Goal: Contribute content: Contribute content

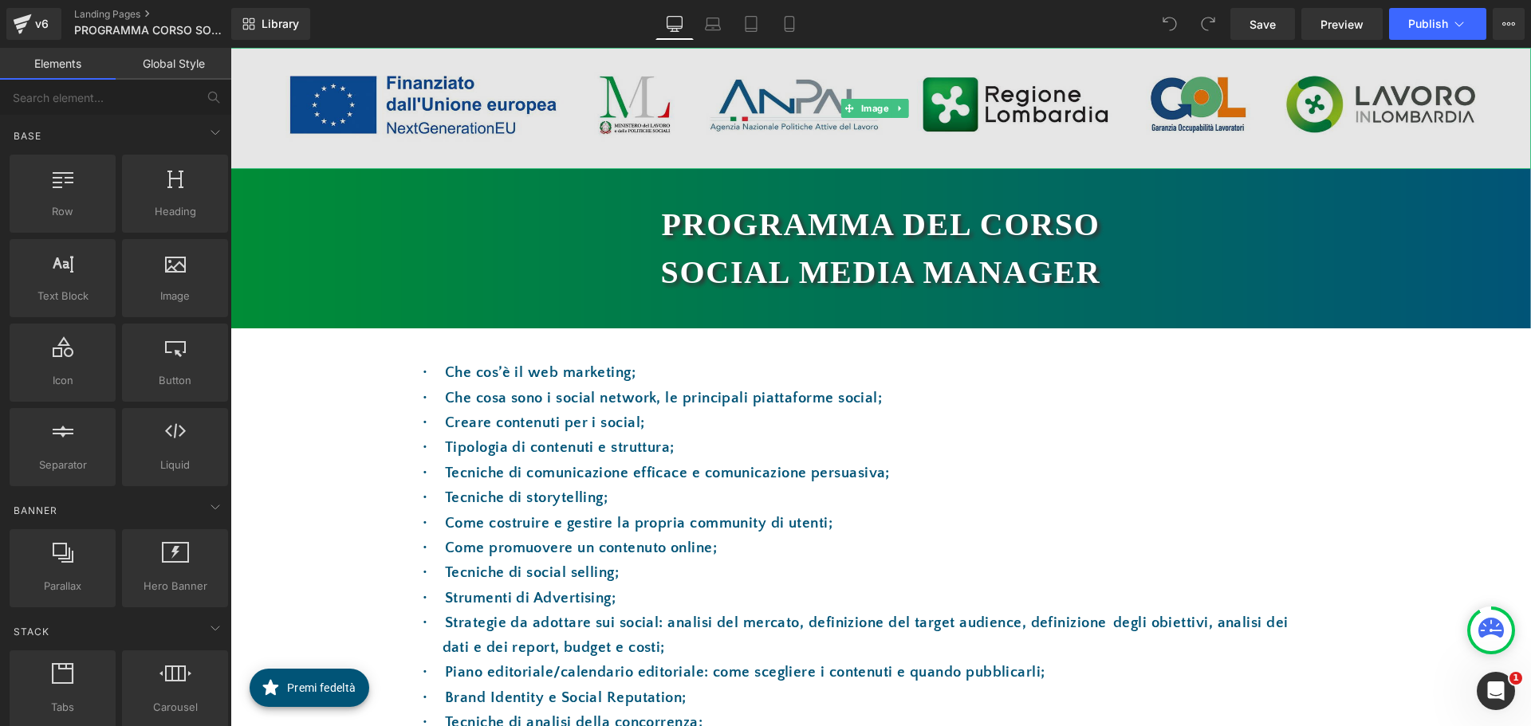
click at [738, 102] on img at bounding box center [880, 108] width 1301 height 121
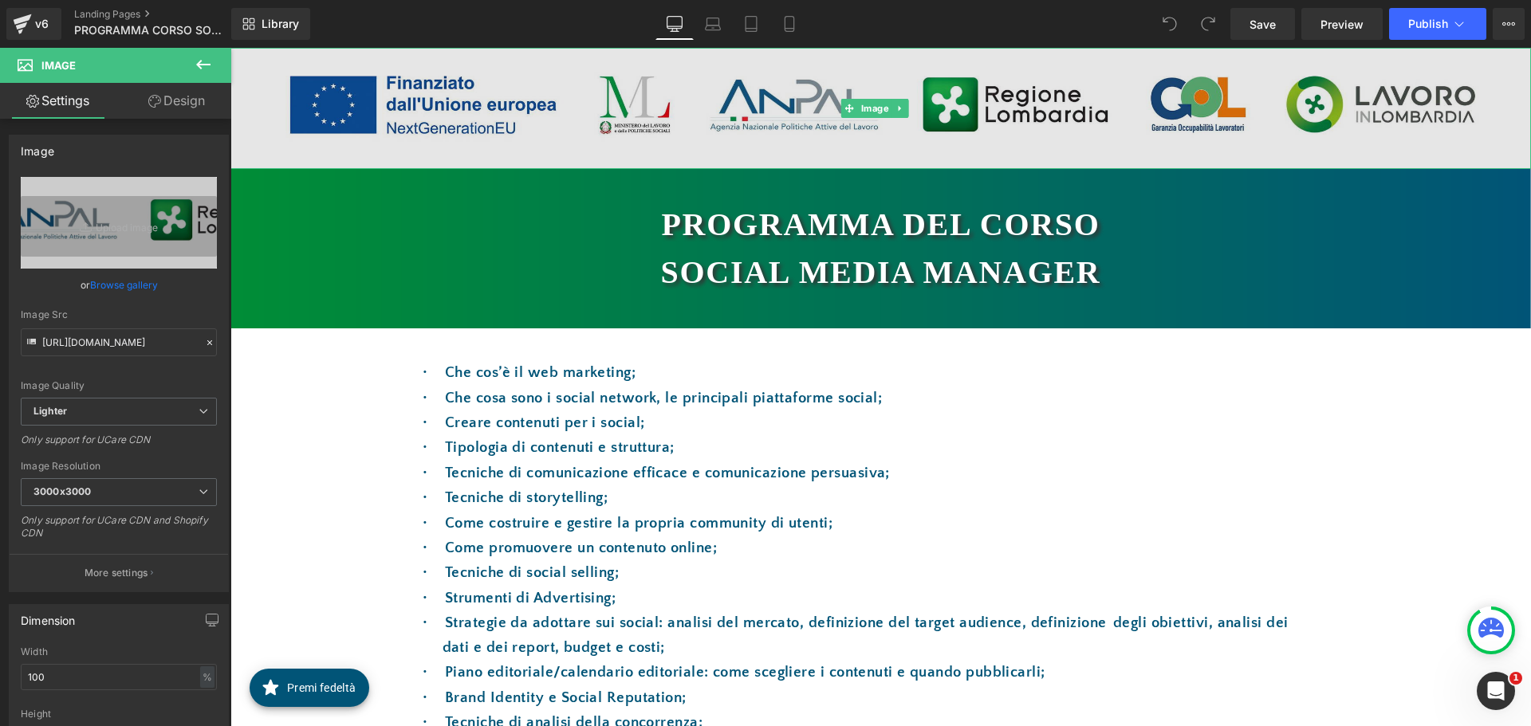
click at [783, 105] on img at bounding box center [880, 108] width 1301 height 121
click at [787, 123] on img at bounding box center [880, 108] width 1301 height 121
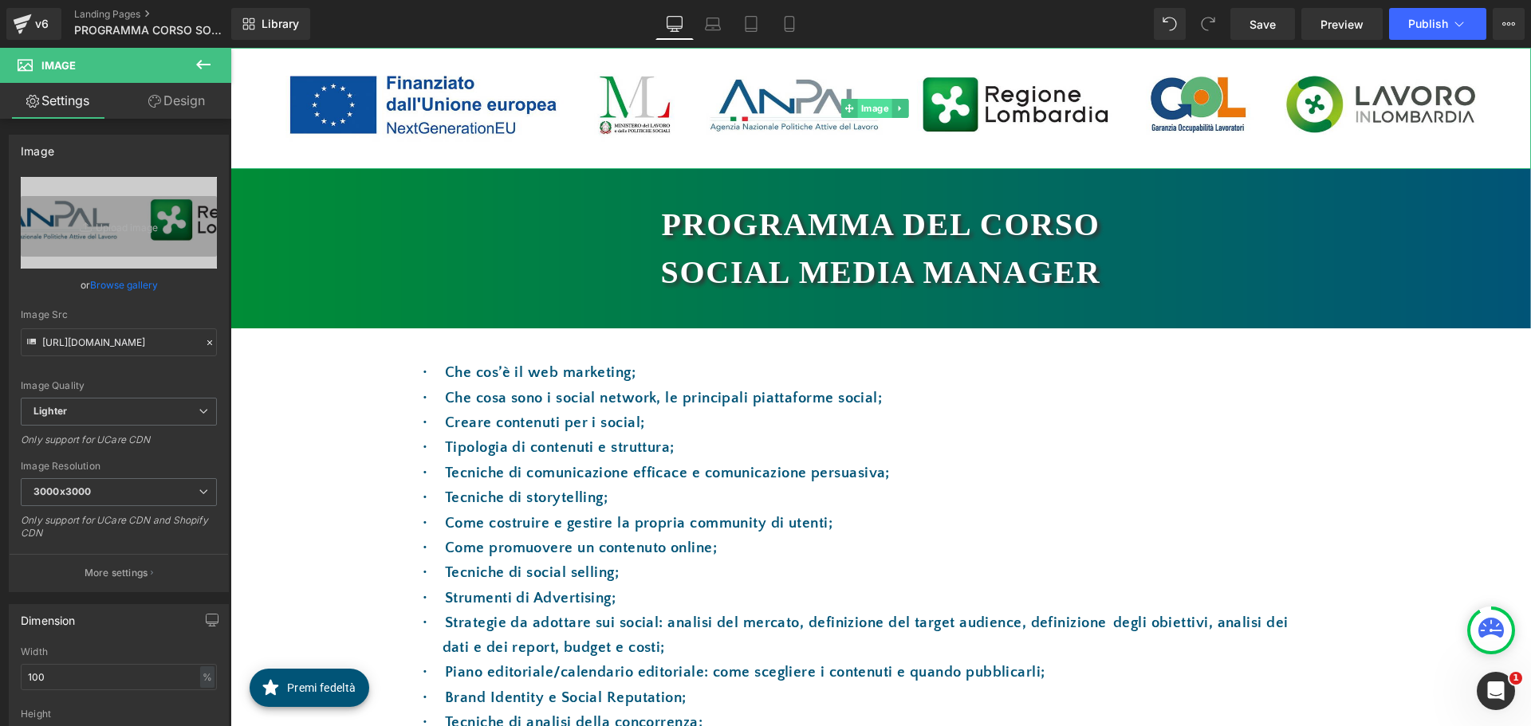
click at [867, 108] on span "Image" at bounding box center [875, 108] width 34 height 19
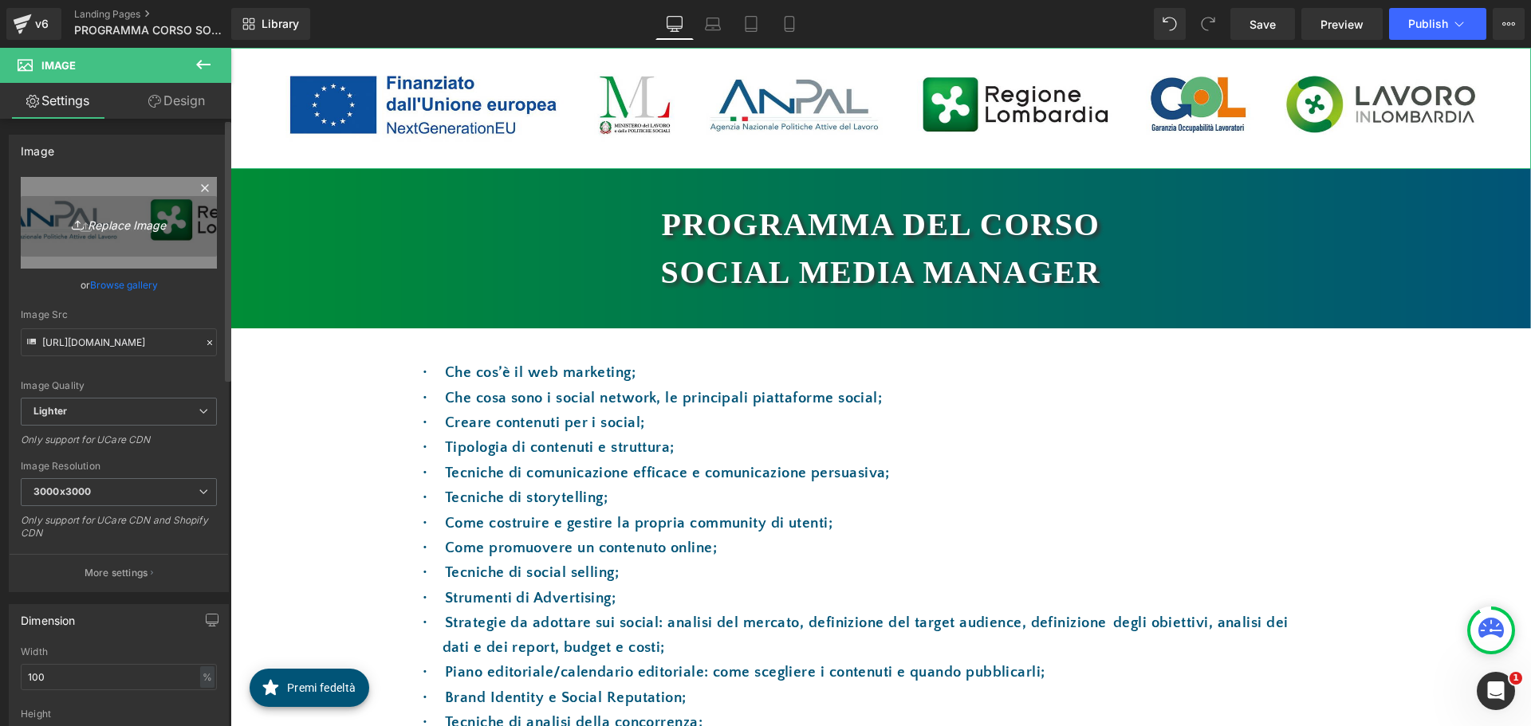
click at [127, 224] on icon "Replace Image" at bounding box center [119, 223] width 128 height 20
type input "C:\fakepath\LOGHI DA USARE DA 30.09.2025.jpg"
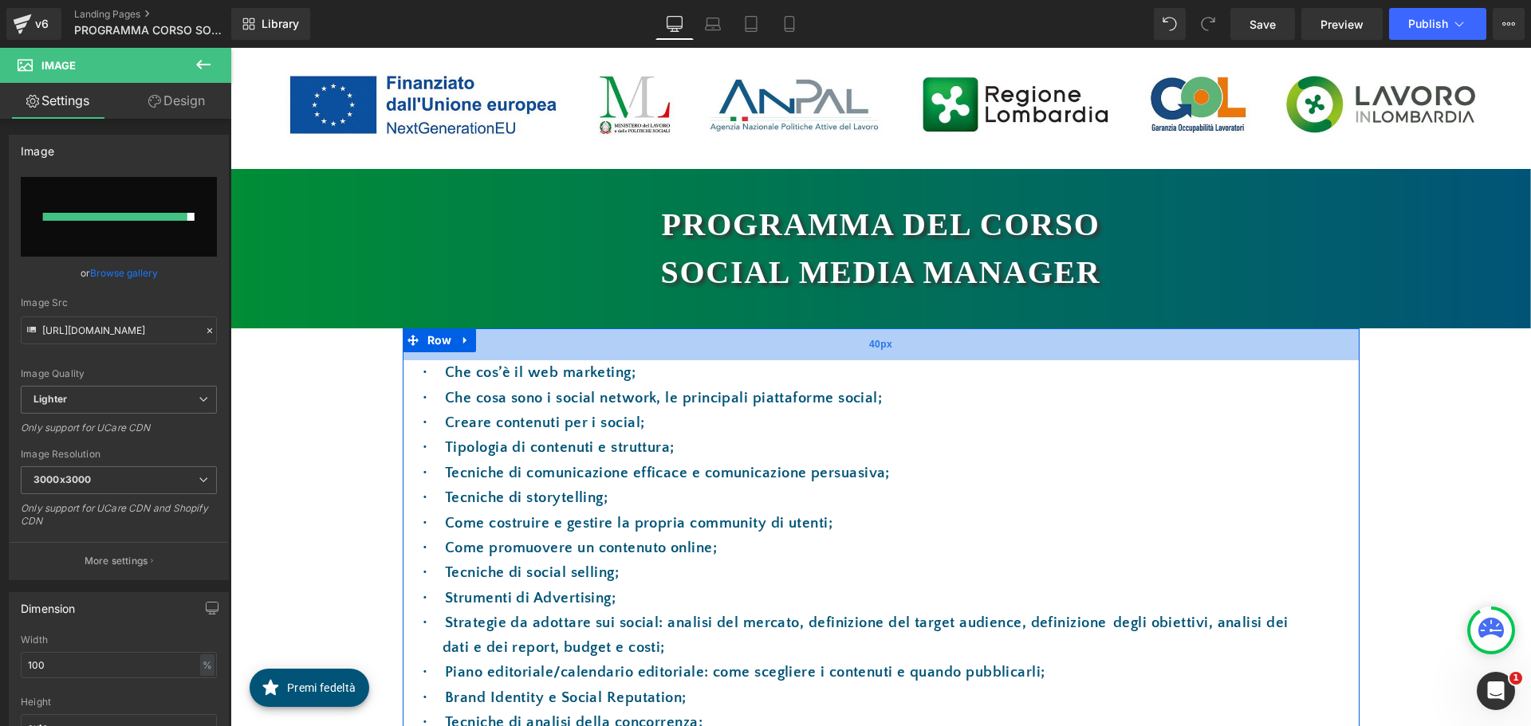
type input "https://ucarecdn.com/5b0a4d8a-74b3-4ef3-bf03-d59eb99466cf/-/format/auto/-/previ…"
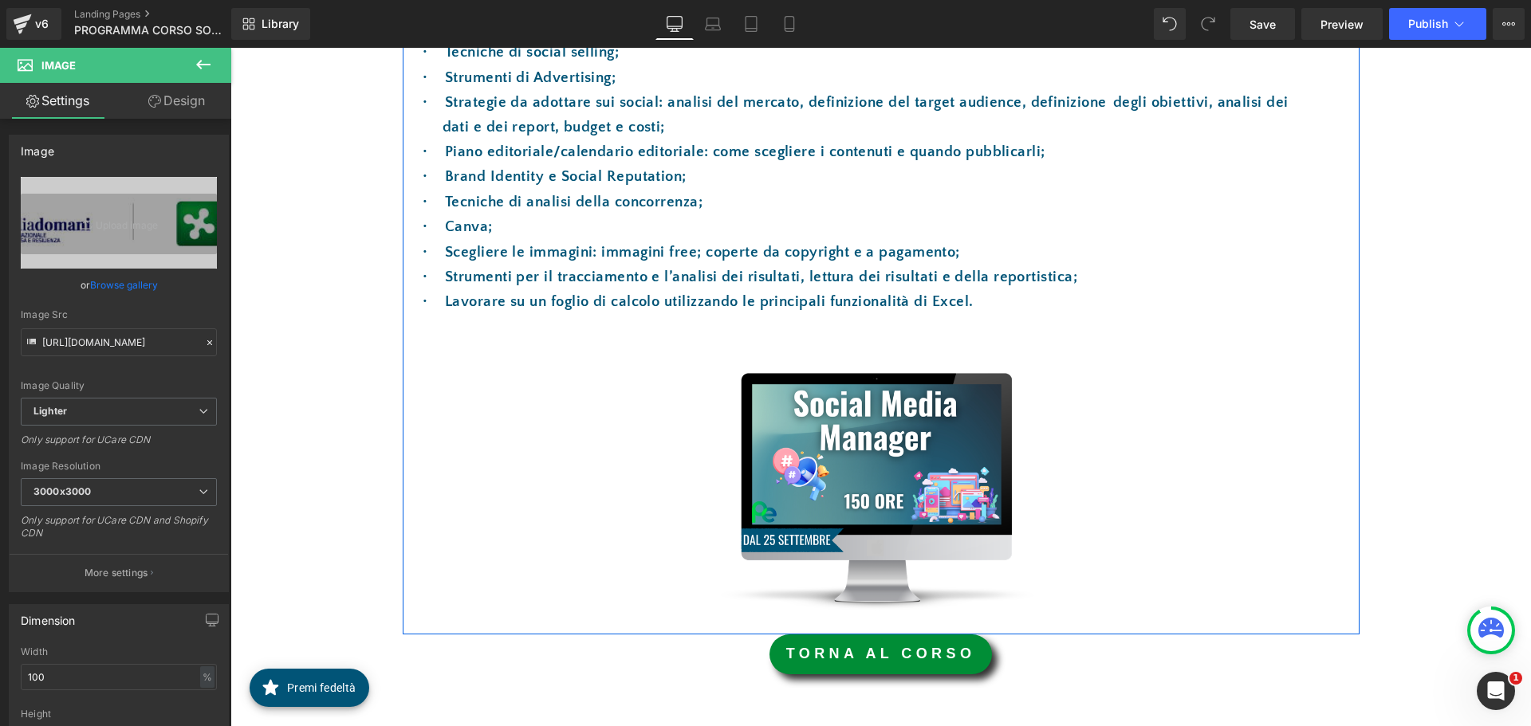
scroll to position [558, 0]
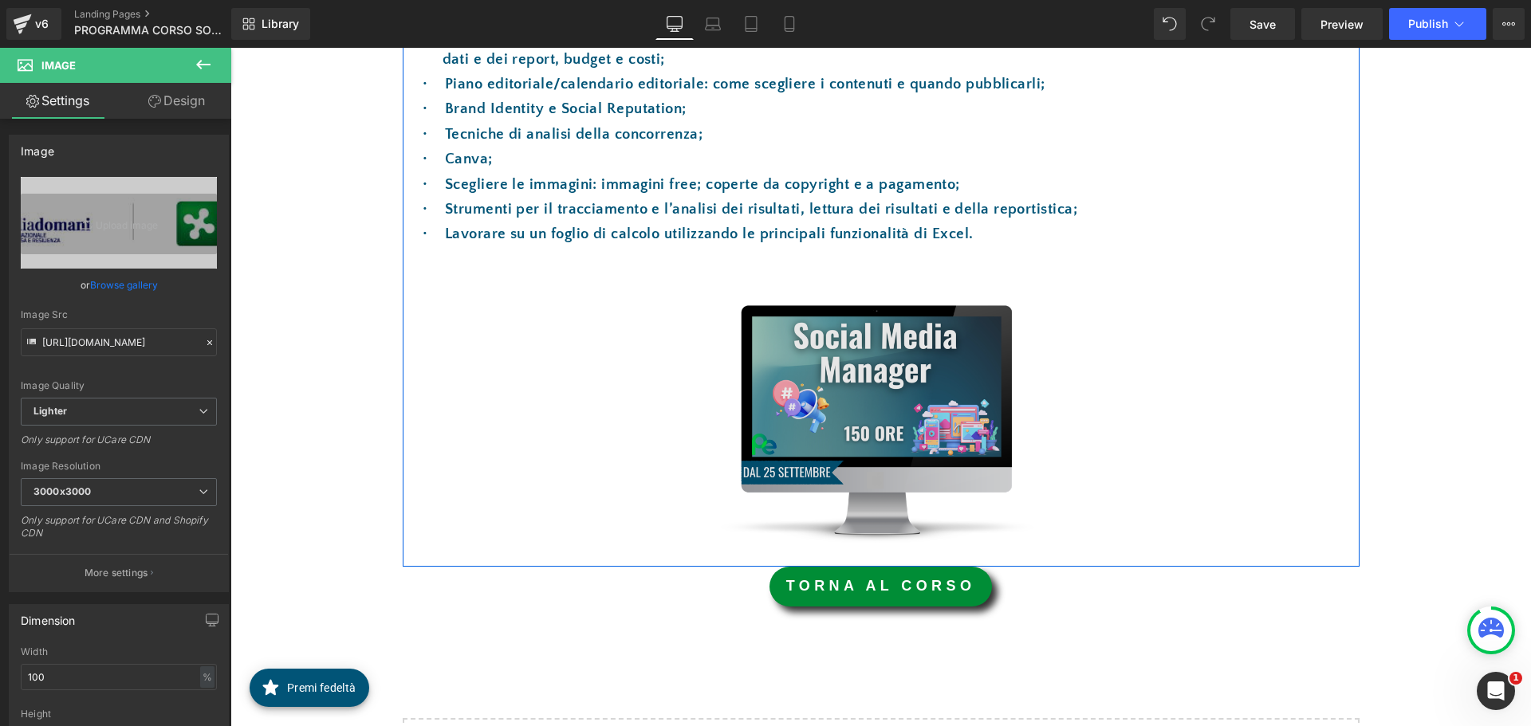
click at [876, 411] on img at bounding box center [875, 411] width 433 height 264
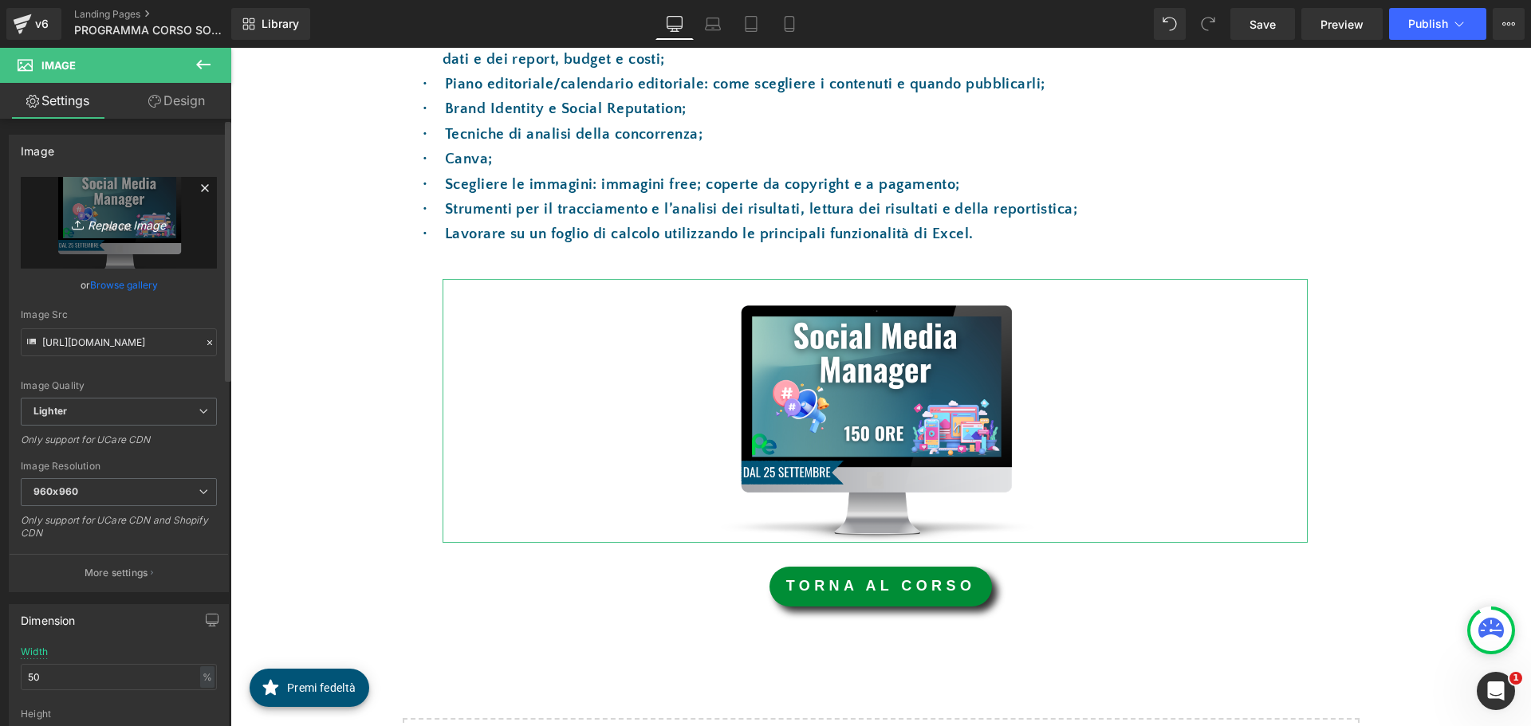
click at [124, 225] on icon "Replace Image" at bounding box center [119, 223] width 128 height 20
type input "C:\fakepath\SMM 16.10.png"
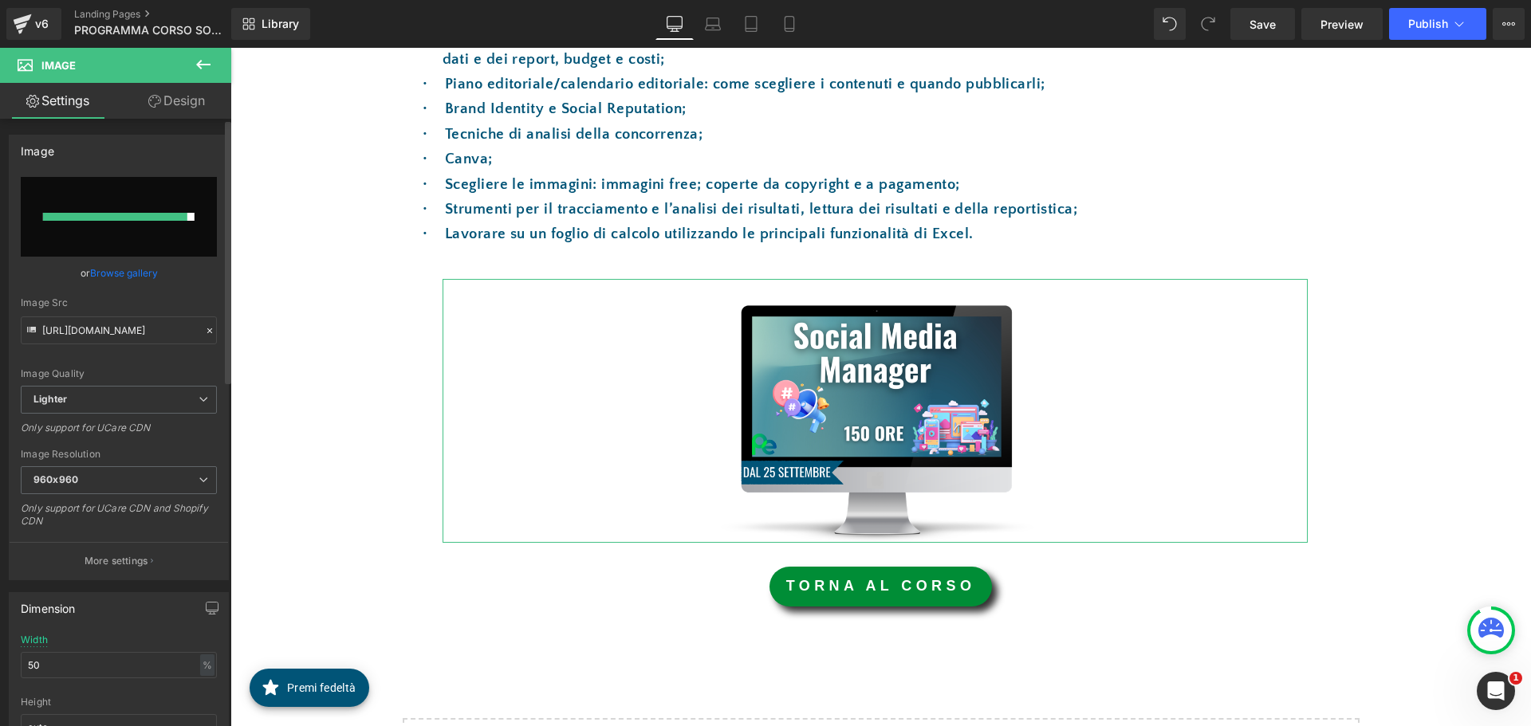
click at [108, 208] on input "file" at bounding box center [119, 217] width 196 height 80
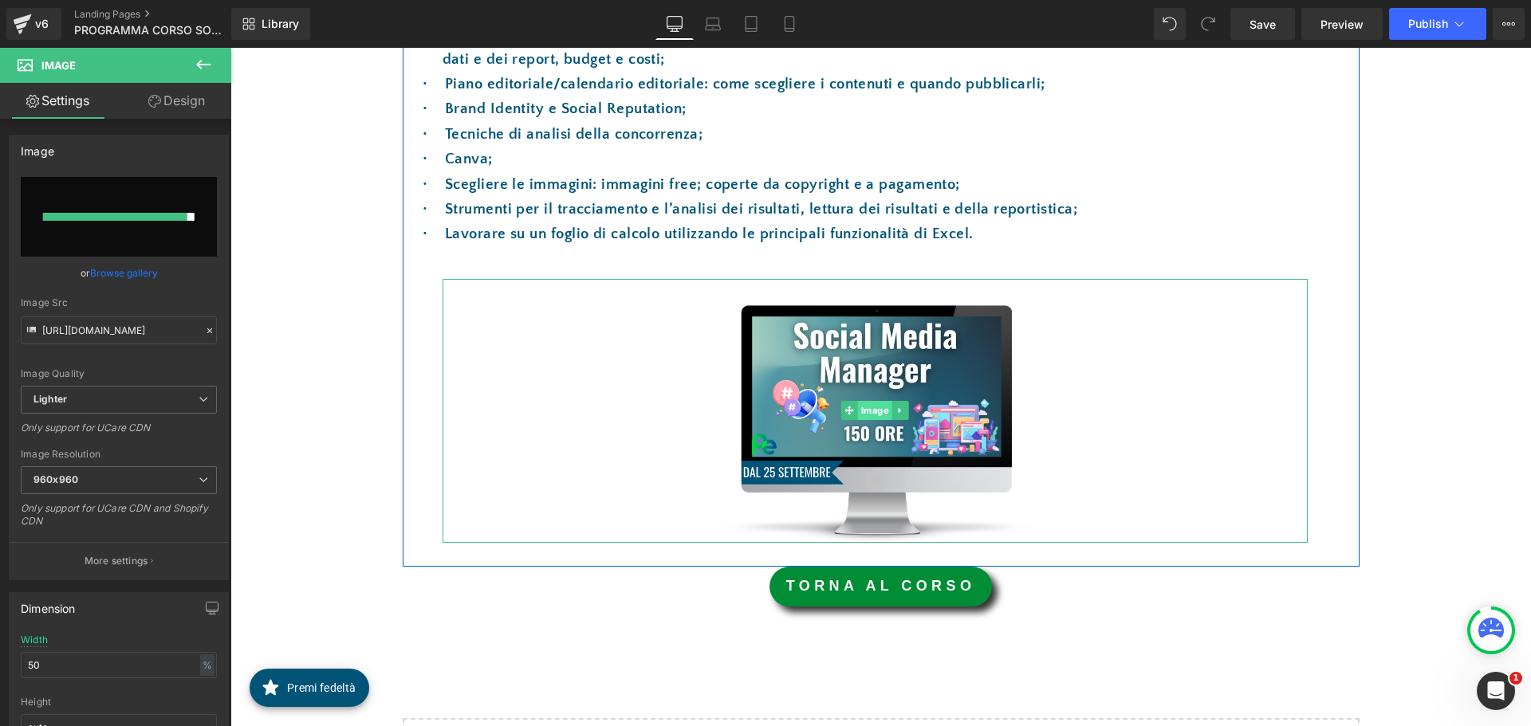
click at [865, 420] on span "Image" at bounding box center [875, 410] width 34 height 19
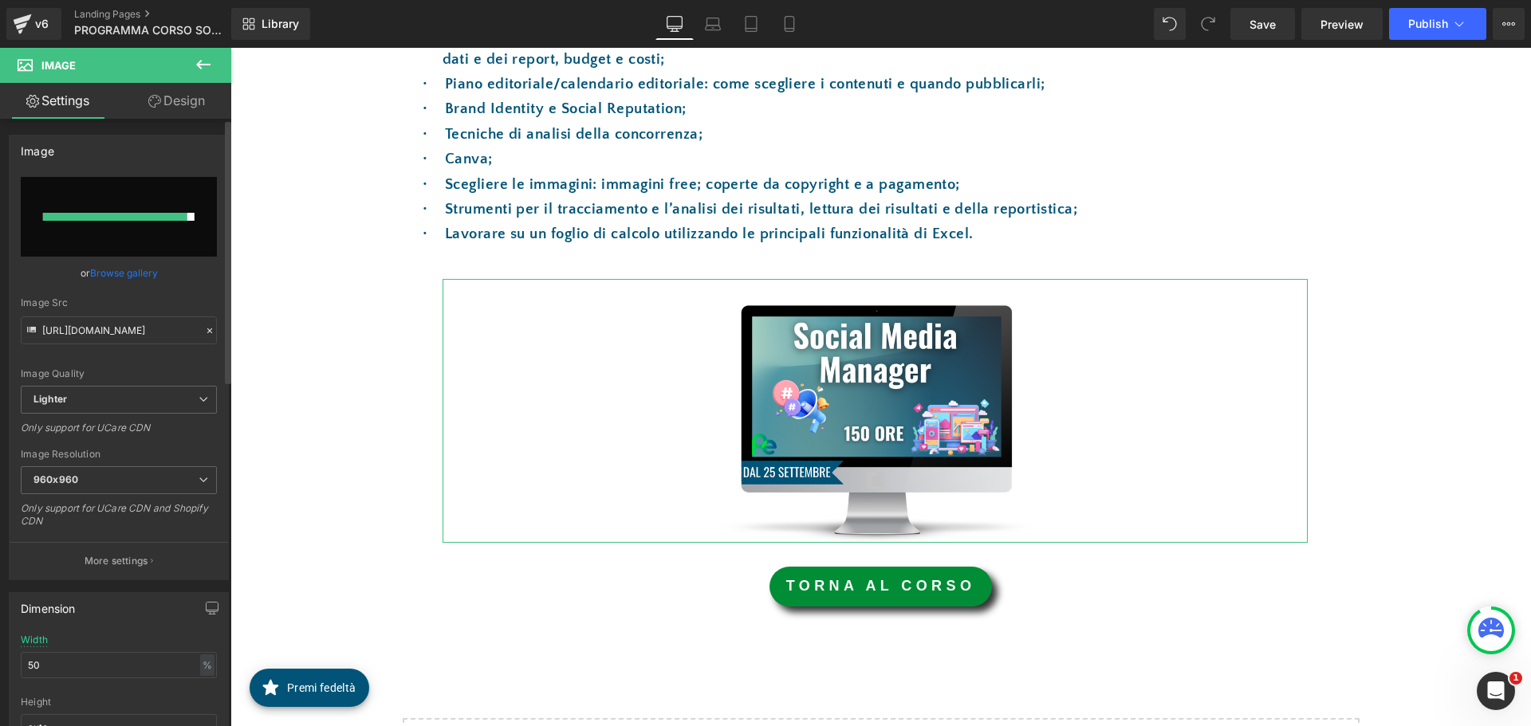
click at [116, 222] on input "file" at bounding box center [119, 217] width 196 height 80
type input "C:\fakepath\SMM 16.10.png"
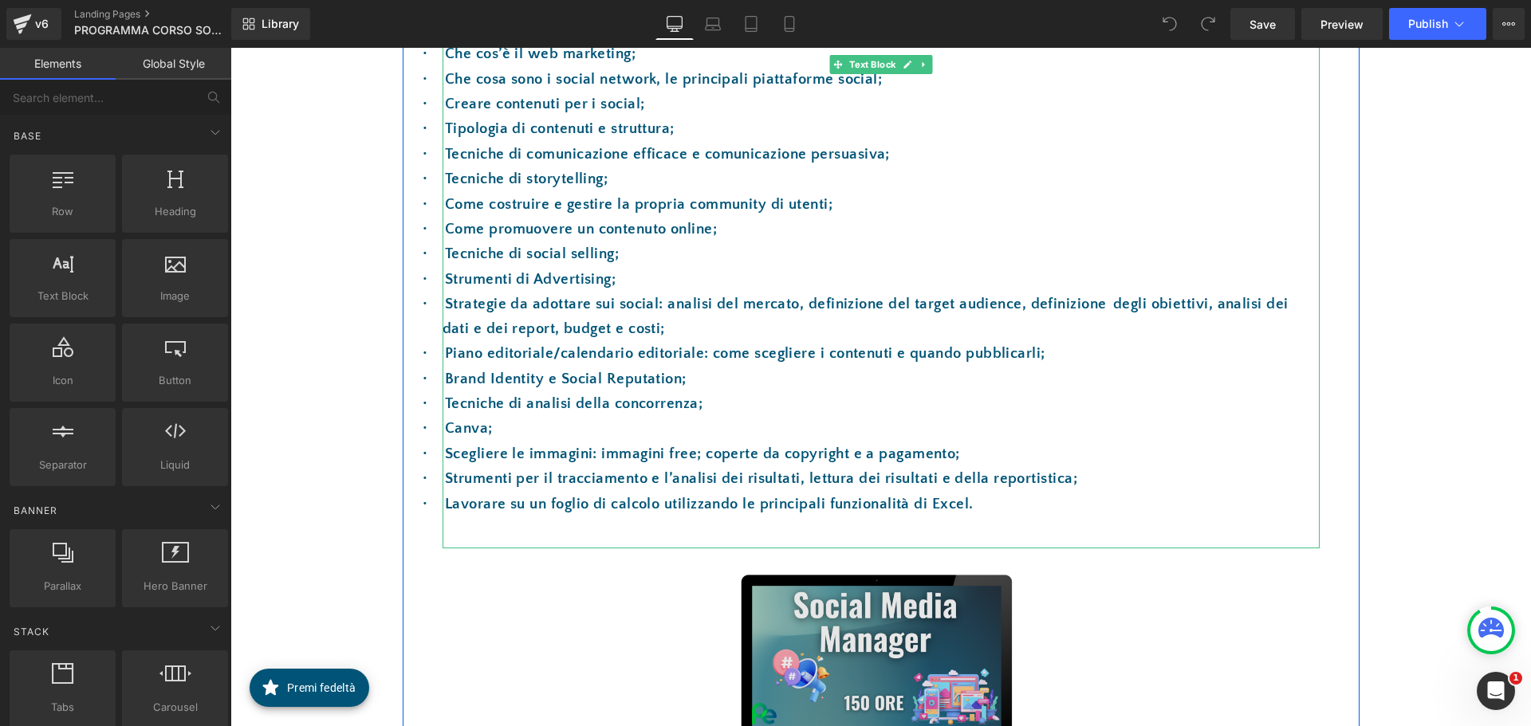
scroll to position [638, 0]
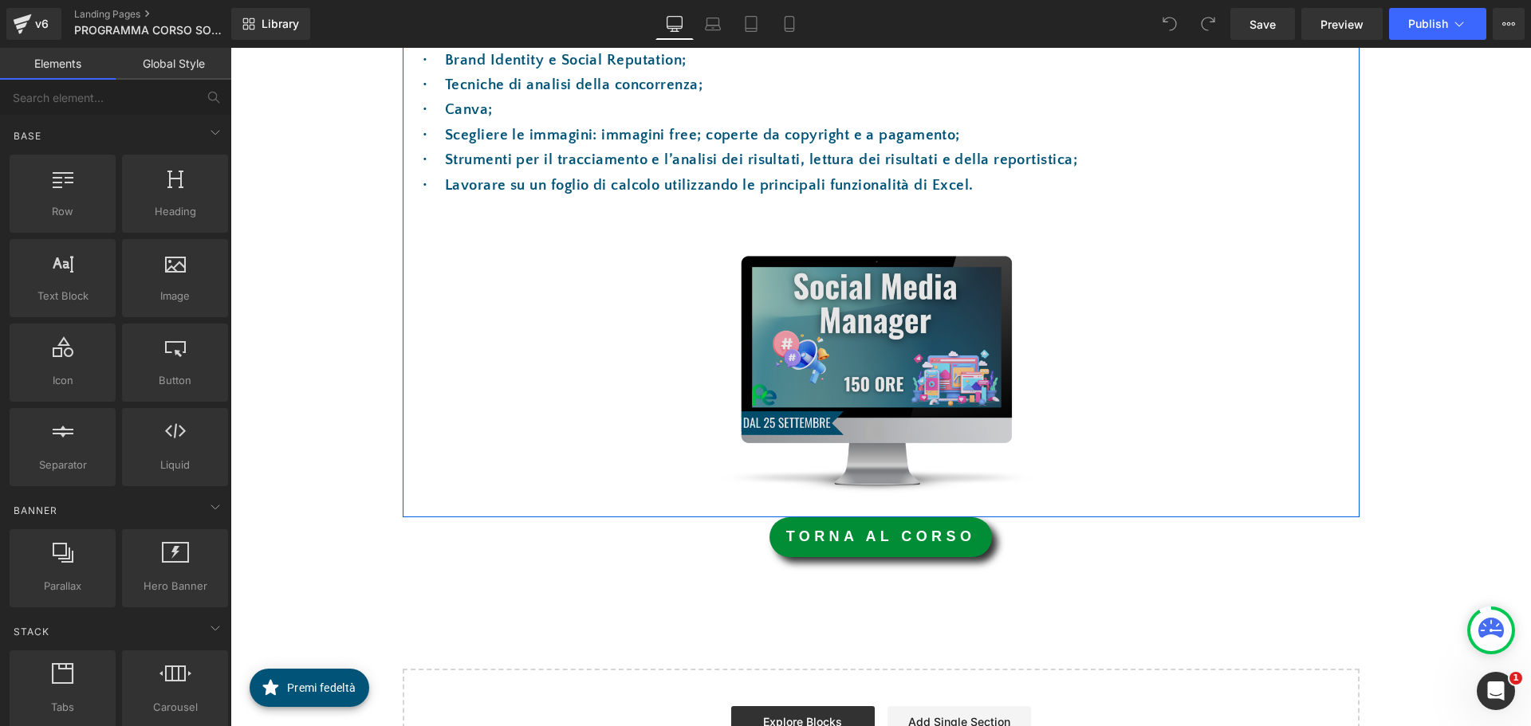
click at [856, 371] on div "Image" at bounding box center [875, 362] width 865 height 264
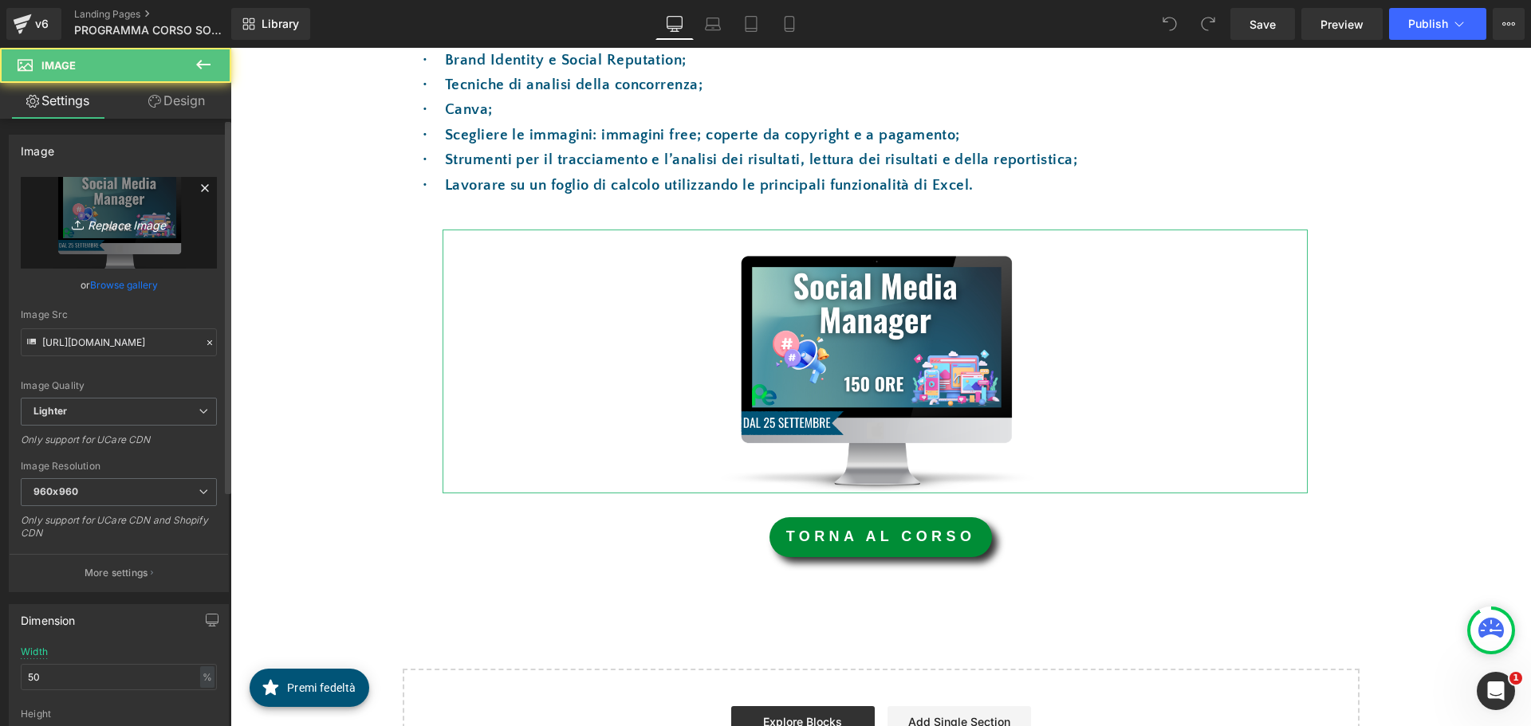
click at [100, 225] on icon "Replace Image" at bounding box center [119, 223] width 128 height 20
type input "C:\fakepath\16.10.png"
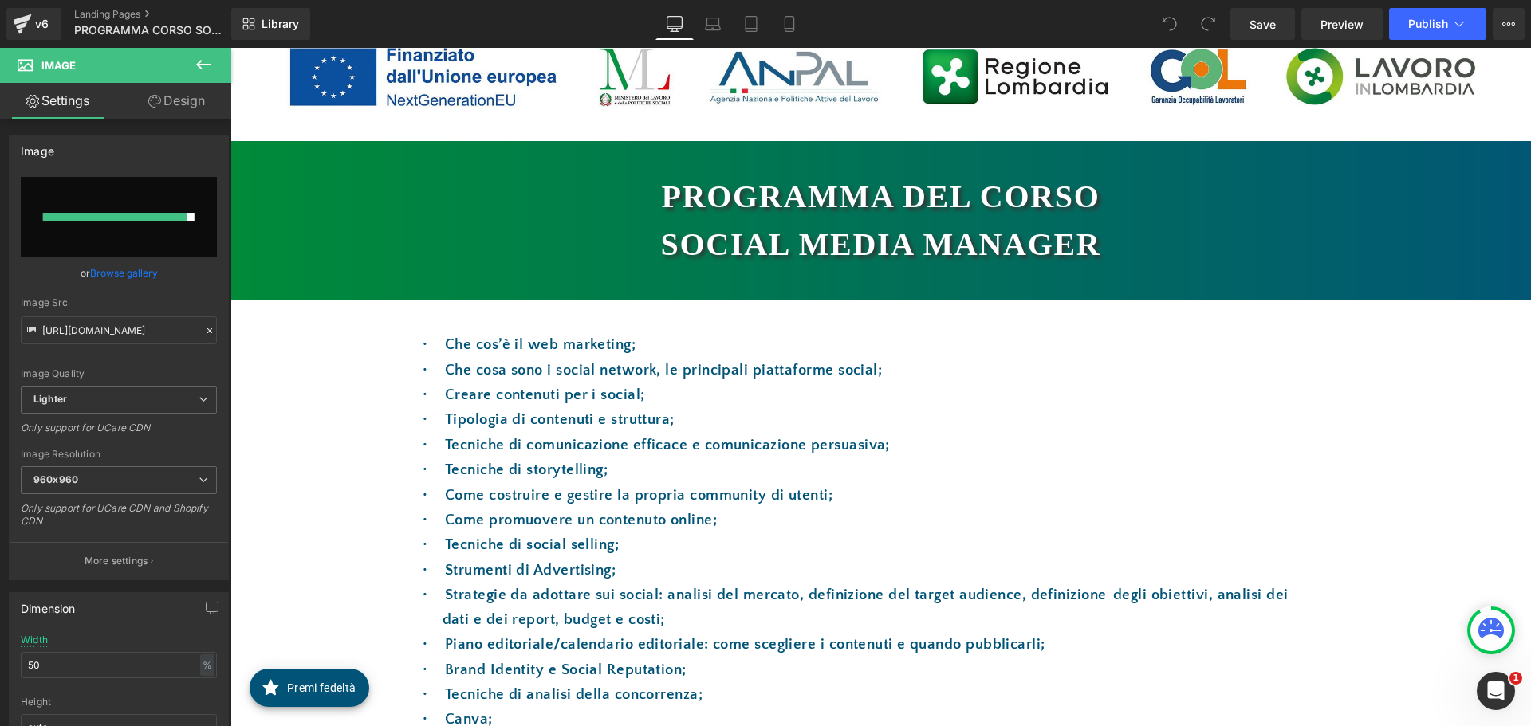
scroll to position [0, 0]
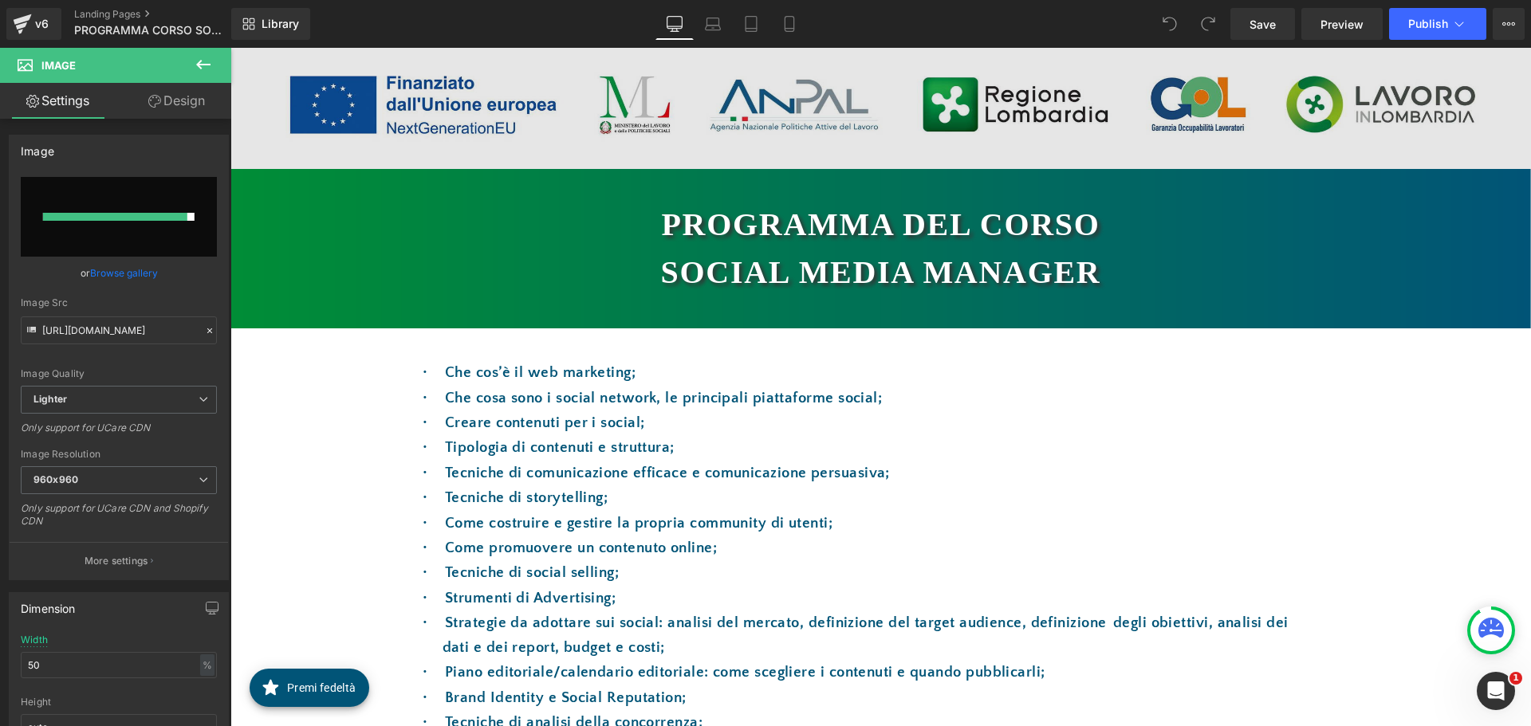
click at [844, 126] on img at bounding box center [880, 108] width 1301 height 121
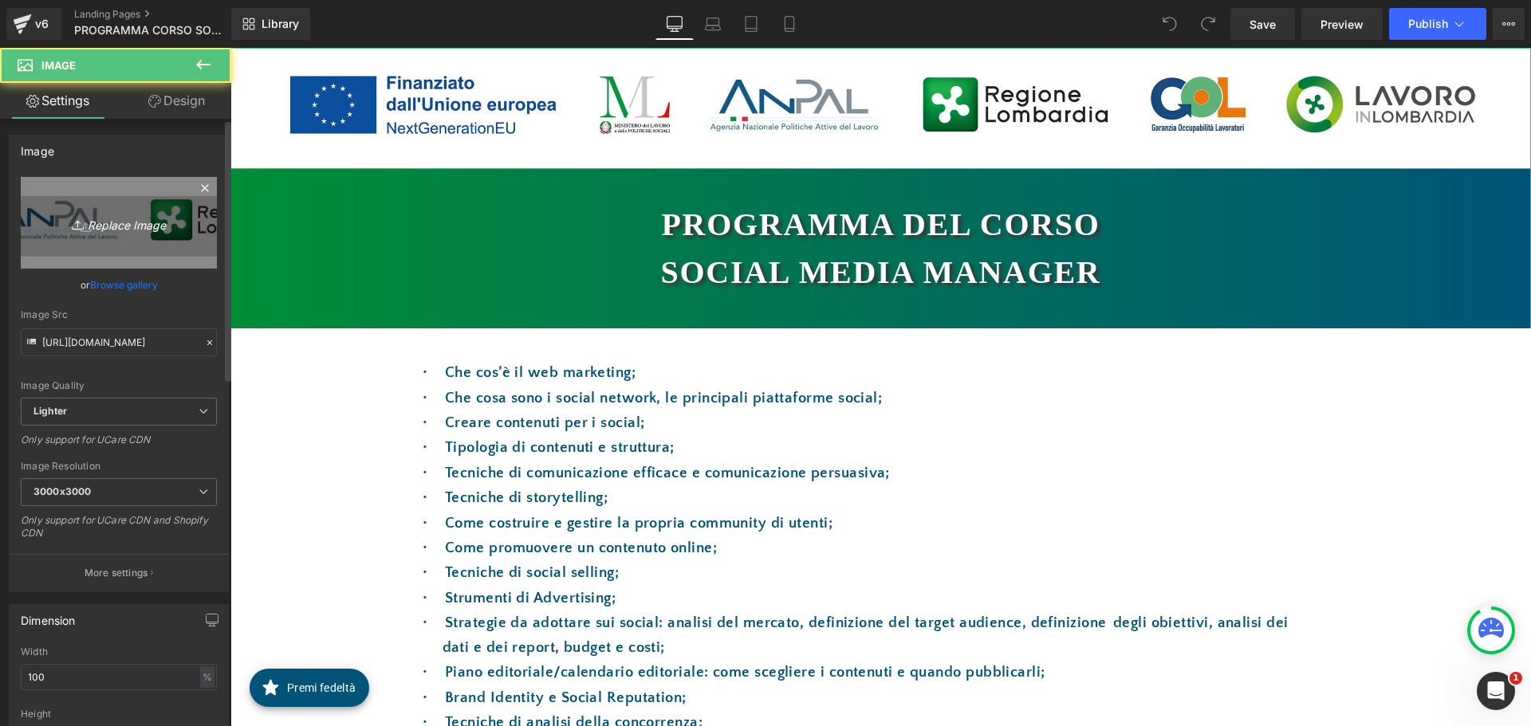
click at [112, 228] on icon "Replace Image" at bounding box center [119, 223] width 128 height 20
type input "C:\fakepath\LOGHI DA USARE DA 30.09.2025.jpg"
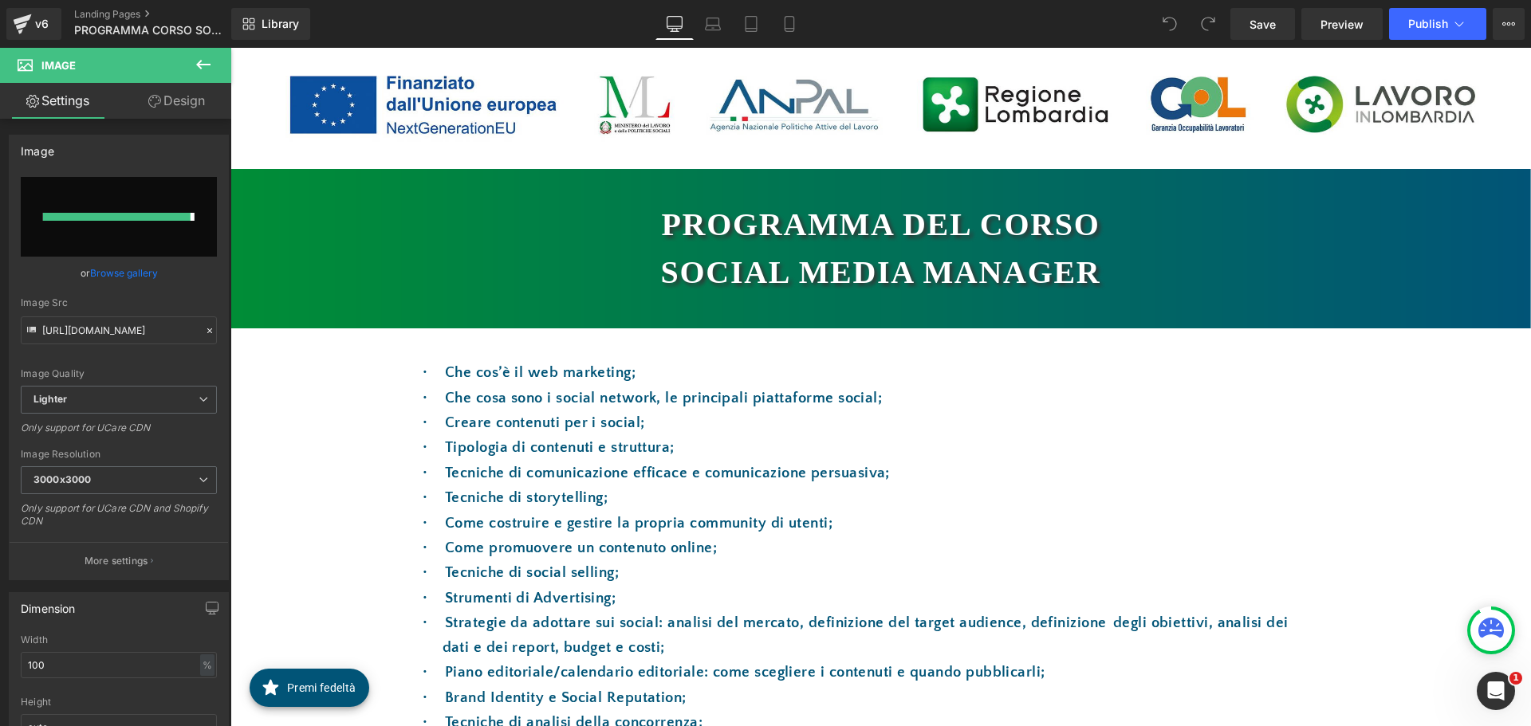
type input "https://ucarecdn.com/70949eee-f86b-4498-8d3a-0be181b20480/-/format/auto/-/previ…"
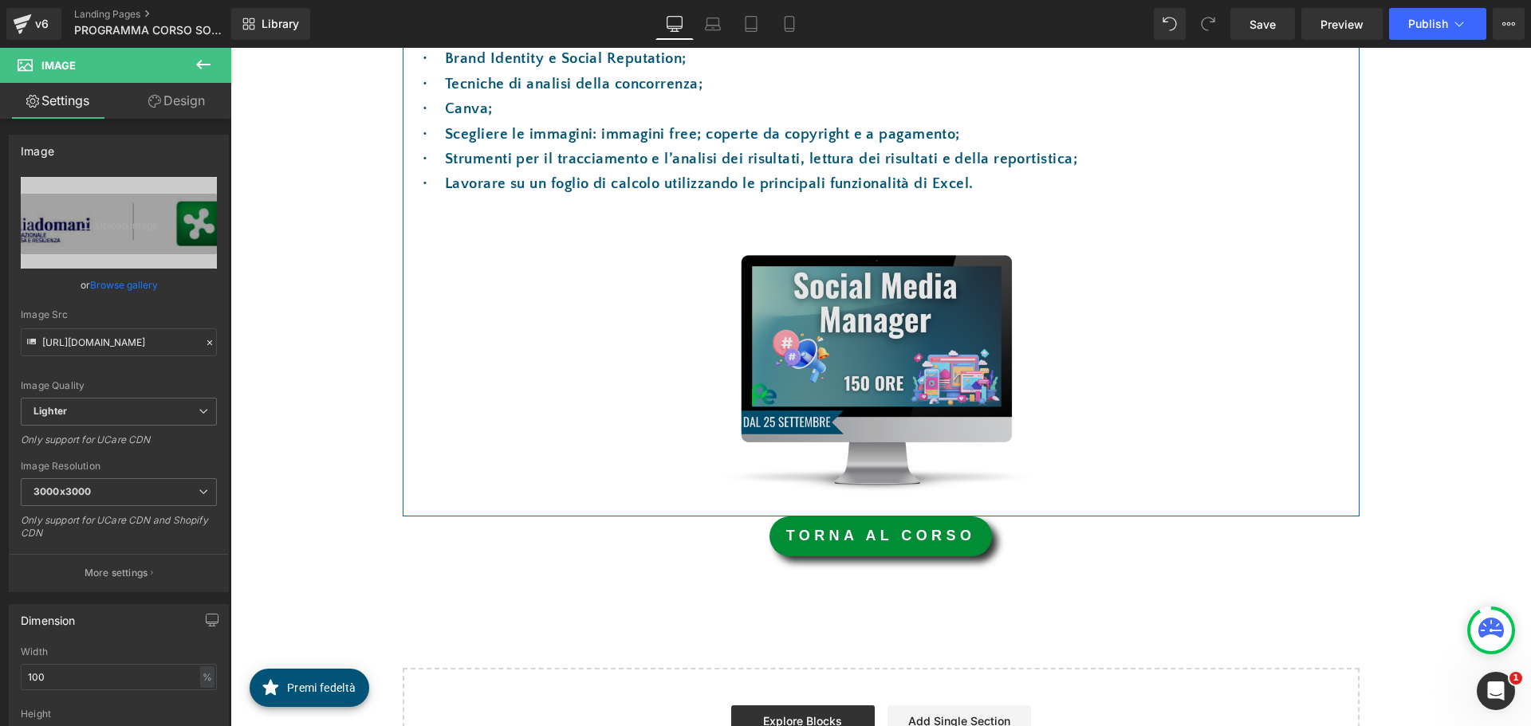
scroll to position [718, 0]
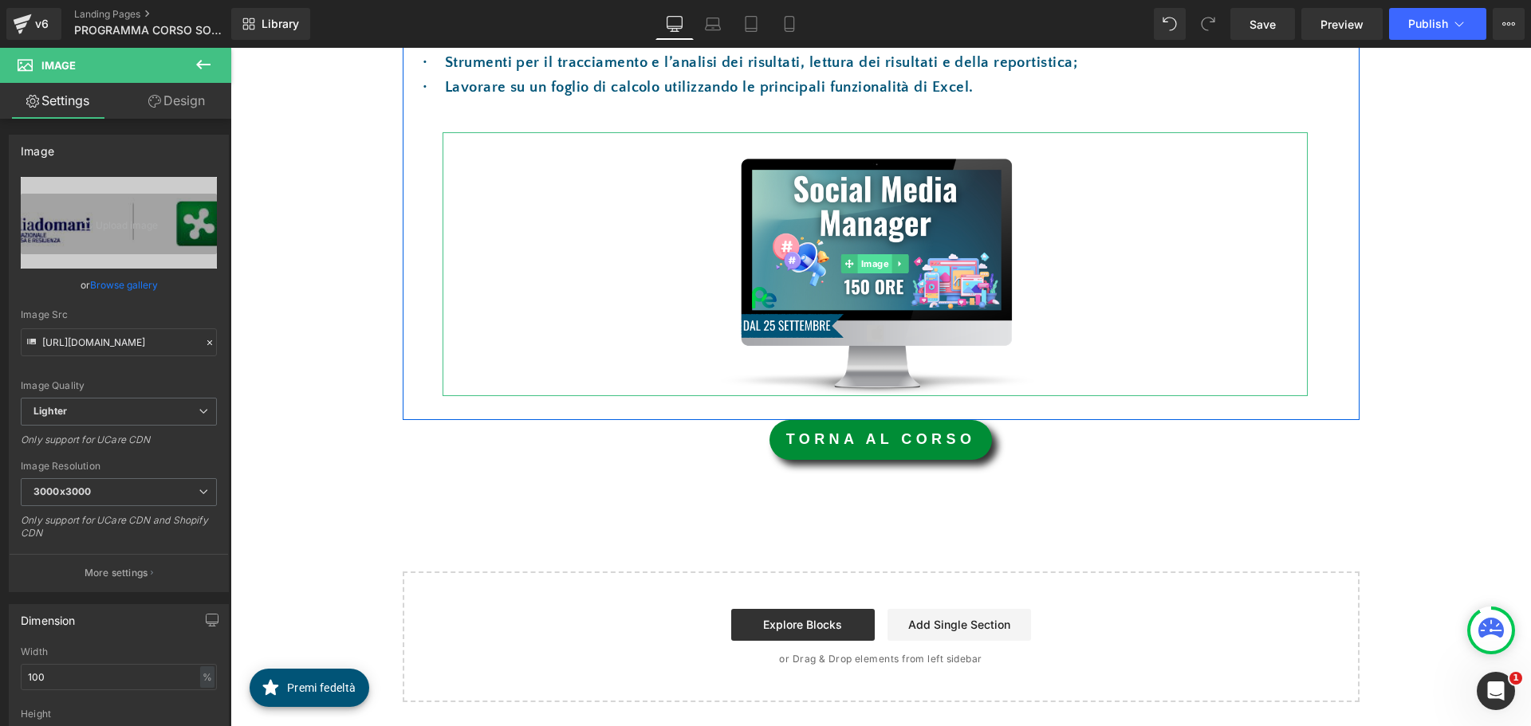
drag, startPoint x: 876, startPoint y: 262, endPoint x: 865, endPoint y: 266, distance: 11.4
click at [876, 262] on span "Image" at bounding box center [875, 263] width 34 height 19
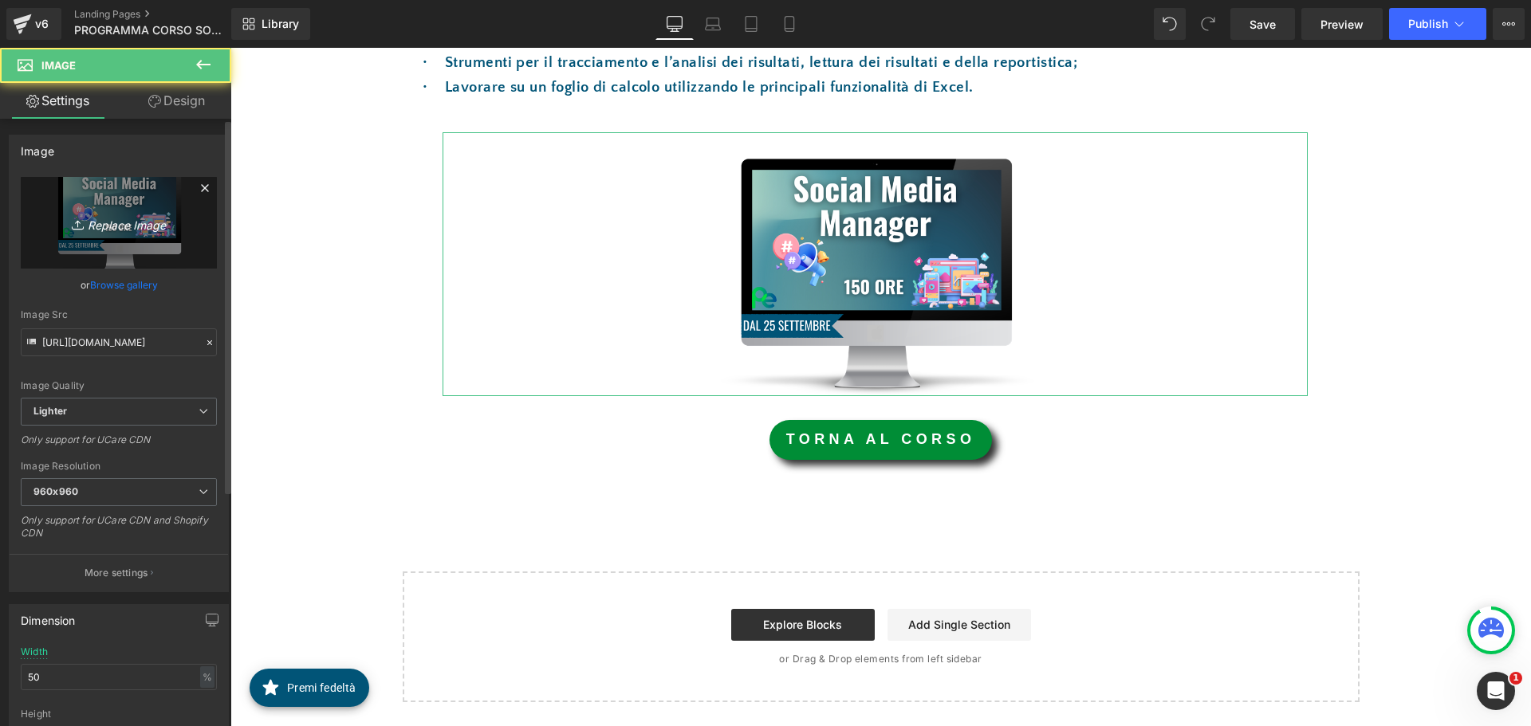
click at [122, 222] on icon "Replace Image" at bounding box center [119, 223] width 128 height 20
type input "C:\fakepath\16.10.png"
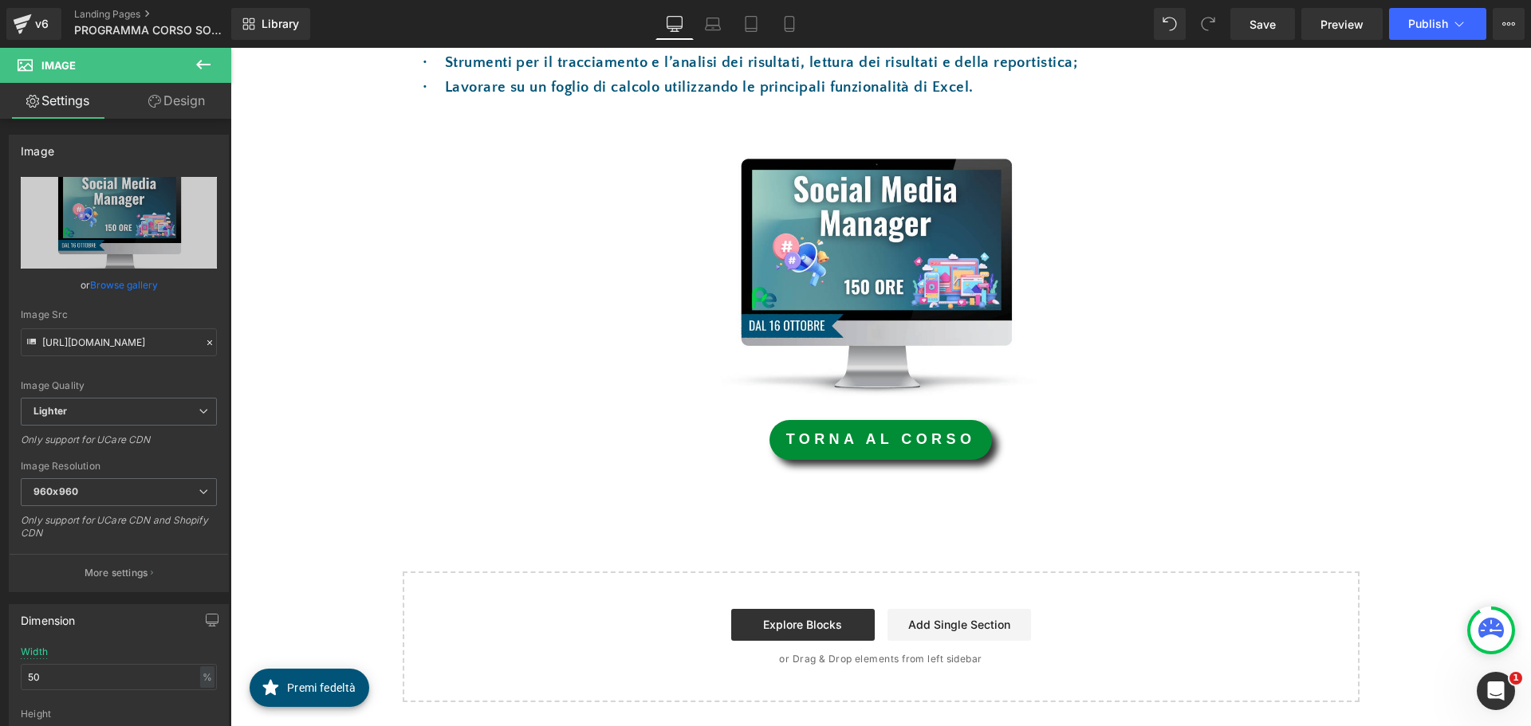
type input "https://ucarecdn.com/79ca1621-08f1-43ac-8485-1e2299913517/-/format/auto/-/previ…"
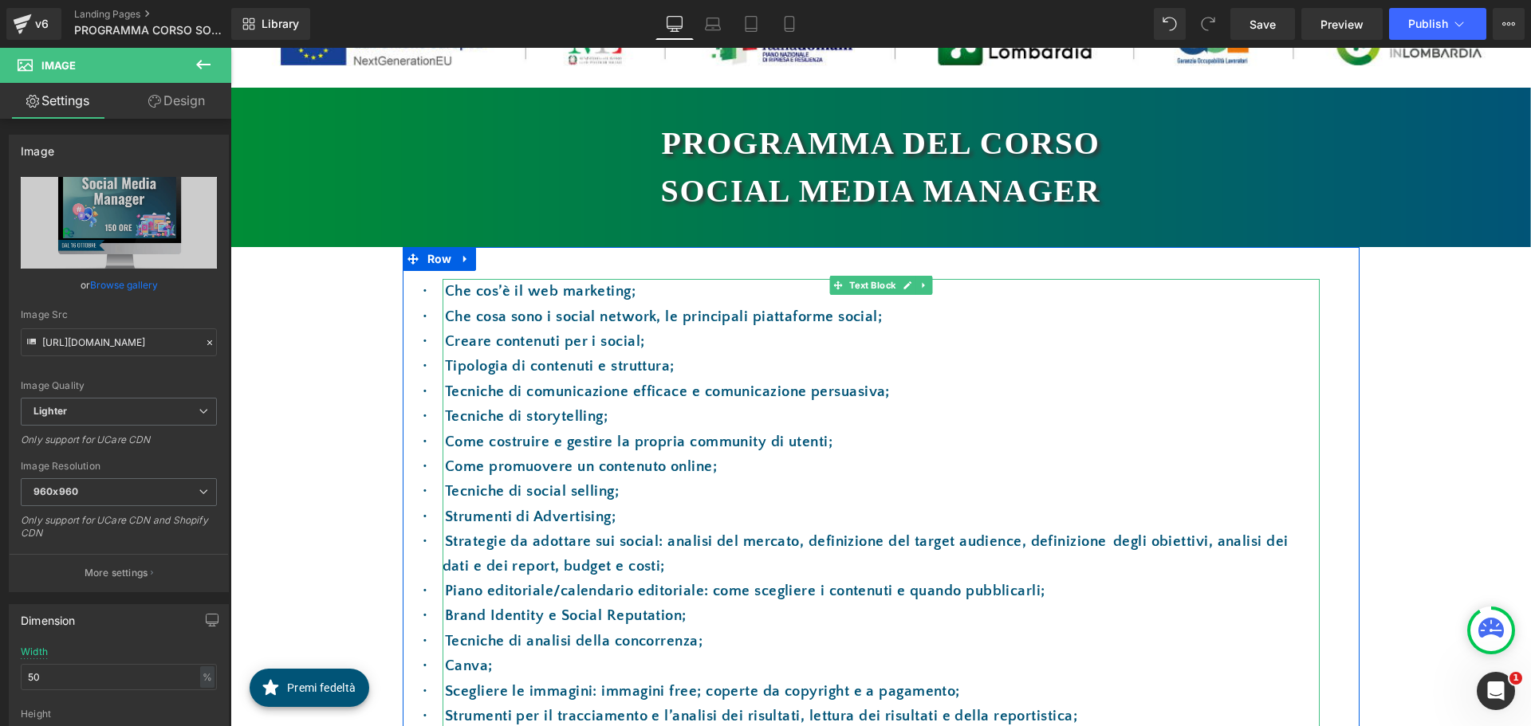
scroll to position [0, 0]
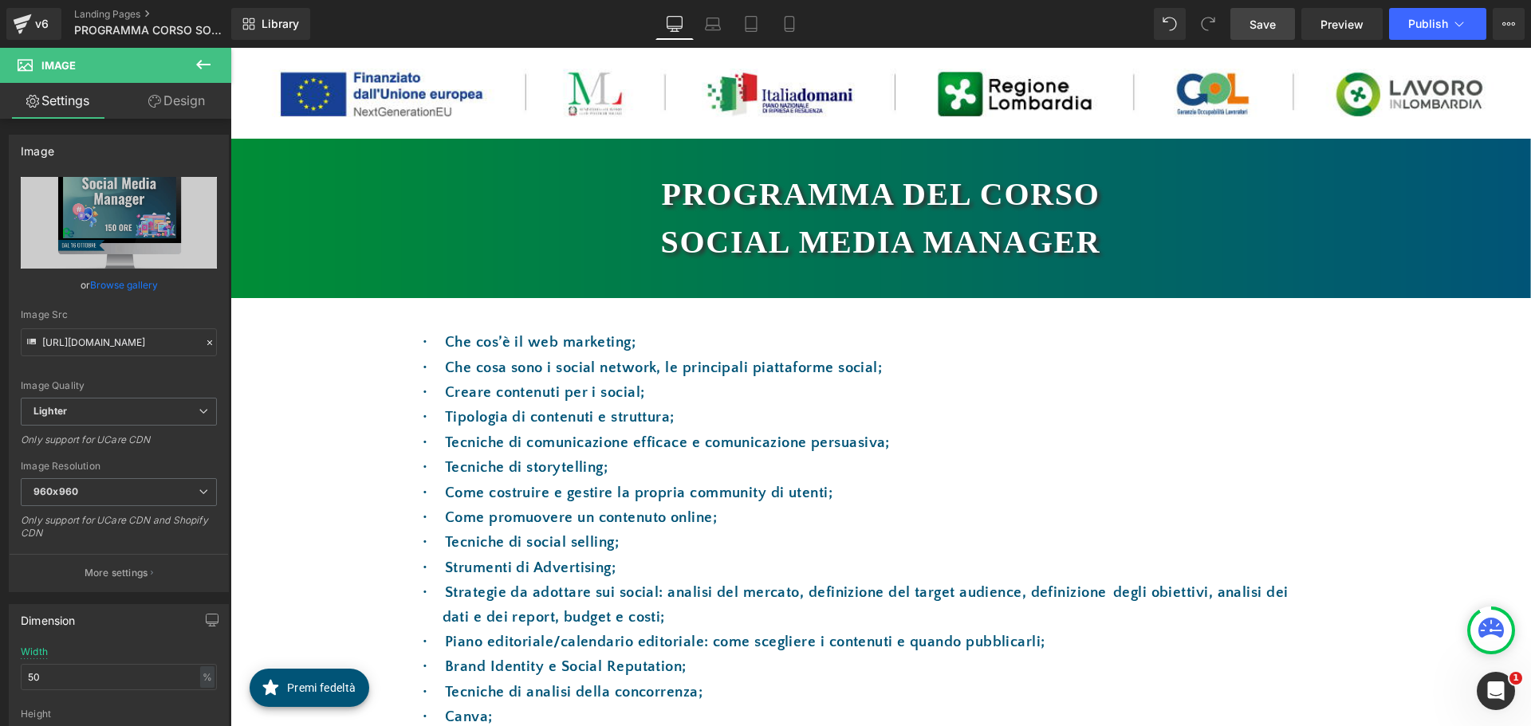
click at [1267, 29] on span "Save" at bounding box center [1263, 24] width 26 height 17
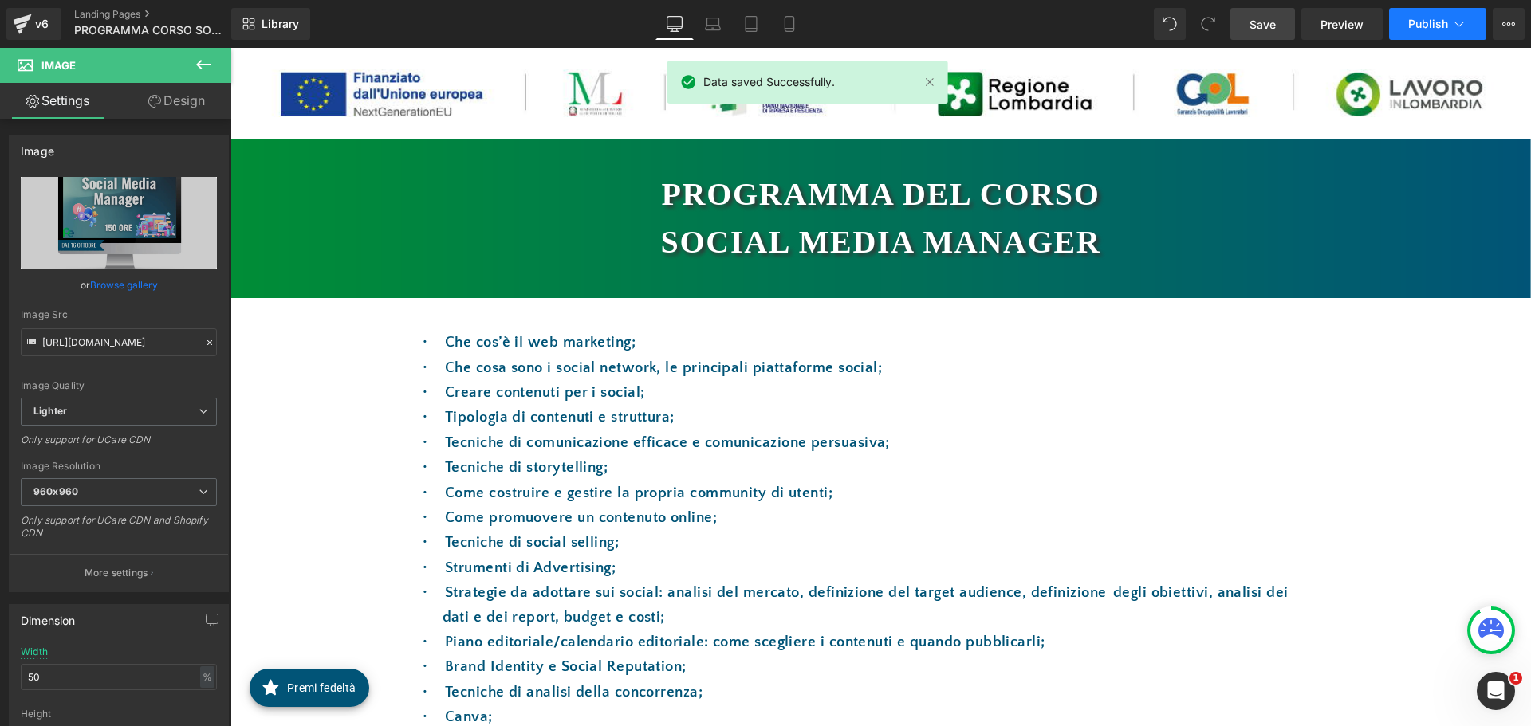
click at [1419, 30] on span "Publish" at bounding box center [1428, 24] width 40 height 13
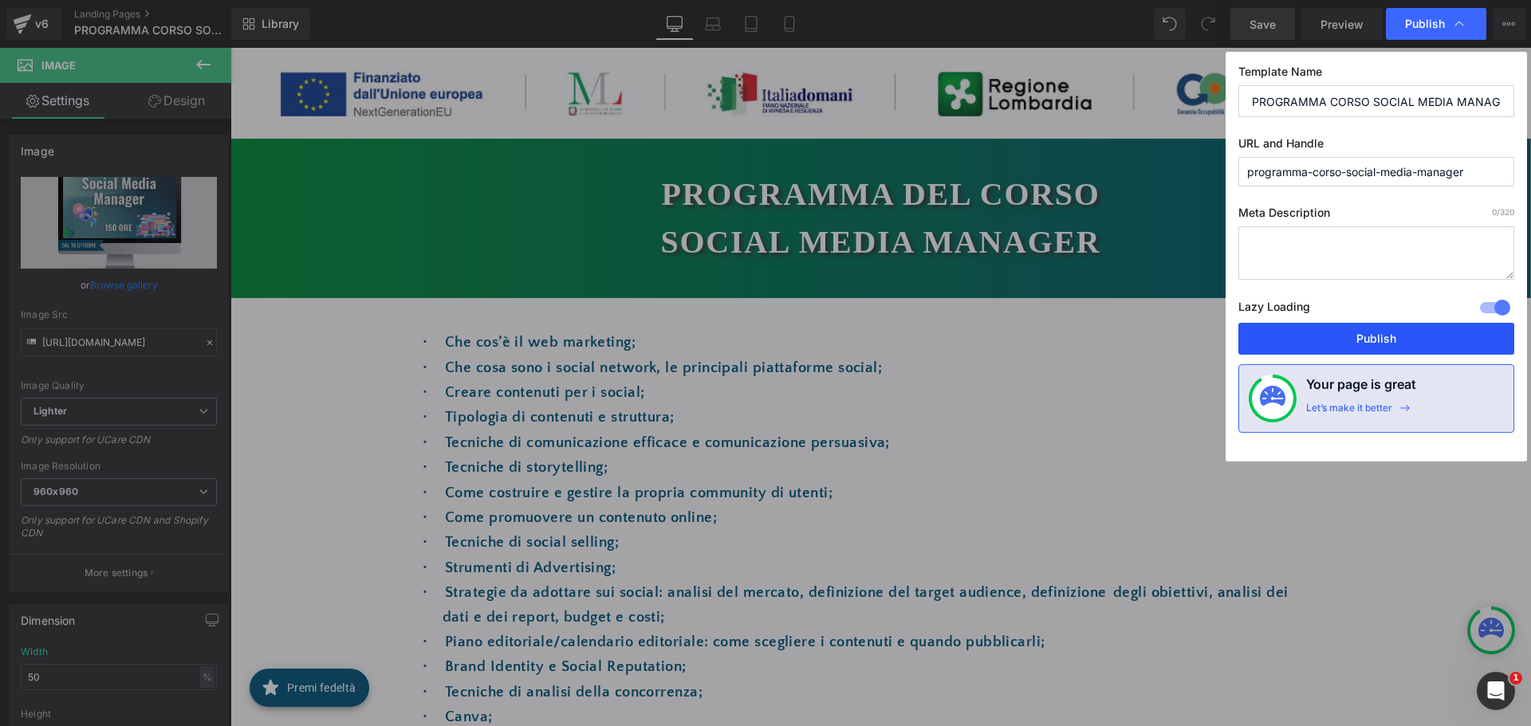
click at [1370, 326] on button "Publish" at bounding box center [1376, 339] width 276 height 32
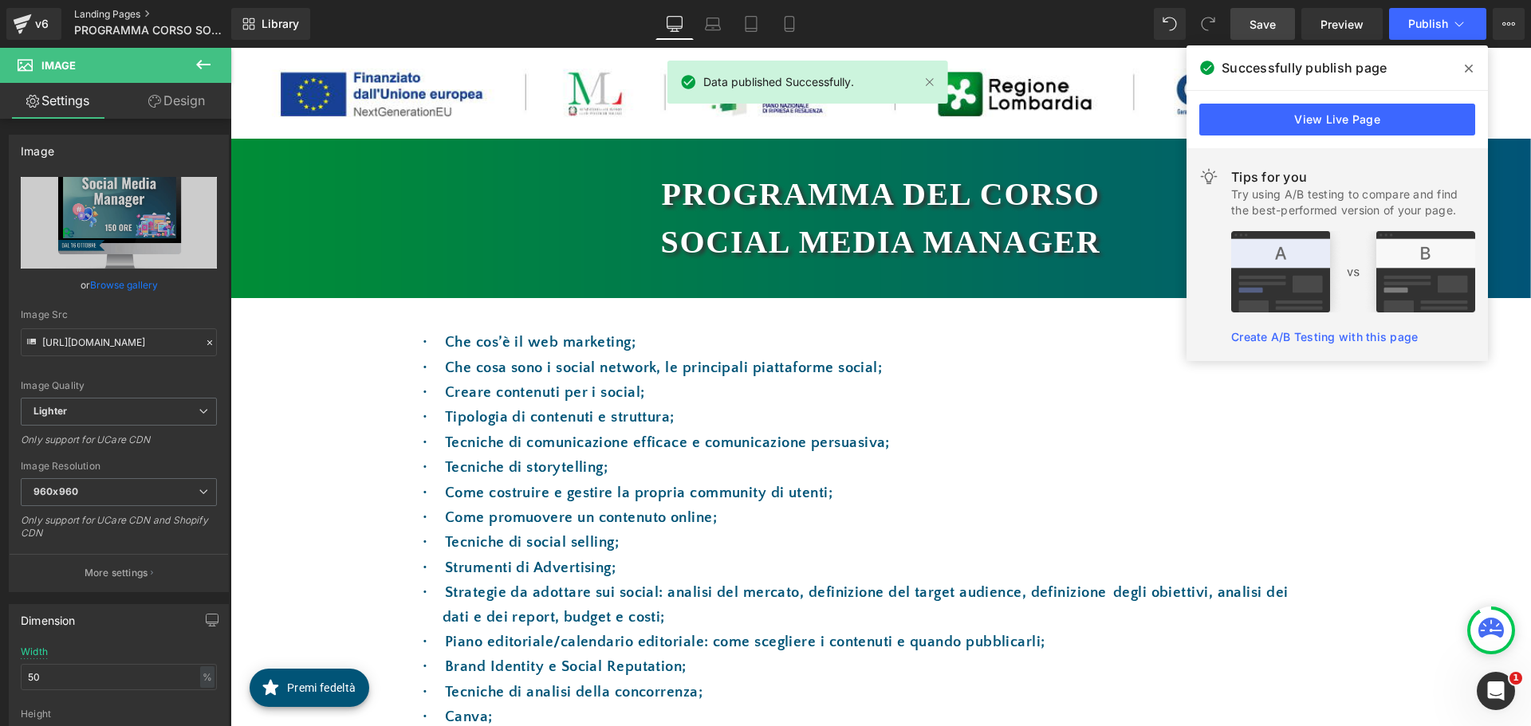
click at [144, 13] on link "Landing Pages" at bounding box center [165, 14] width 183 height 13
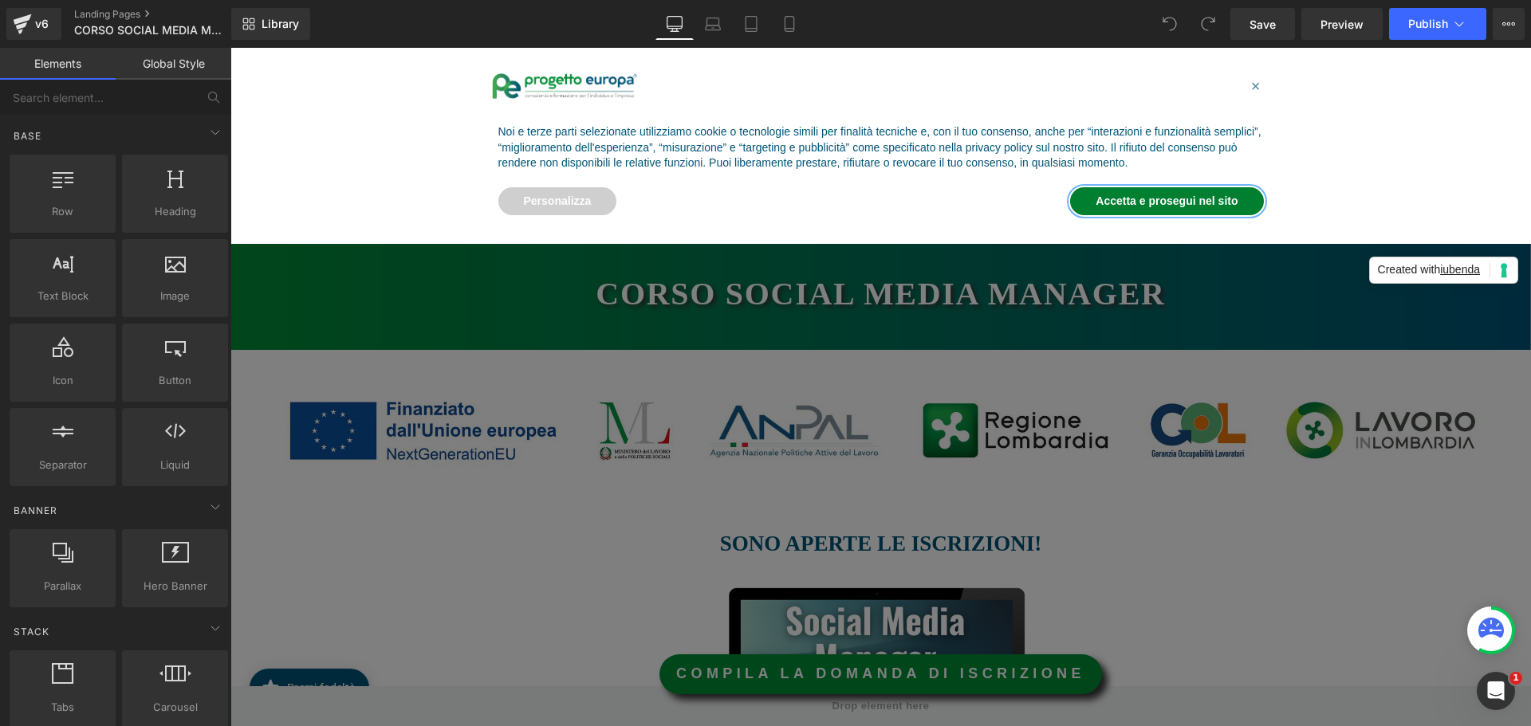
click at [1137, 204] on button "Accetta e prosegui nel sito" at bounding box center [1166, 201] width 193 height 29
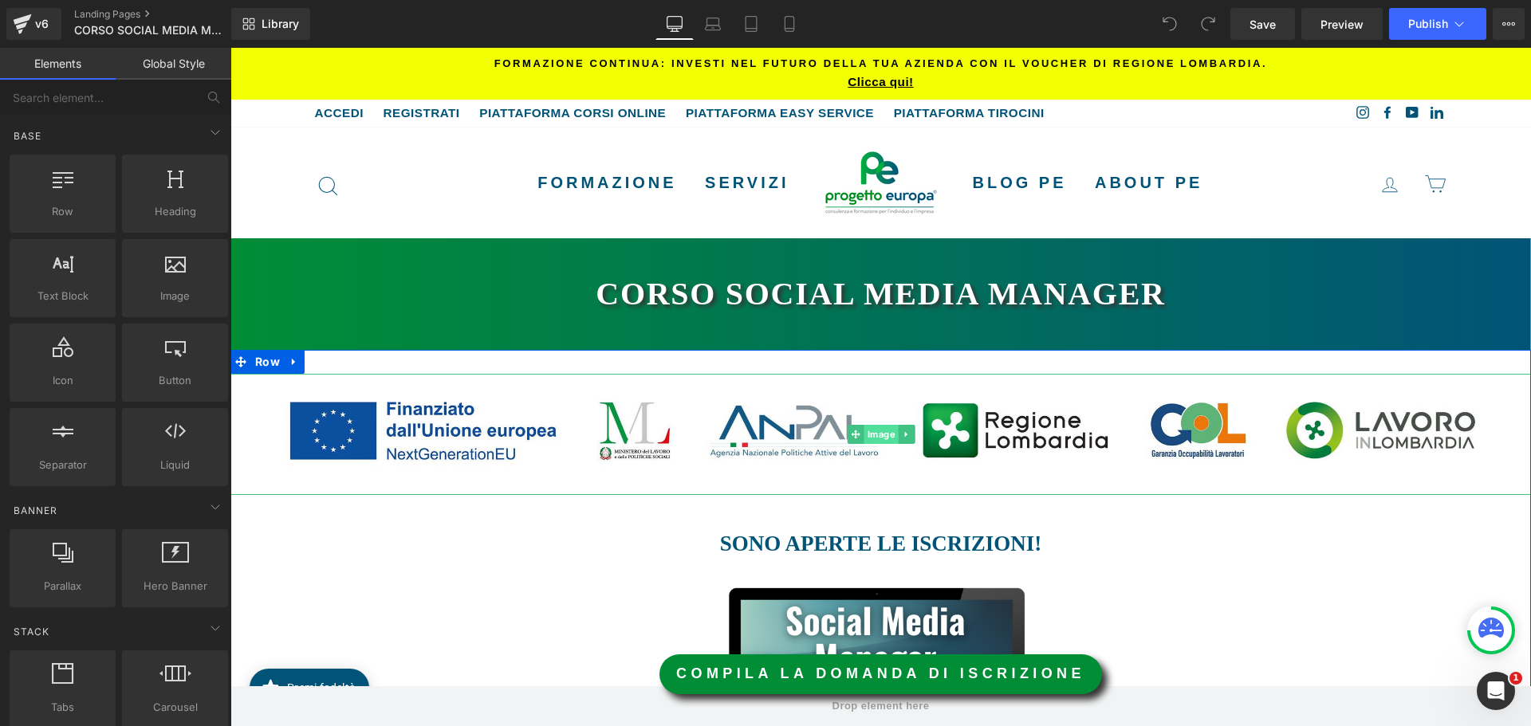
click at [868, 432] on span "Image" at bounding box center [881, 434] width 34 height 19
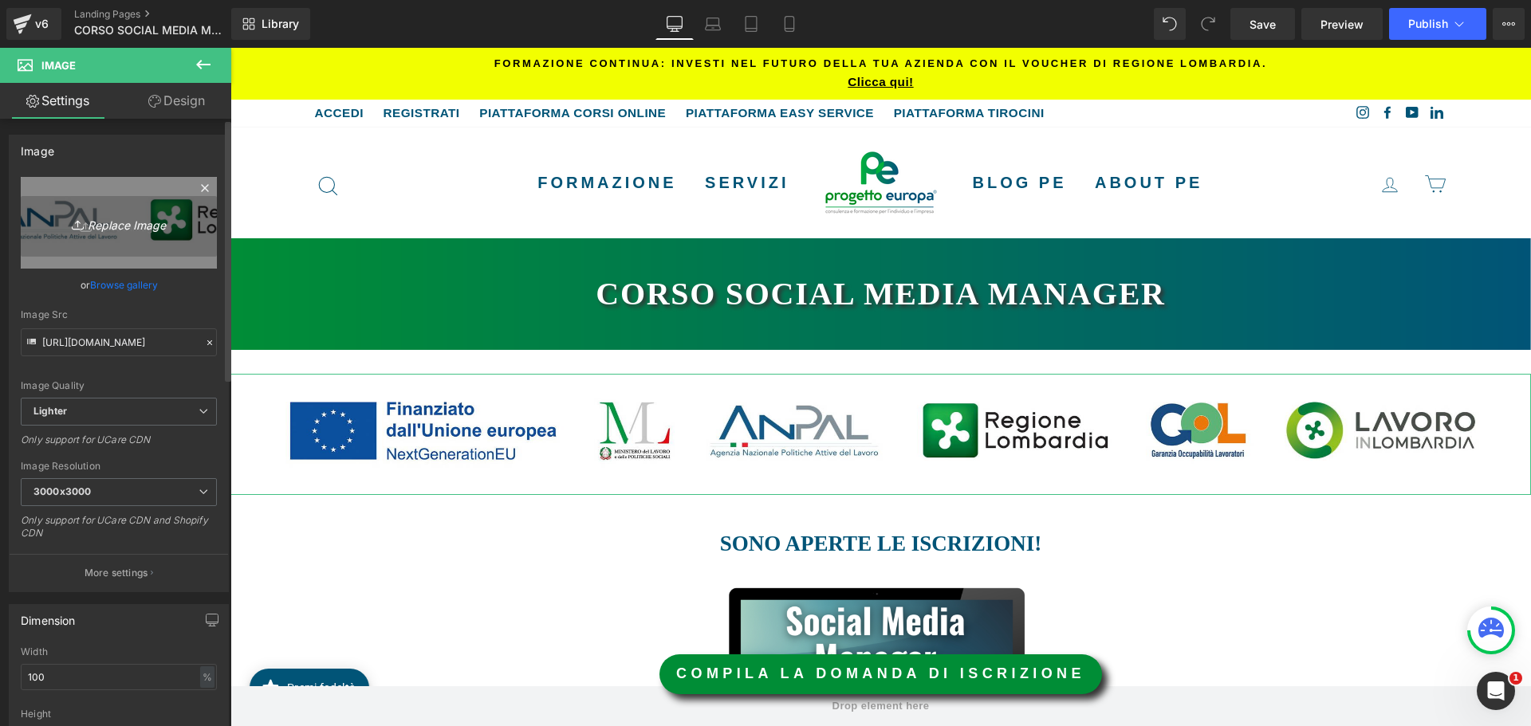
click at [143, 223] on icon "Replace Image" at bounding box center [119, 223] width 128 height 20
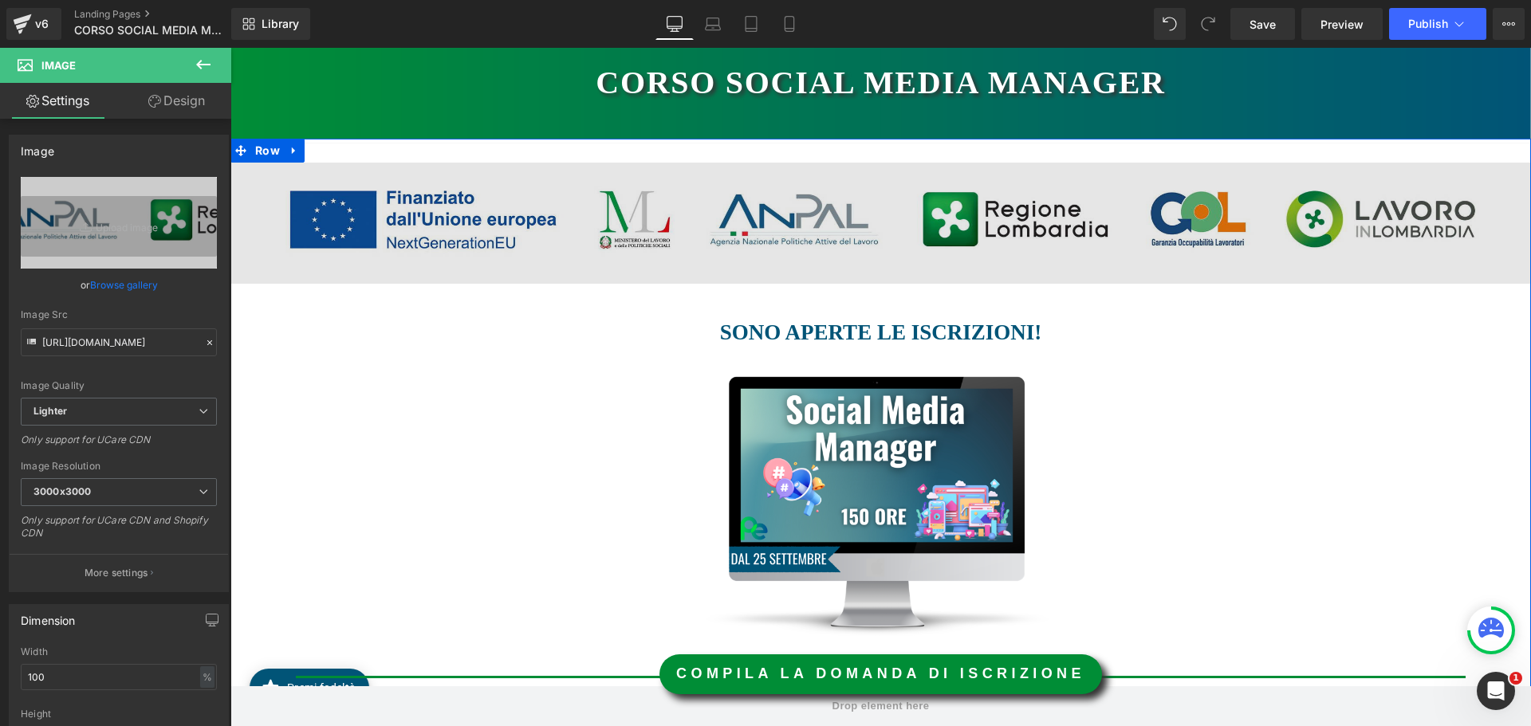
scroll to position [319, 0]
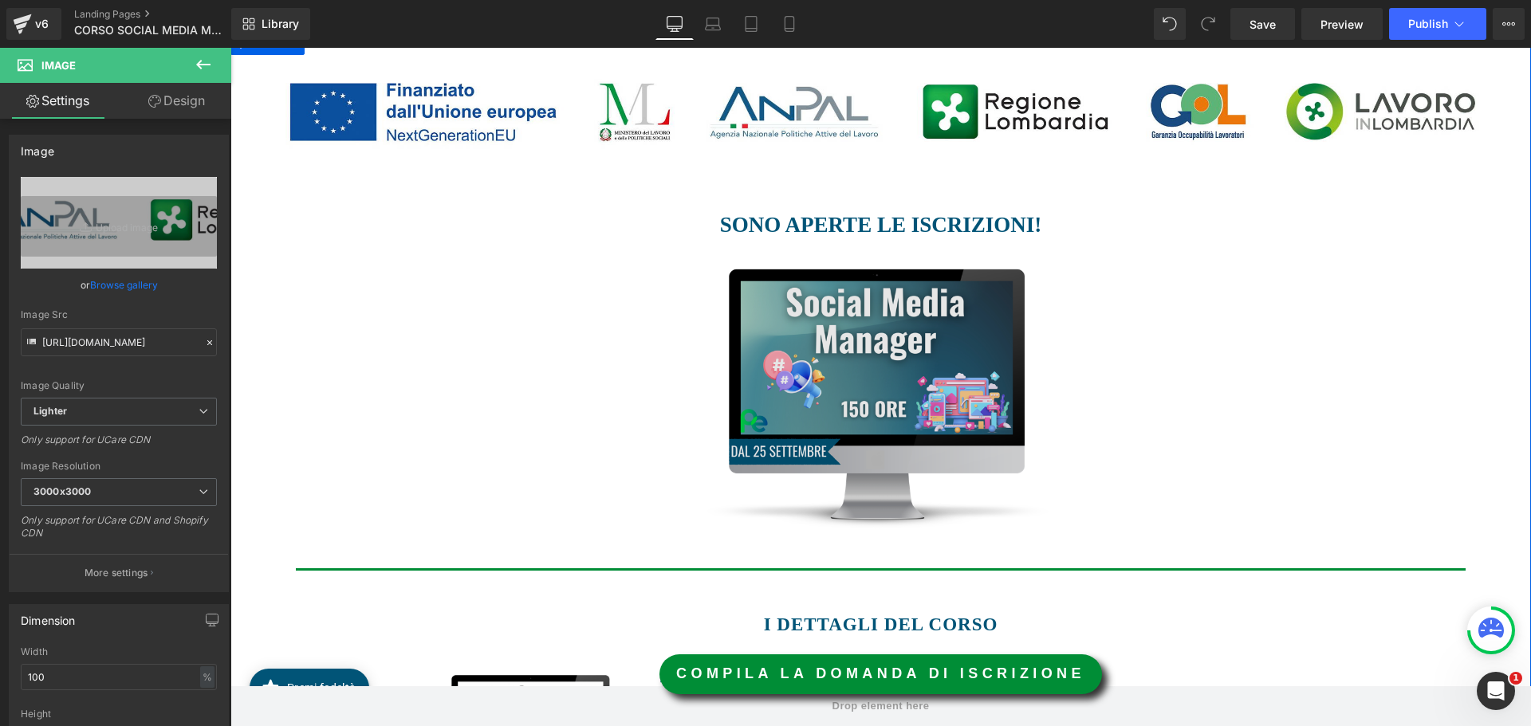
click at [864, 374] on img at bounding box center [875, 397] width 473 height 262
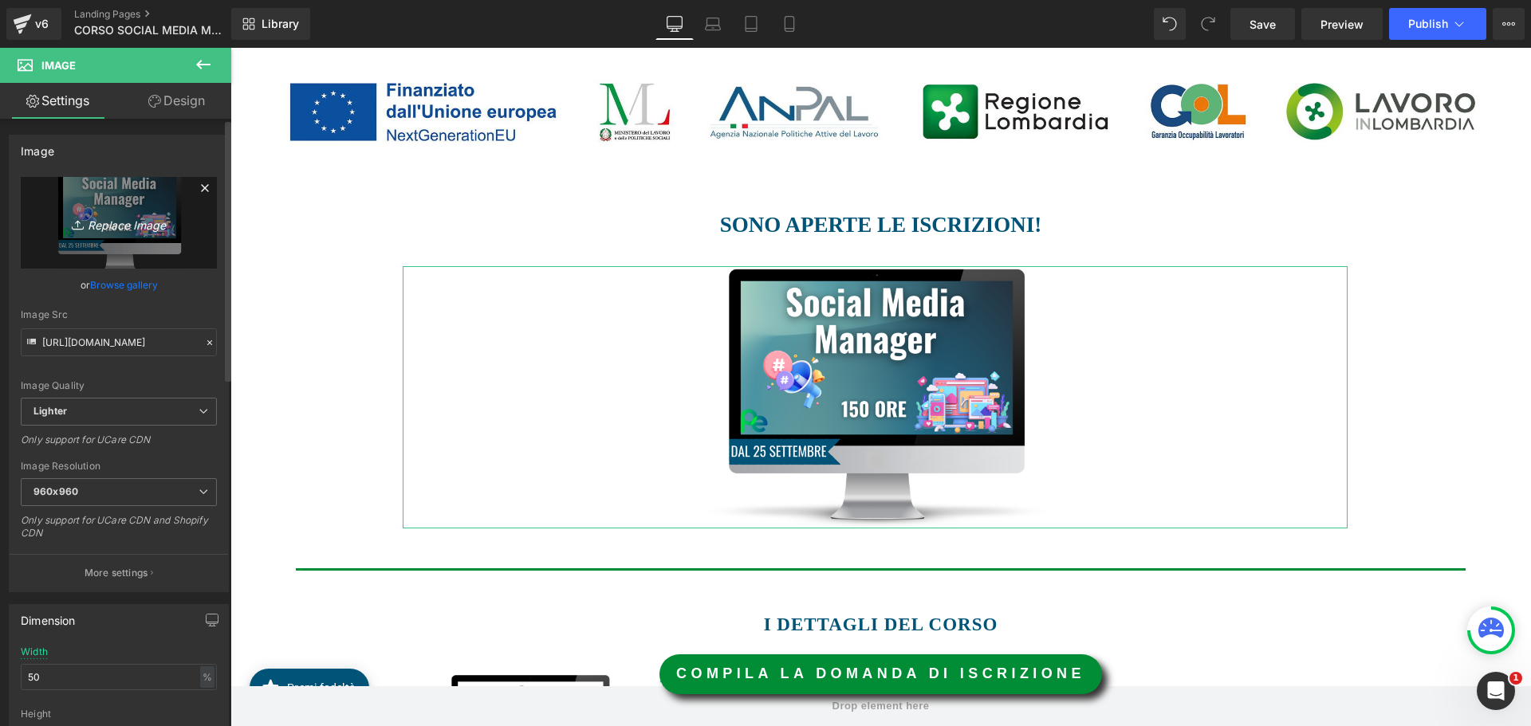
click at [110, 217] on icon "Replace Image" at bounding box center [119, 223] width 128 height 20
type input "C:\fakepath\16.10.png"
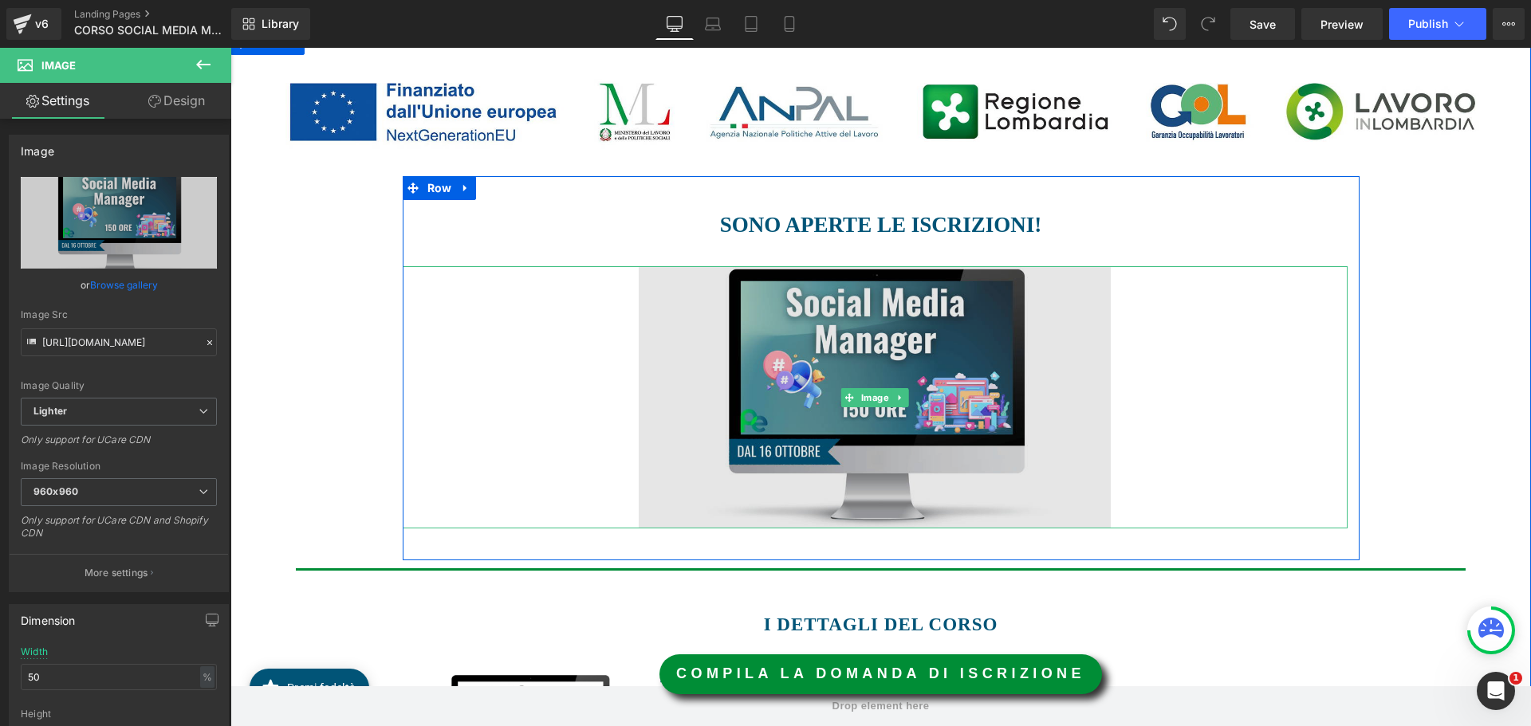
type input "https://ucarecdn.com/45a537c2-2272-4bb7-9513-5b818f634a18/-/format/auto/-/previ…"
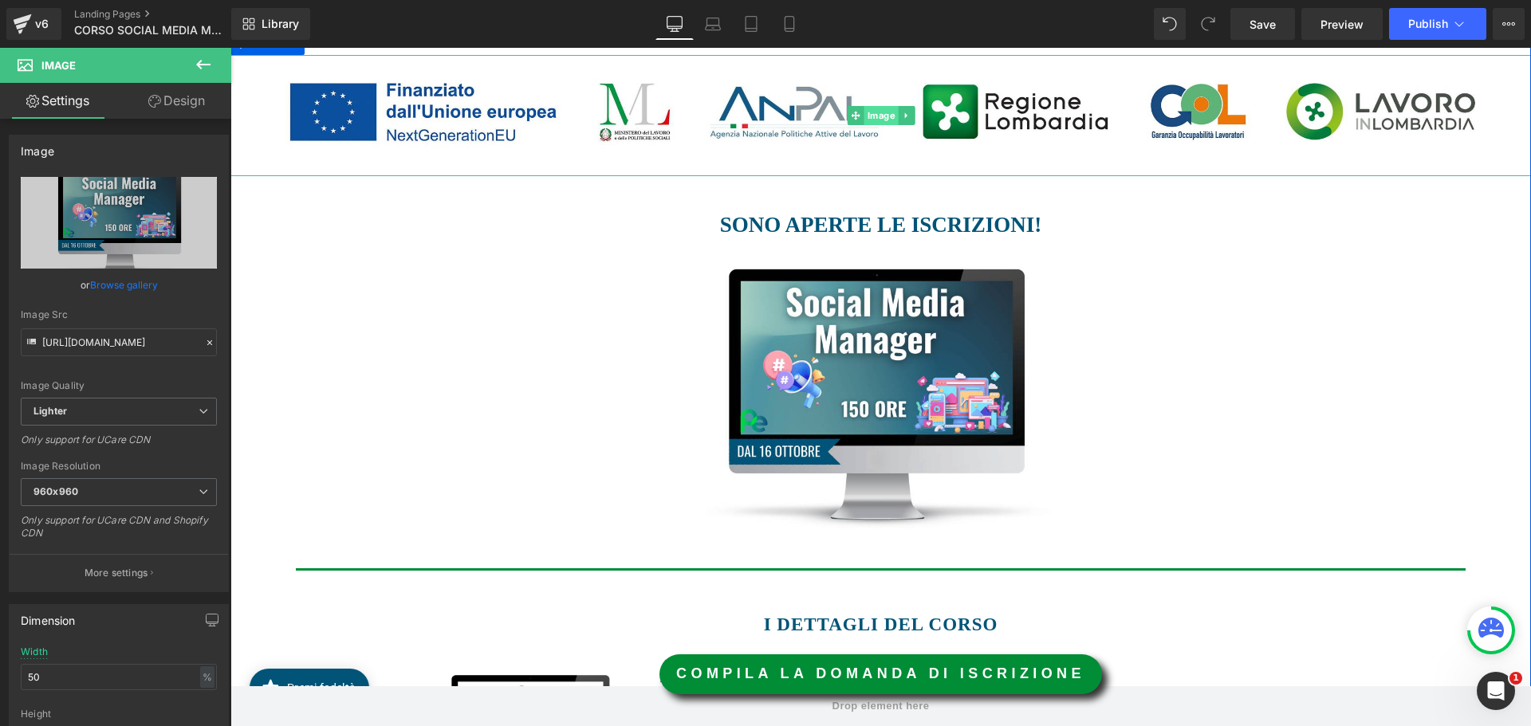
click at [866, 112] on span "Image" at bounding box center [881, 115] width 34 height 19
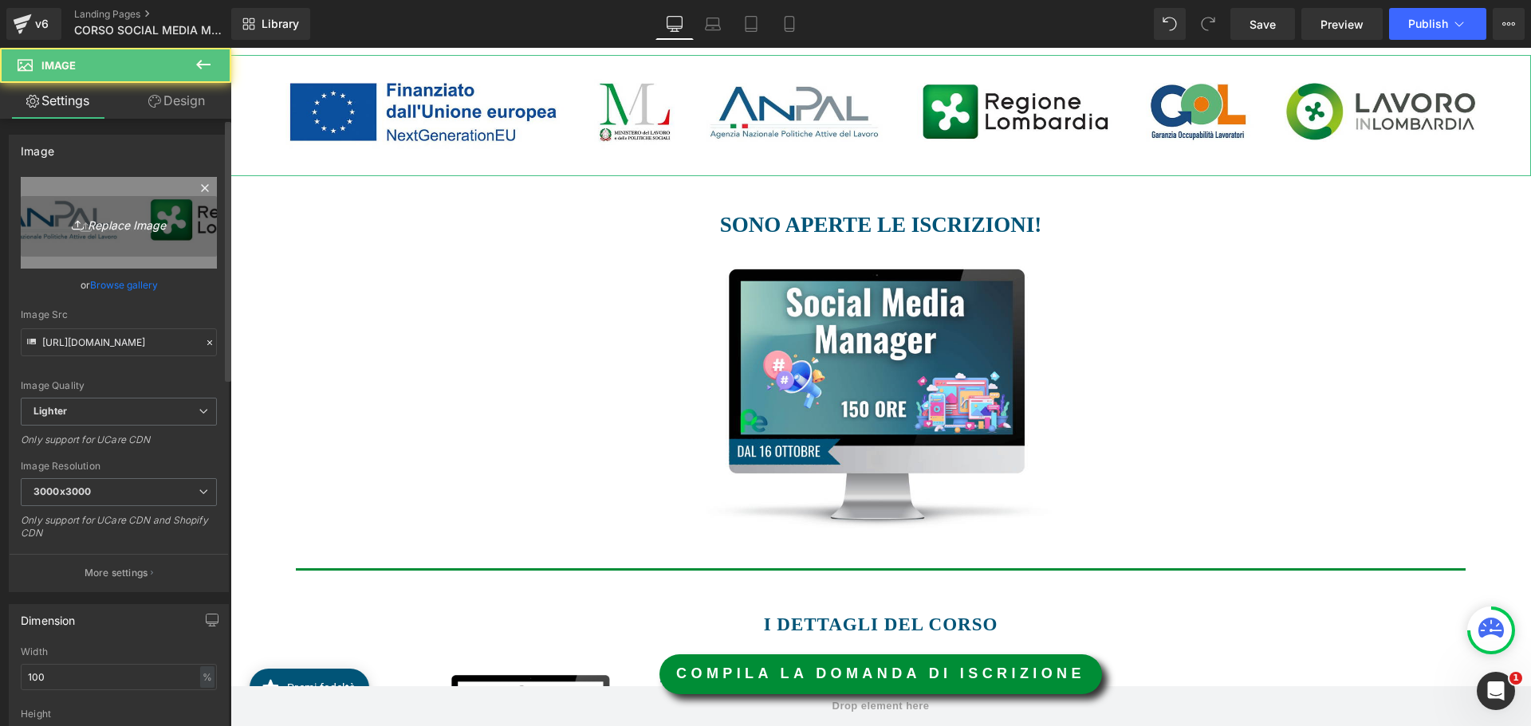
click at [111, 228] on icon "Replace Image" at bounding box center [119, 223] width 128 height 20
type input "C:\fakepath\LOGHI DA USARE DA 30.09.2025.jpg"
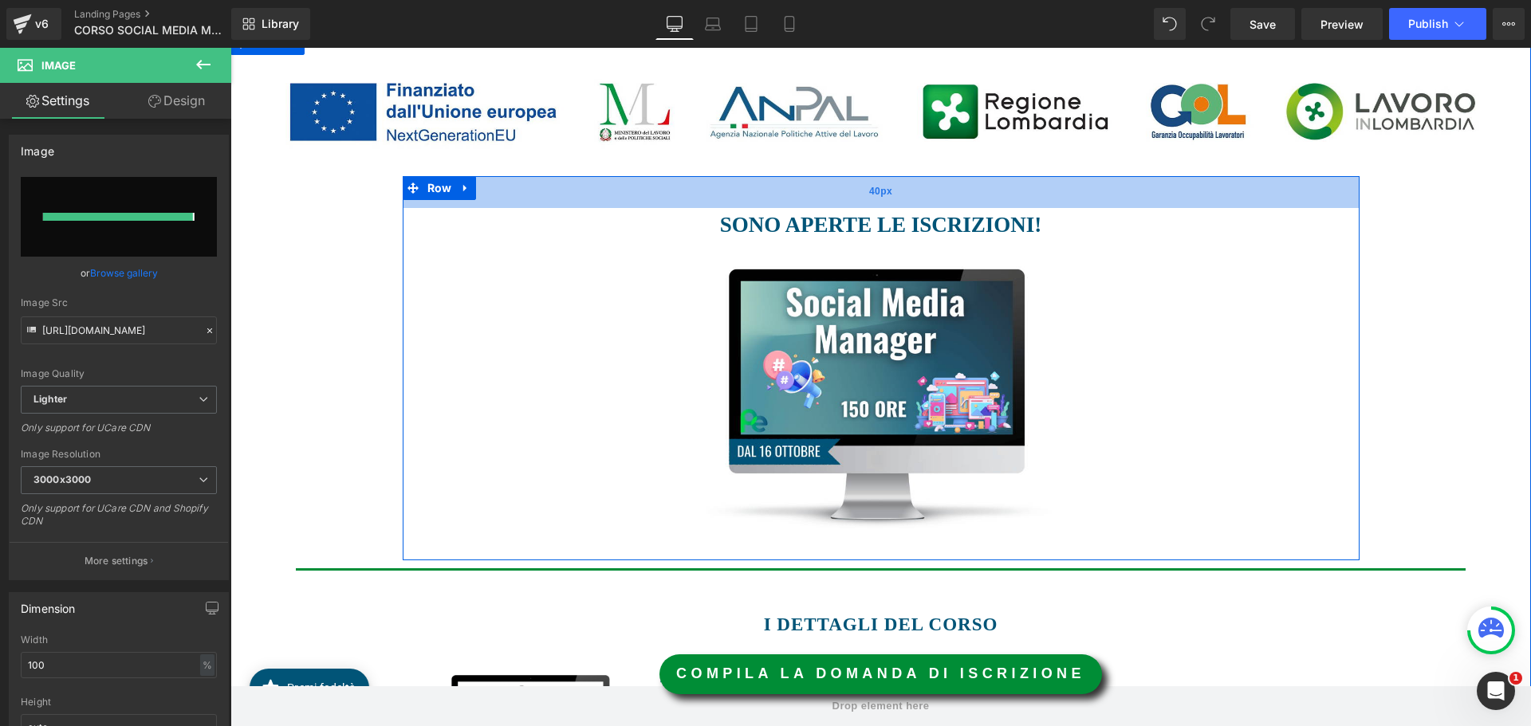
type input "https://ucarecdn.com/53fc0b35-f29a-4b23-b8e6-8d8160e3b6aa/-/format/auto/-/previ…"
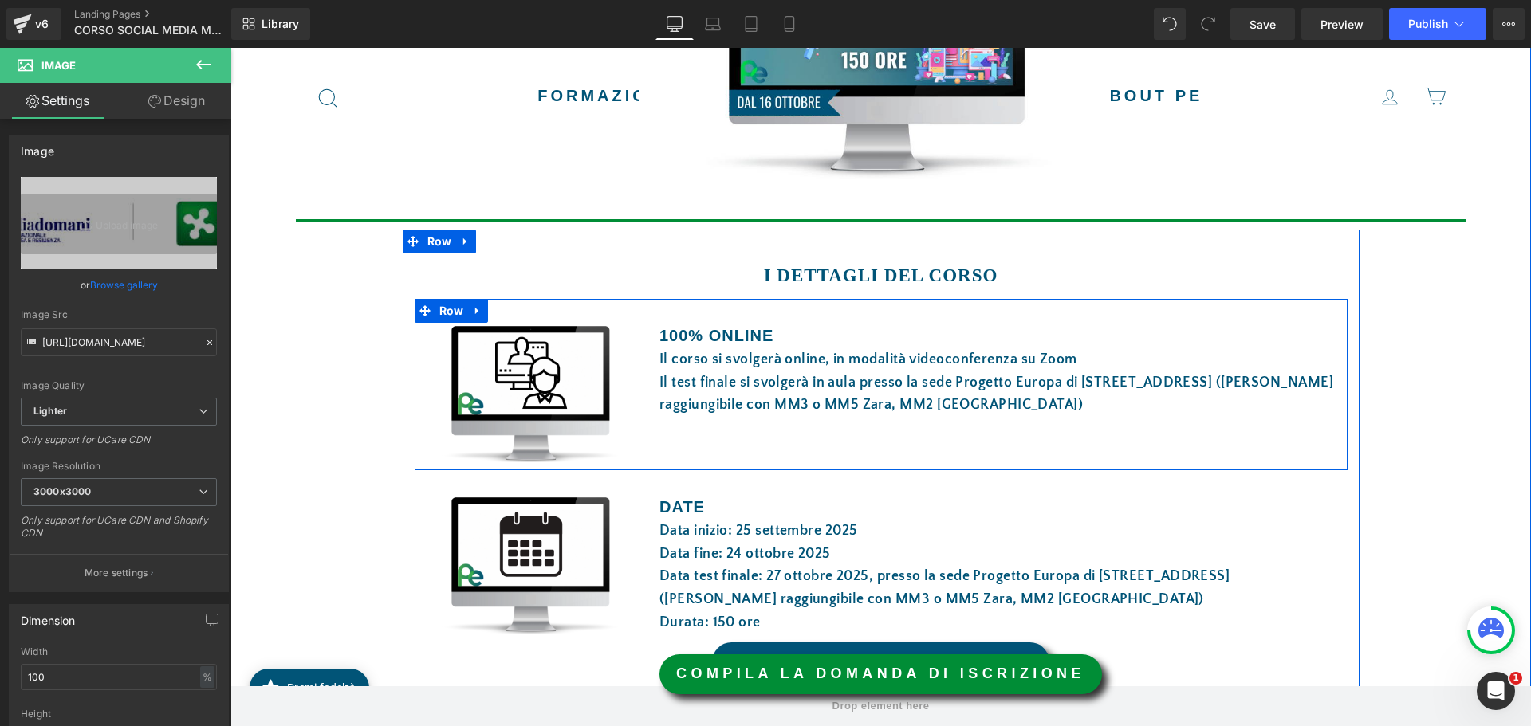
scroll to position [718, 0]
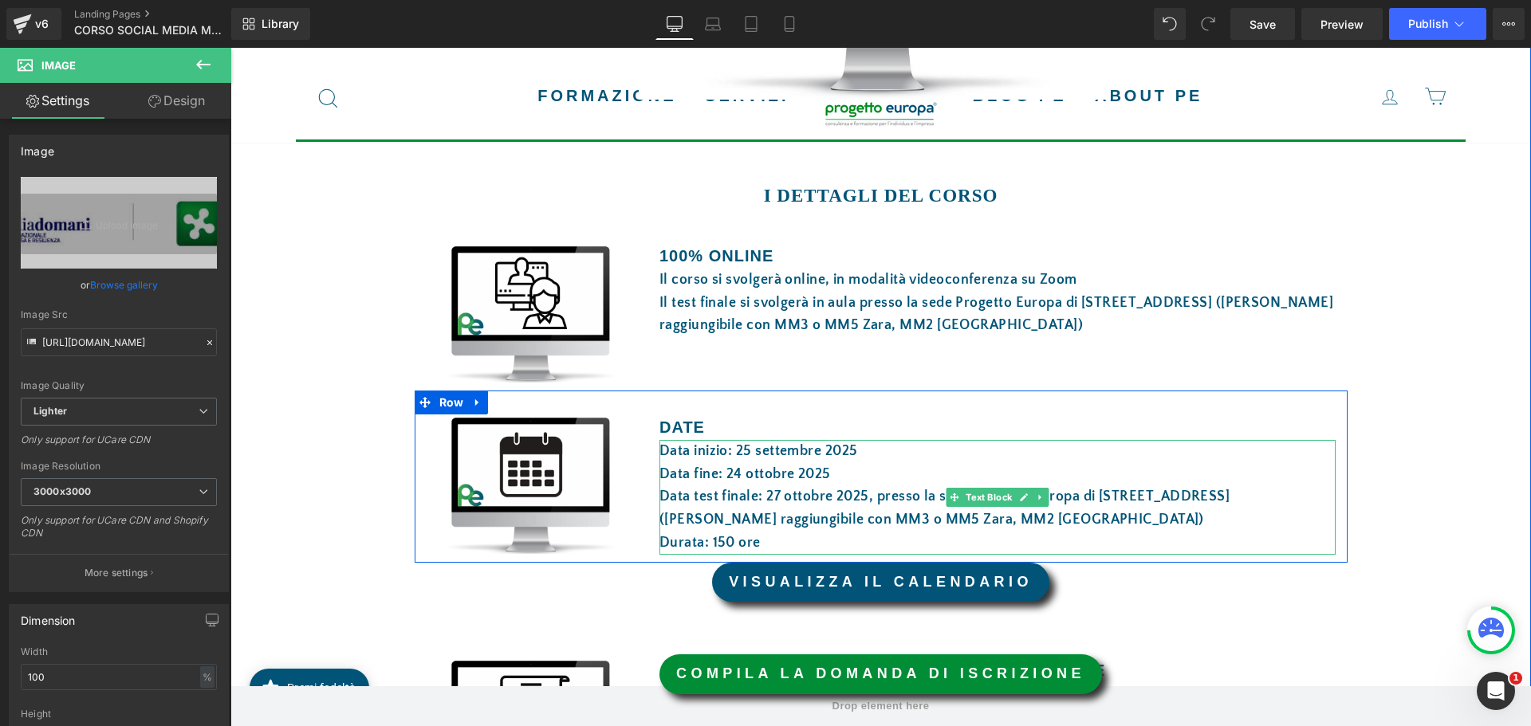
click at [731, 452] on font "Data inizio: 25 settembre 2025" at bounding box center [758, 451] width 199 height 16
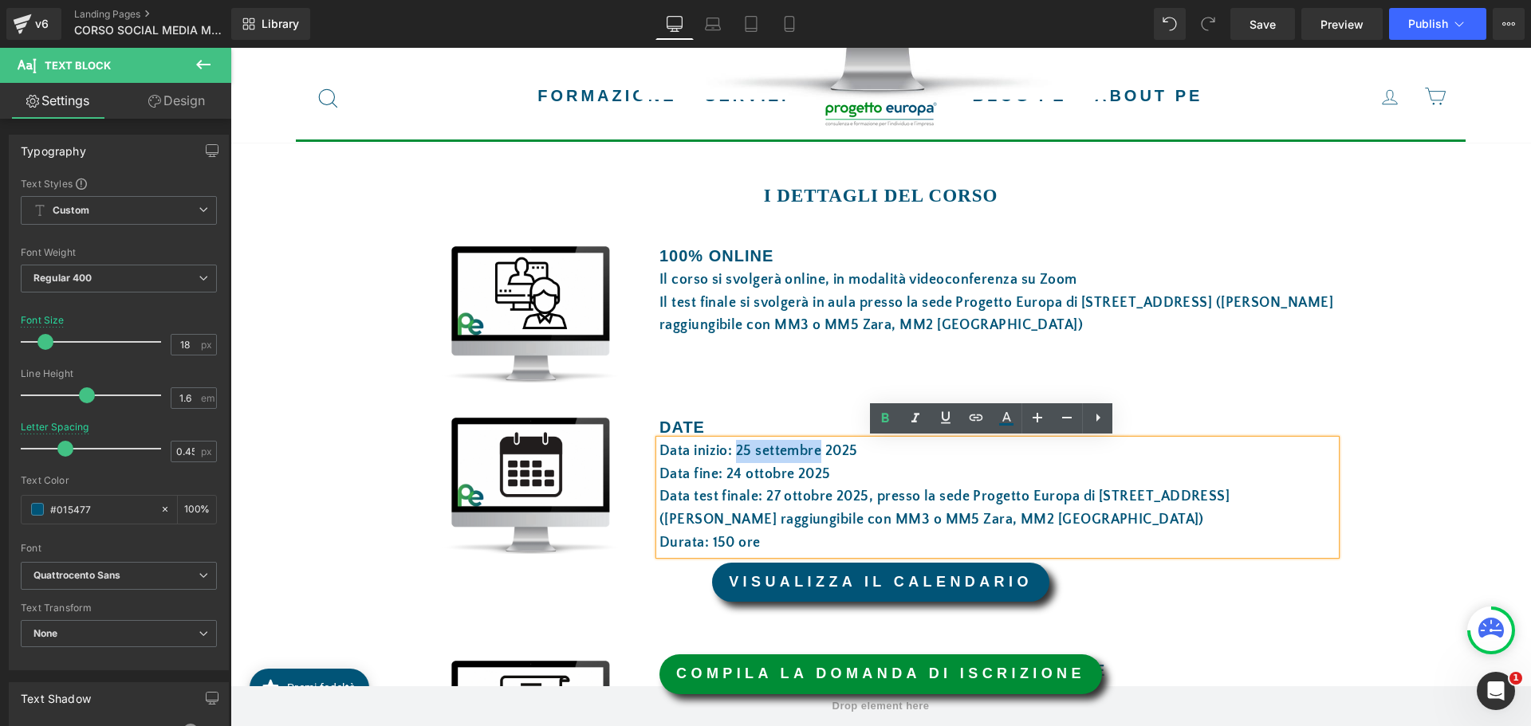
drag, startPoint x: 733, startPoint y: 451, endPoint x: 817, endPoint y: 455, distance: 83.8
click at [817, 455] on font "Data inizio: 25 settembre 2025" at bounding box center [758, 451] width 199 height 16
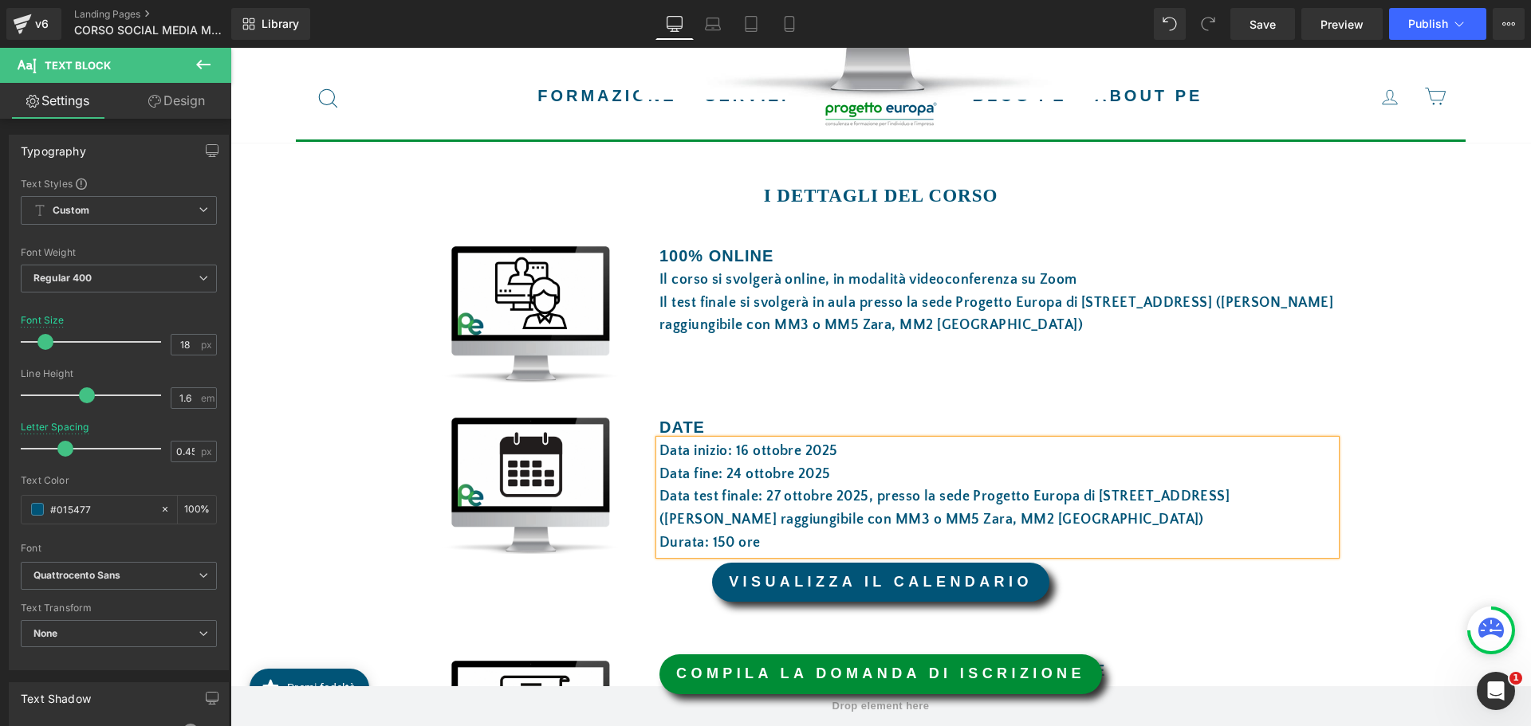
click at [720, 474] on font "Data fine: 24 ottobre 2025" at bounding box center [744, 475] width 171 height 16
click at [773, 495] on font "Data test finale: 27 ottobre 2025, presso la sede Progetto Europa di via Boltra…" at bounding box center [944, 508] width 570 height 39
click at [877, 583] on span "Button" at bounding box center [880, 582] width 37 height 19
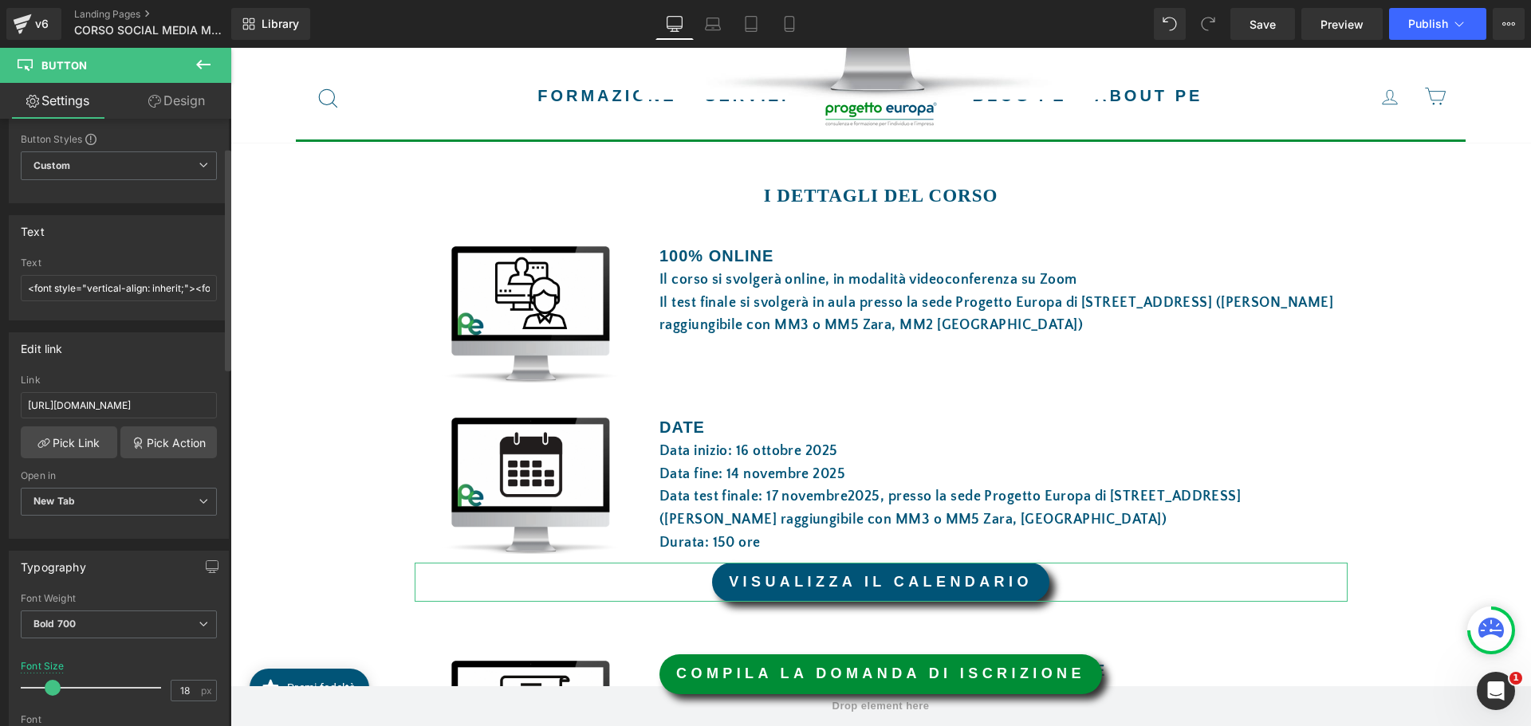
scroll to position [80, 0]
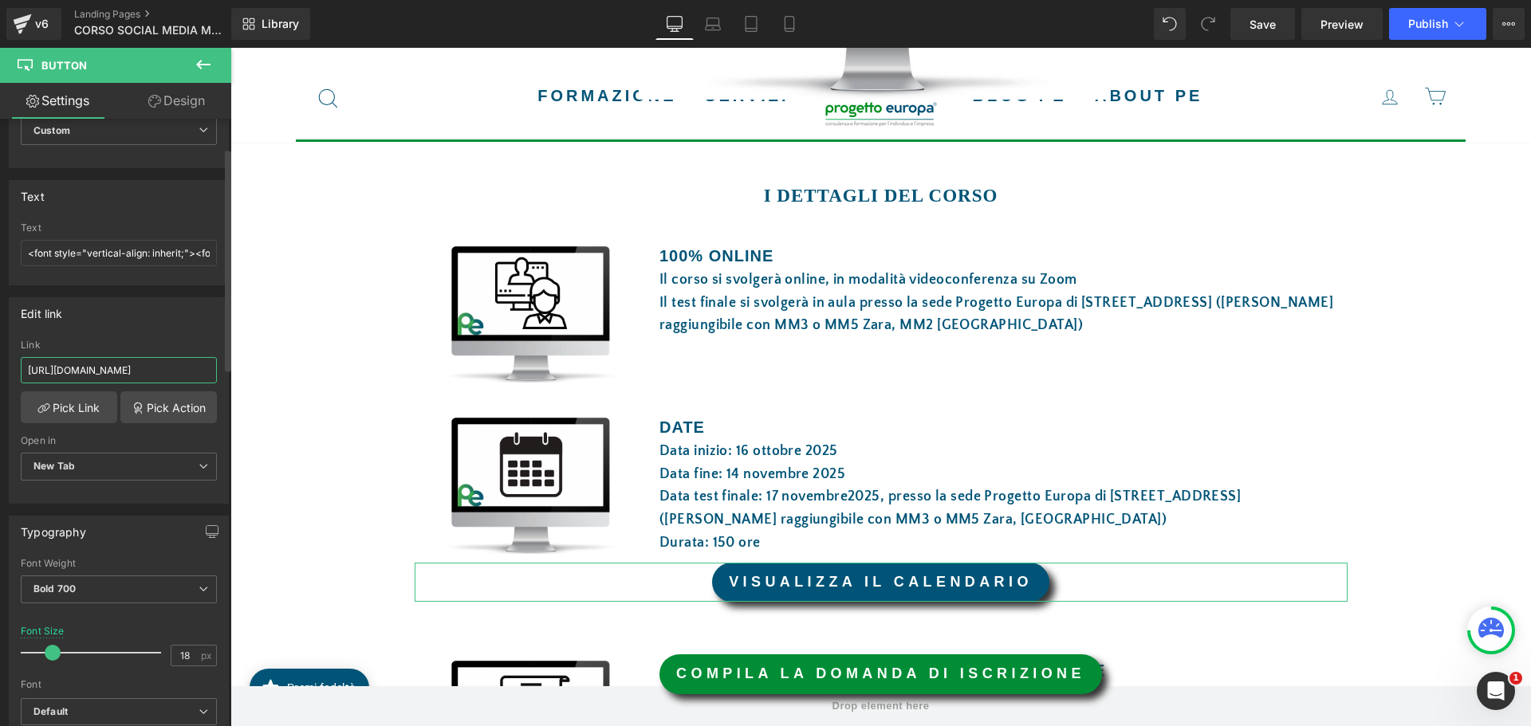
click at [141, 373] on input "https://drive.google.com/file/d/1UcO7fZYelaAkoz8mLJI4xlzp_sNc4Apm/view?usp=shar…" at bounding box center [119, 370] width 196 height 26
type input "https://drive.google.com/file/d/1Qs6adqMJC_Mw0c-cNg9She9LB4mqcbGp/view?usp=shar…"
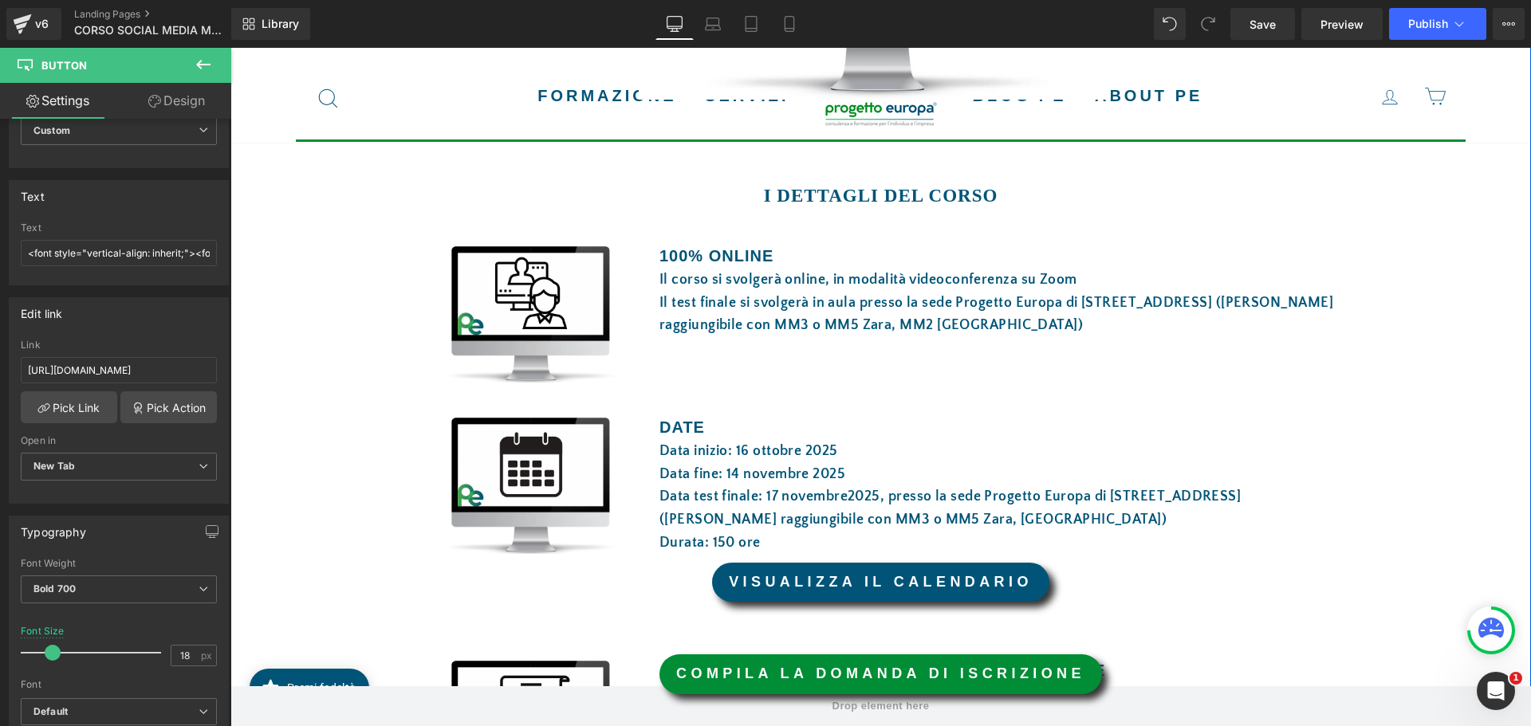
click at [1407, 498] on div "Image SONO APERTE LE ISCRIZIONI! Text Block Image Row 40px Separator I DETTAGLI…" at bounding box center [880, 480] width 1301 height 1648
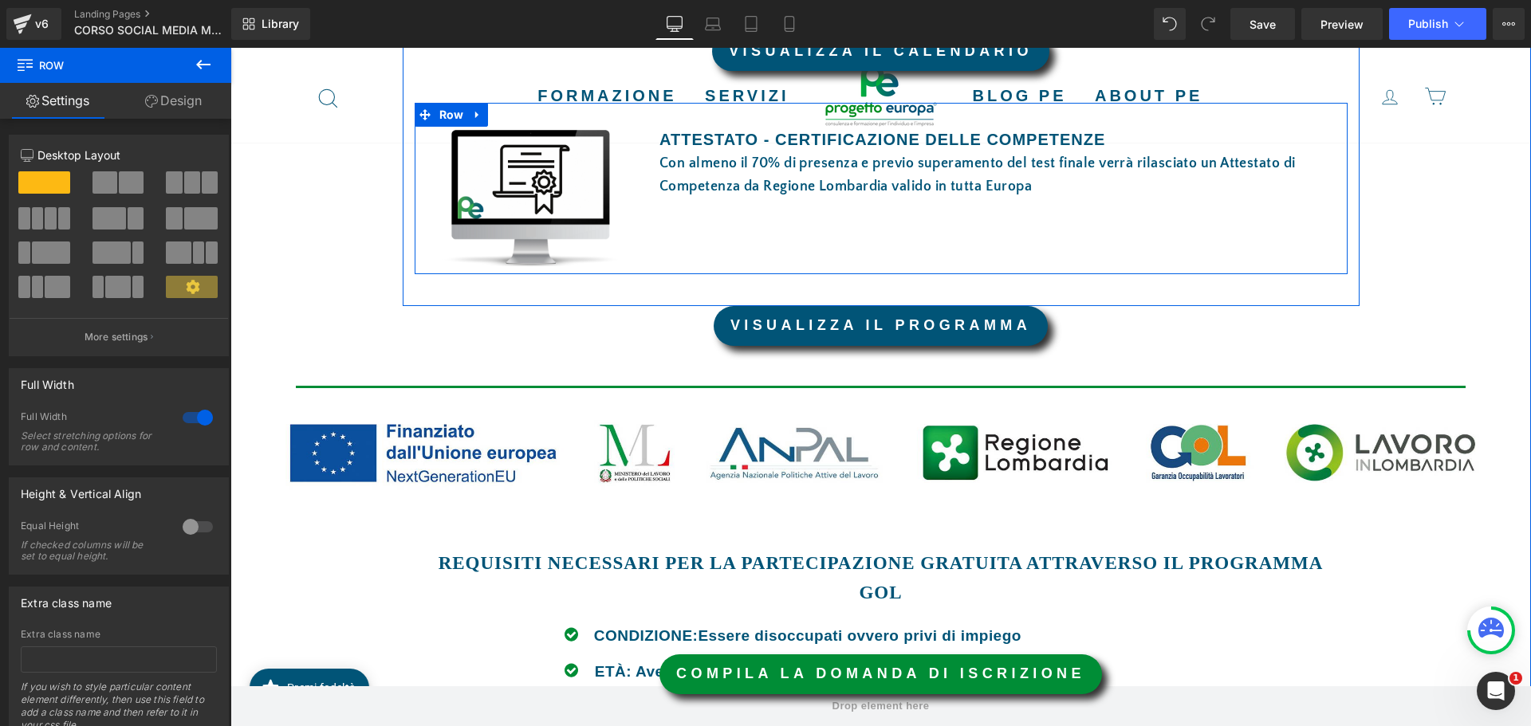
scroll to position [1276, 0]
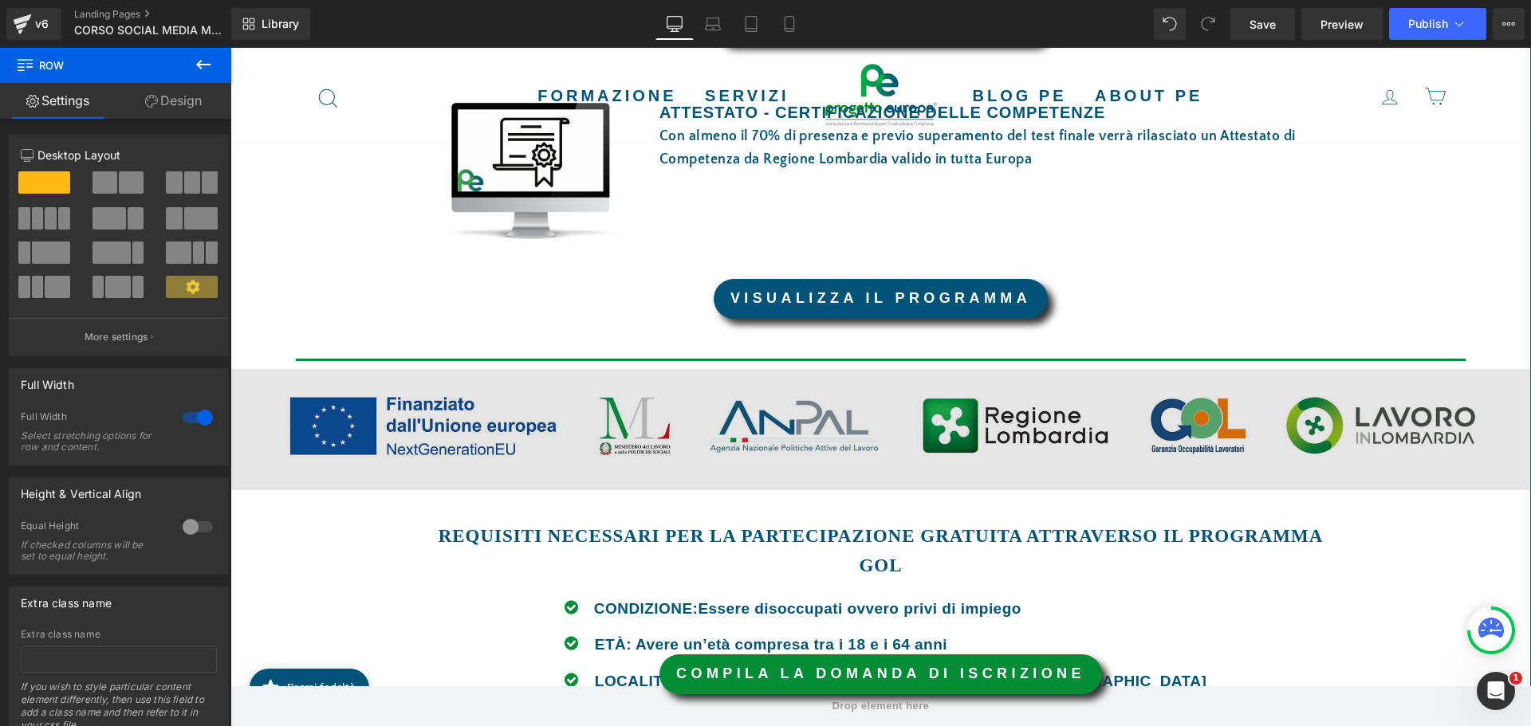
click at [834, 427] on img at bounding box center [880, 429] width 1301 height 121
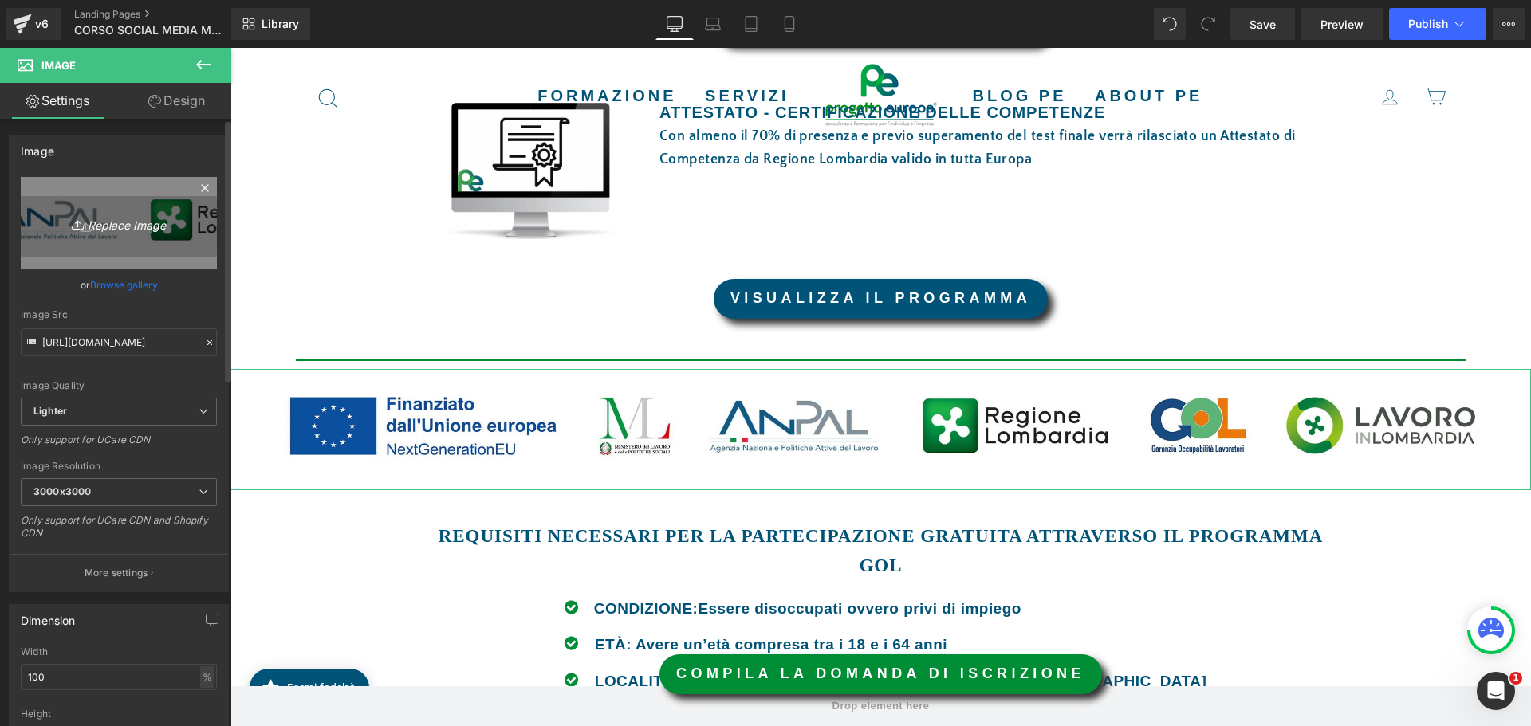
click at [111, 222] on icon "Replace Image" at bounding box center [119, 223] width 128 height 20
type input "C:\fakepath\LOGHI DA USARE DA 30.09.2025.jpg"
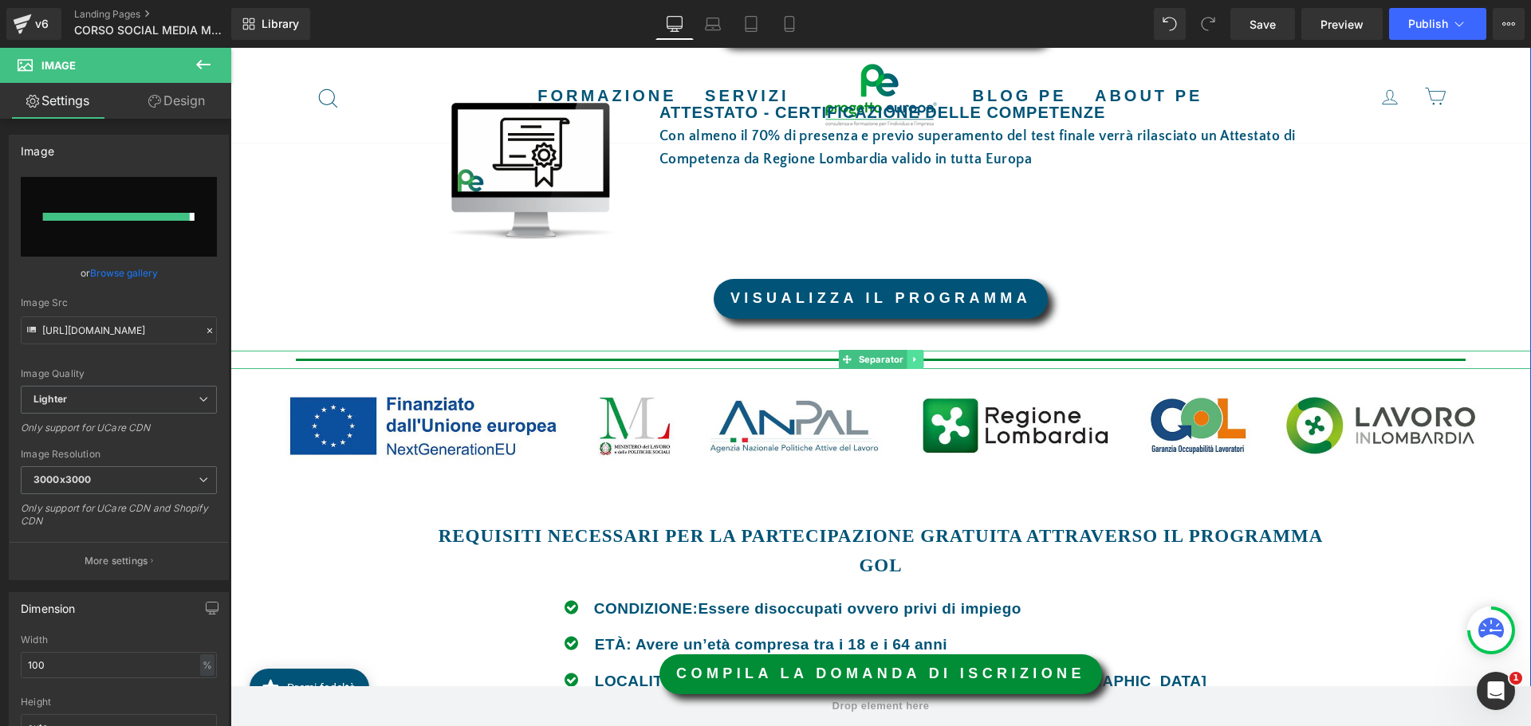
type input "https://ucarecdn.com/7b09bd85-8a3a-4d8a-8dbc-725cf8d365b1/-/format/auto/-/previ…"
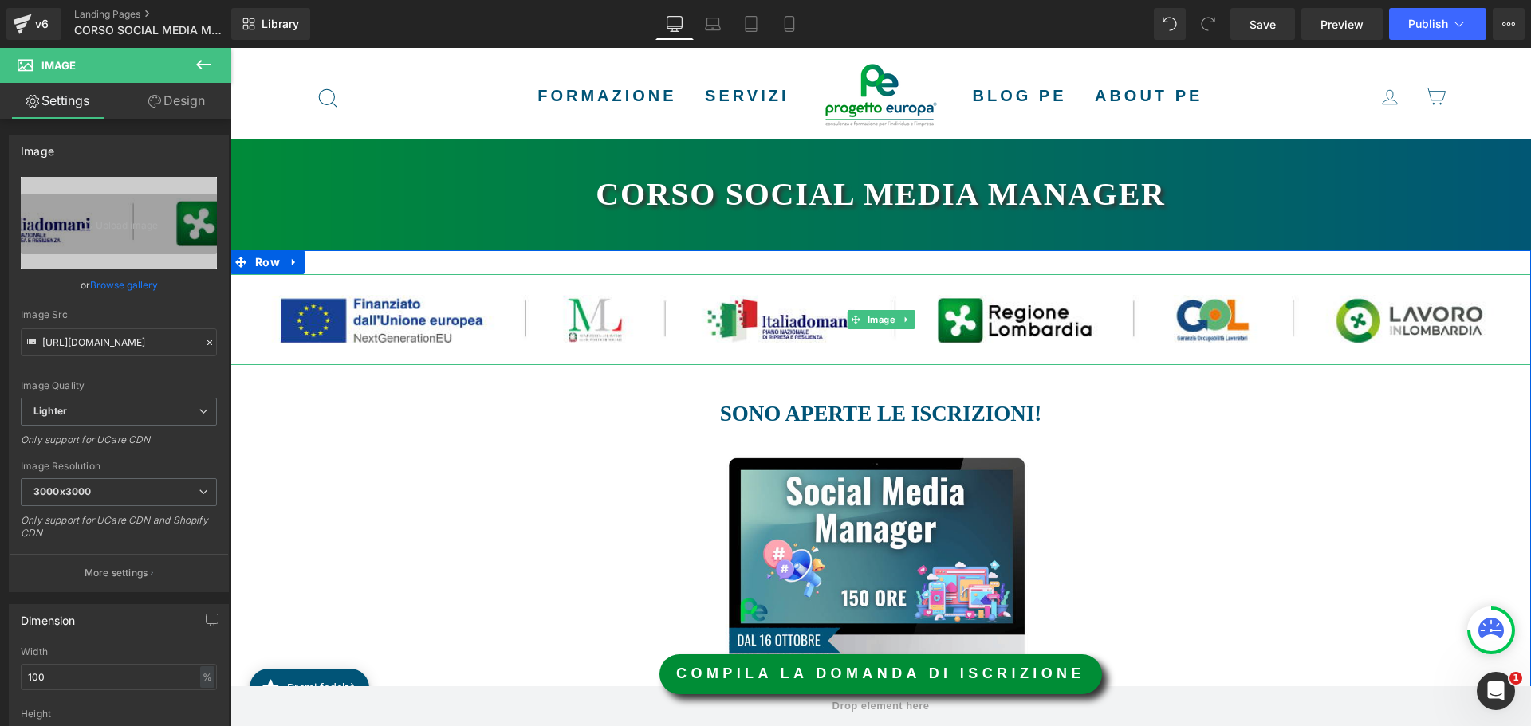
scroll to position [0, 0]
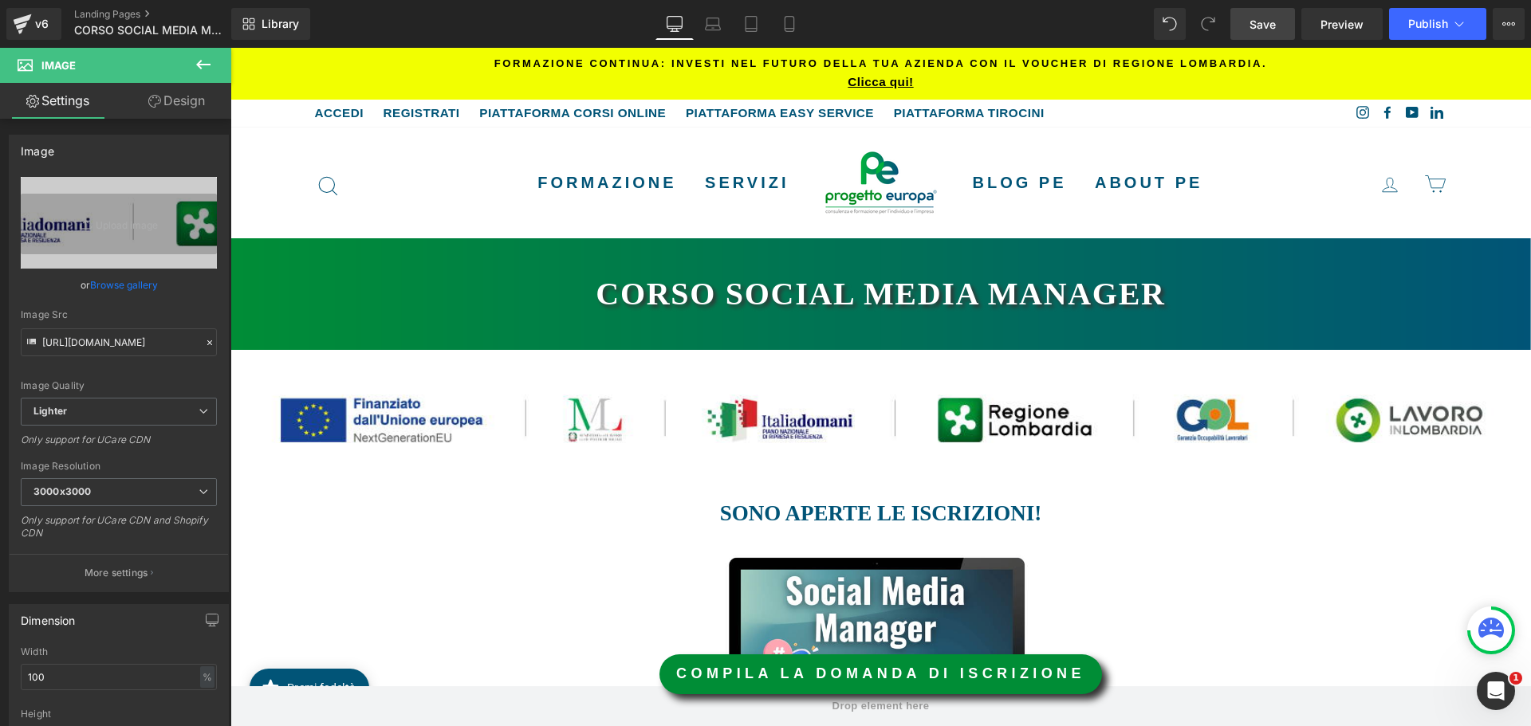
drag, startPoint x: 1252, startPoint y: 17, endPoint x: 1218, endPoint y: 39, distance: 40.3
click at [1252, 17] on span "Save" at bounding box center [1263, 24] width 26 height 17
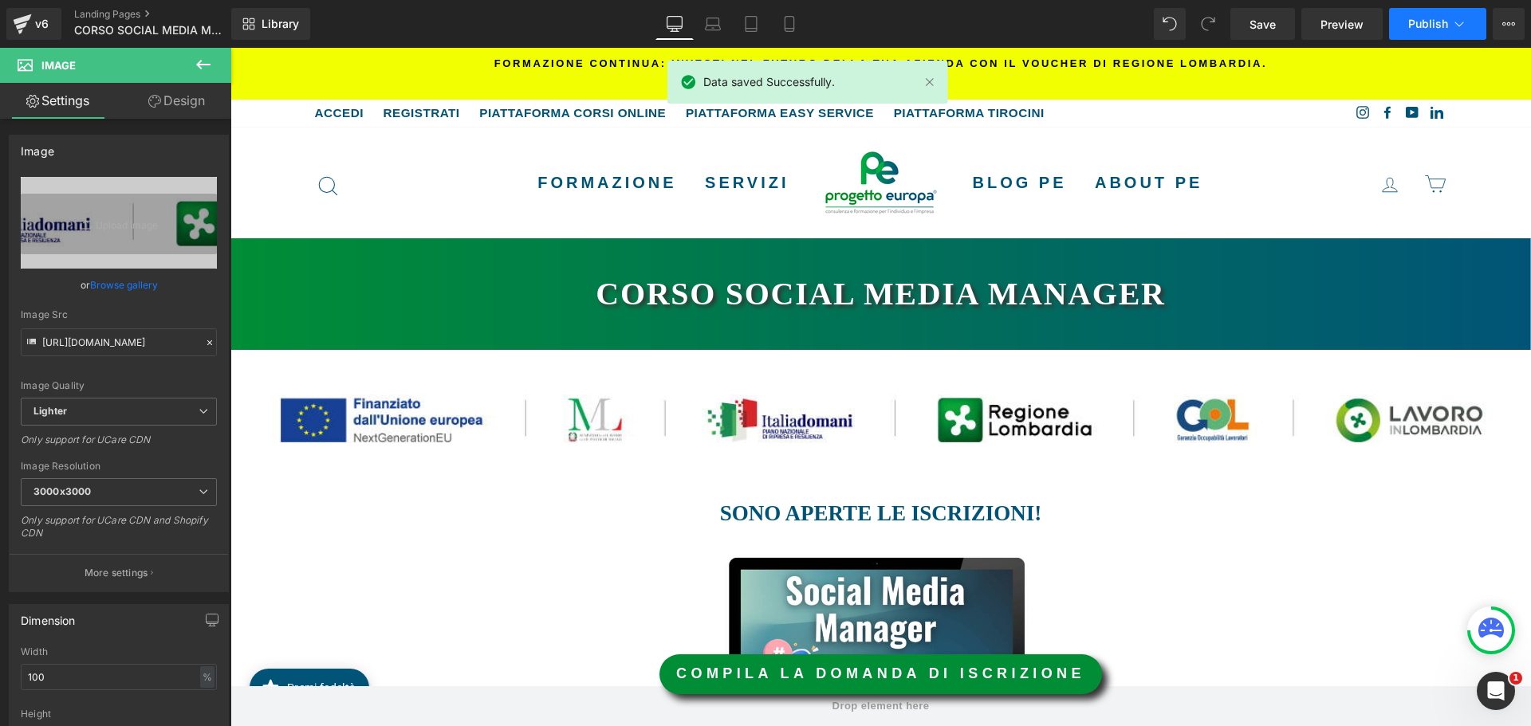
click at [1436, 19] on span "Publish" at bounding box center [1428, 24] width 40 height 13
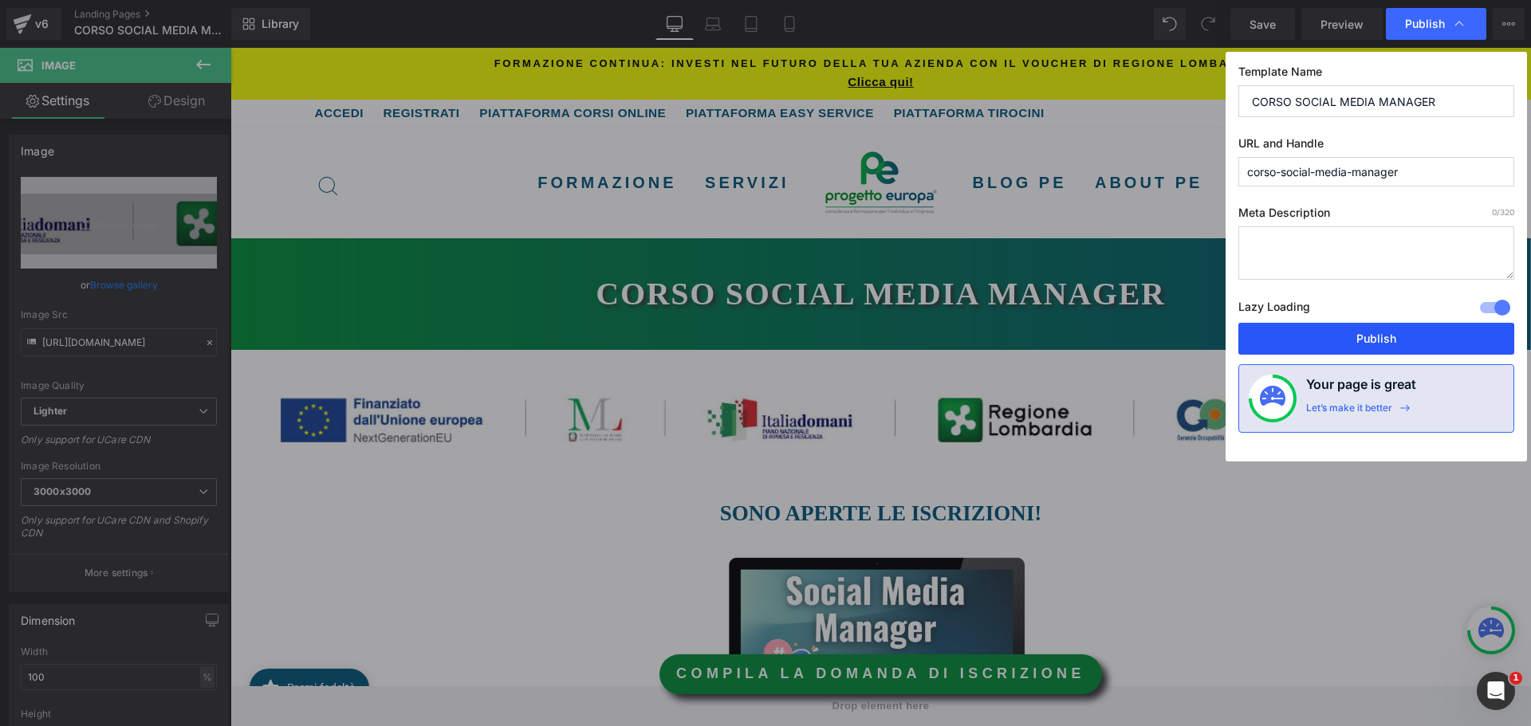
click at [1307, 329] on button "Publish" at bounding box center [1376, 339] width 276 height 32
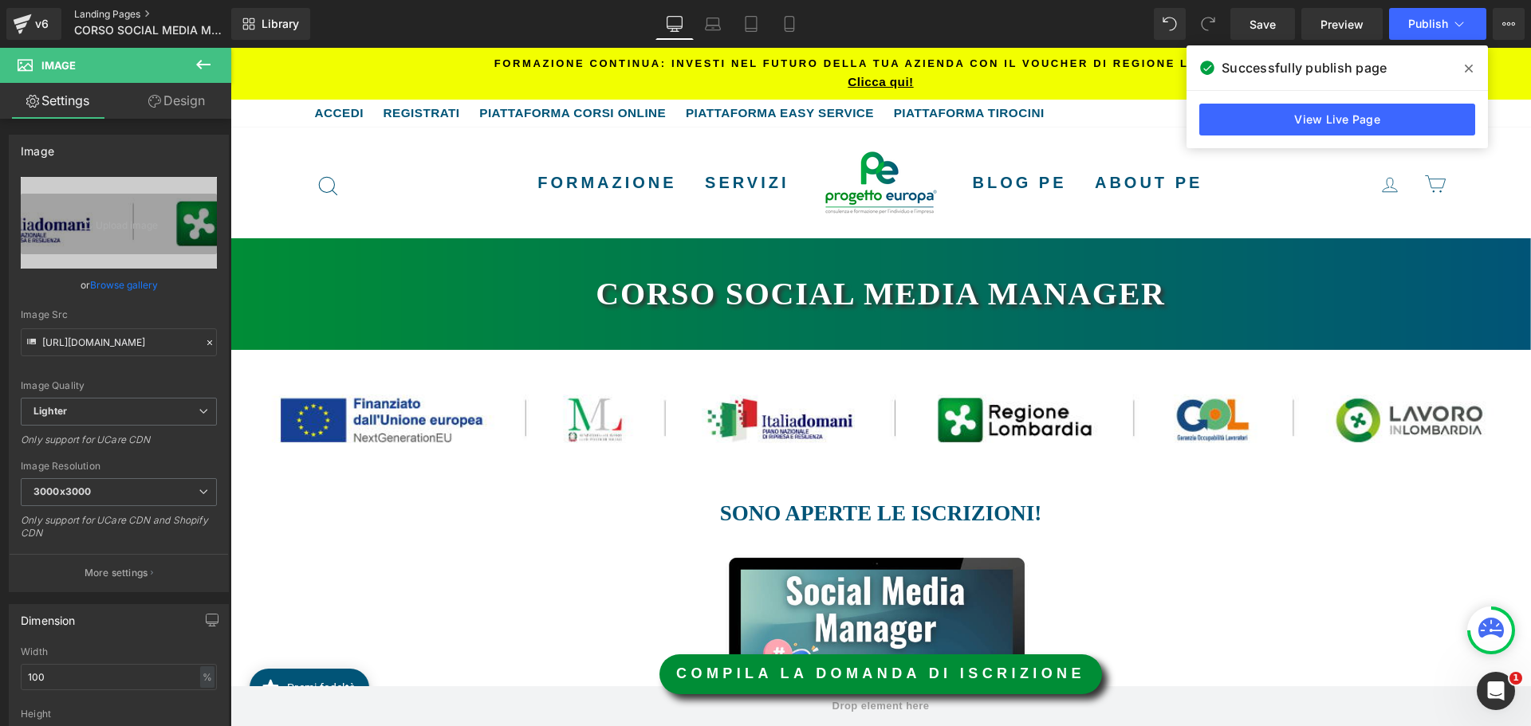
click at [137, 11] on link "Landing Pages" at bounding box center [165, 14] width 183 height 13
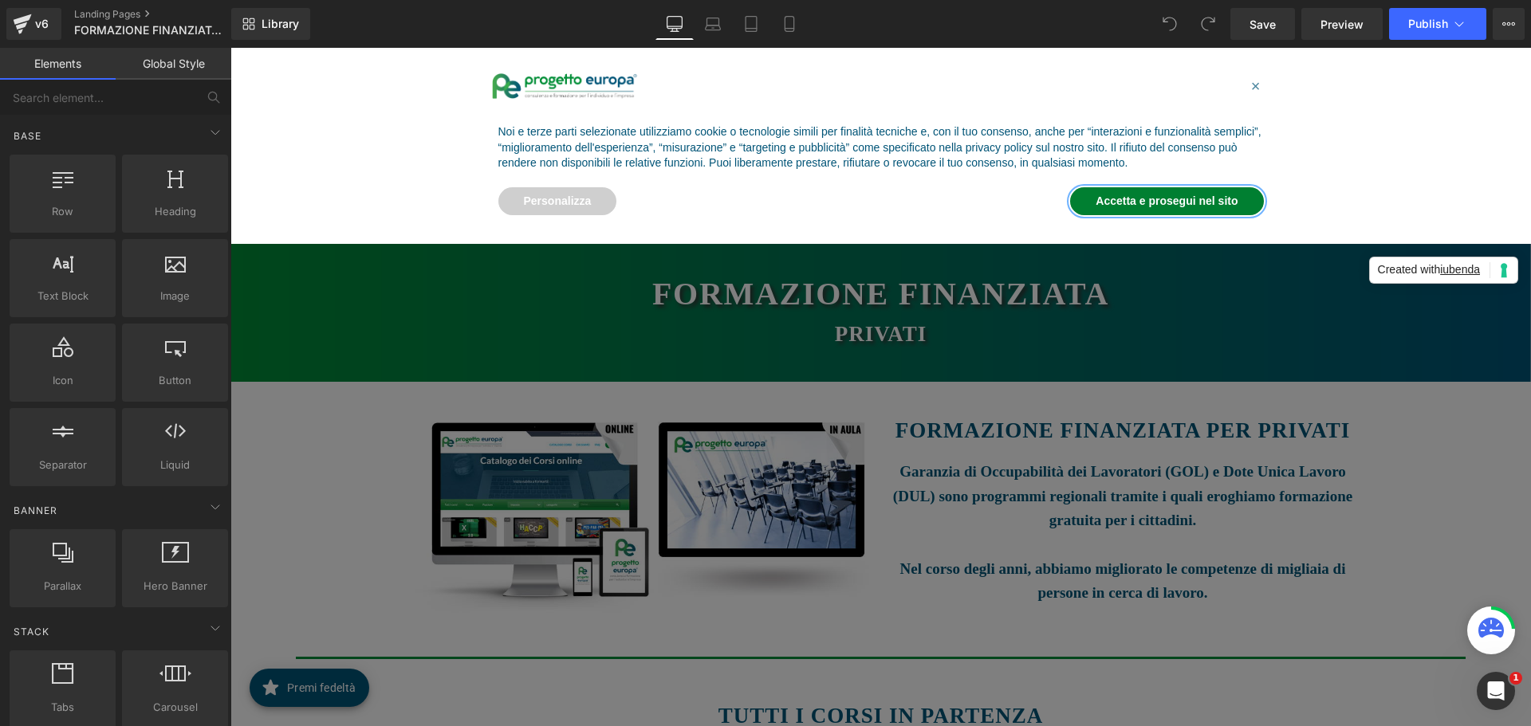
click at [1172, 204] on button "Accetta e prosegui nel sito" at bounding box center [1166, 201] width 193 height 29
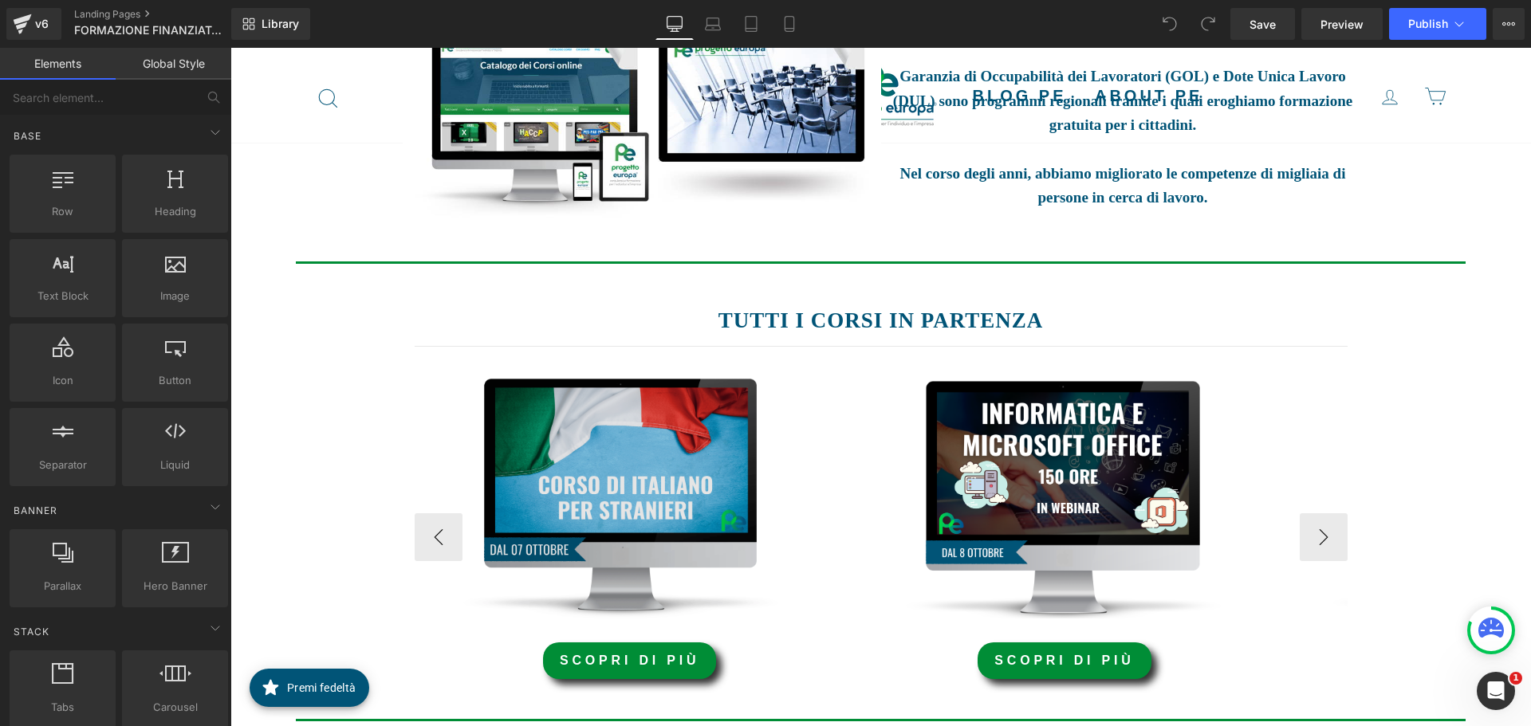
scroll to position [478, 0]
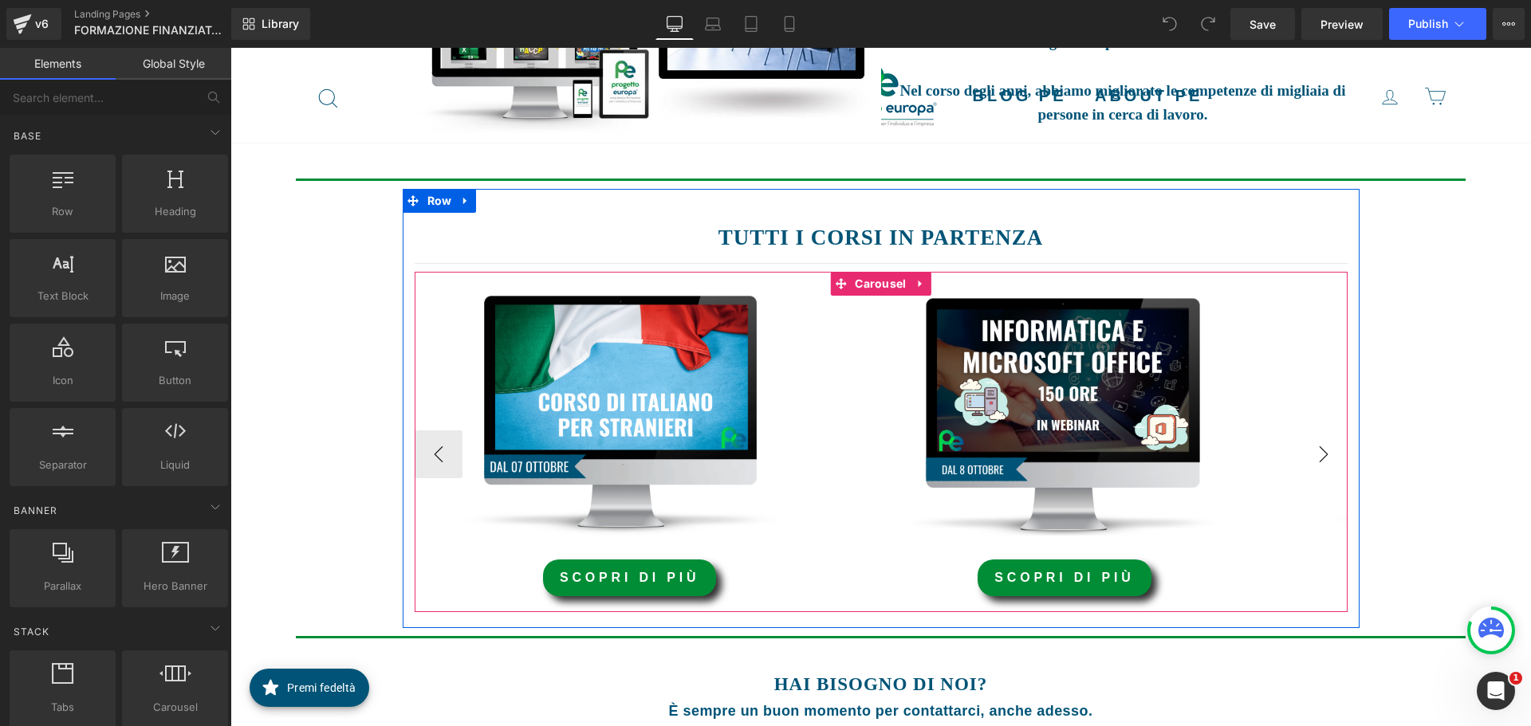
click at [1302, 455] on button "›" at bounding box center [1324, 455] width 48 height 48
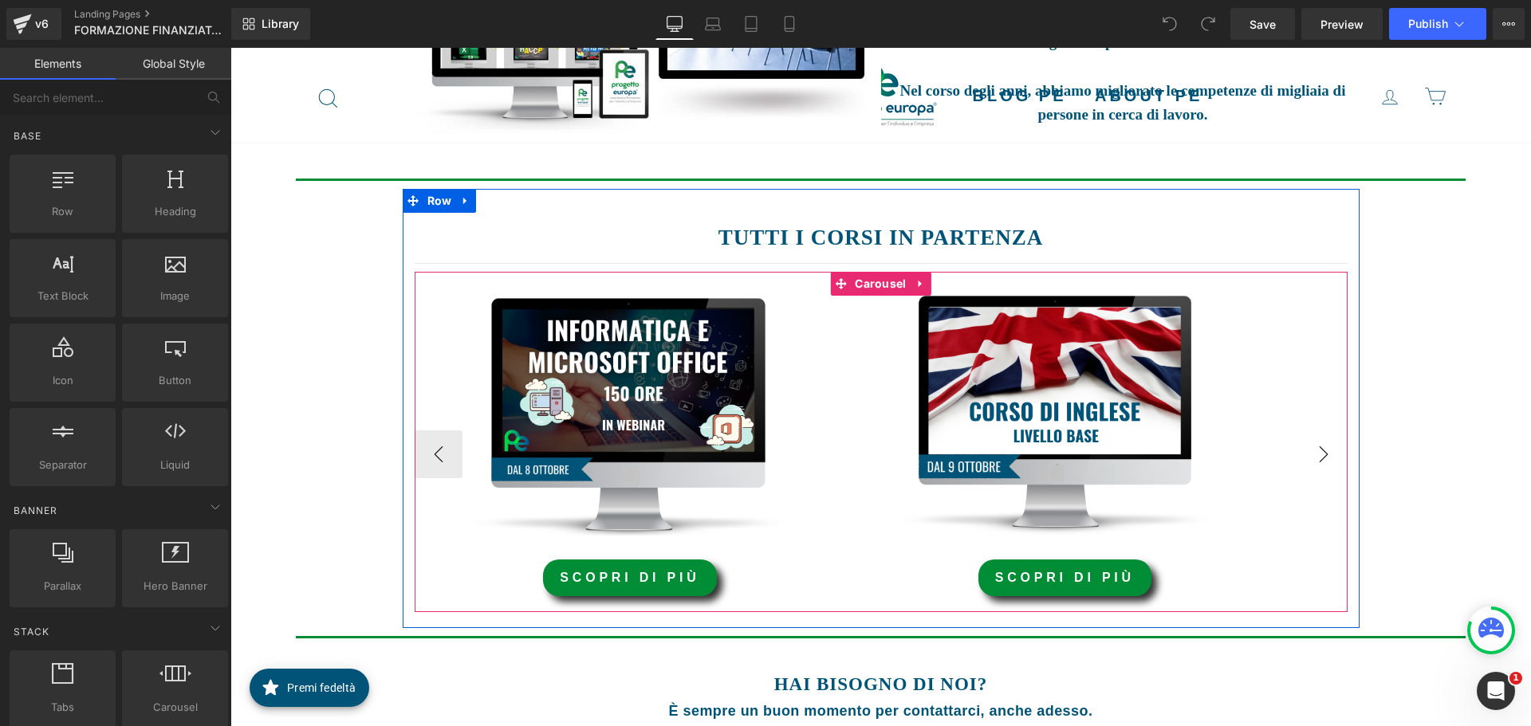
click at [1302, 455] on button "›" at bounding box center [1324, 455] width 48 height 48
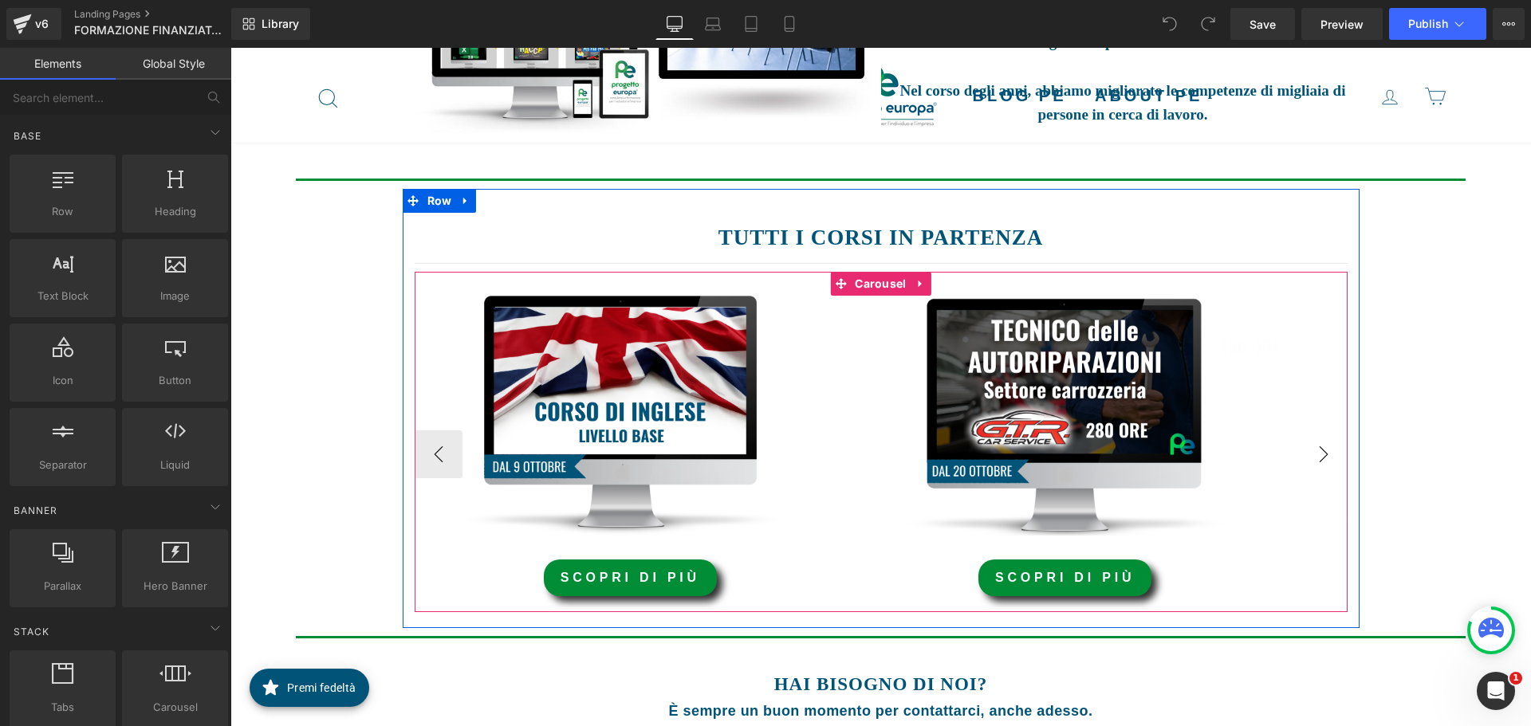
click at [1302, 455] on button "›" at bounding box center [1324, 455] width 48 height 48
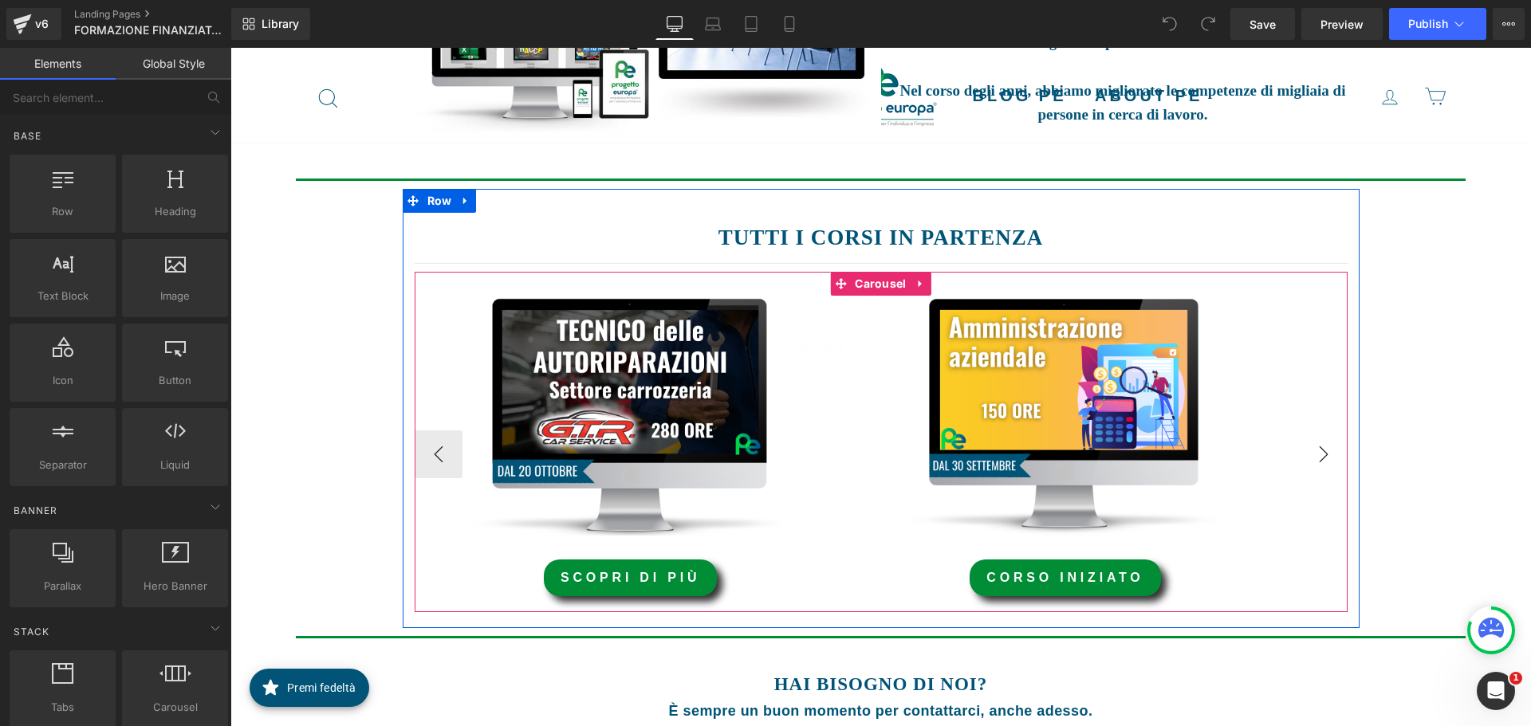
click at [1302, 455] on button "›" at bounding box center [1324, 455] width 48 height 48
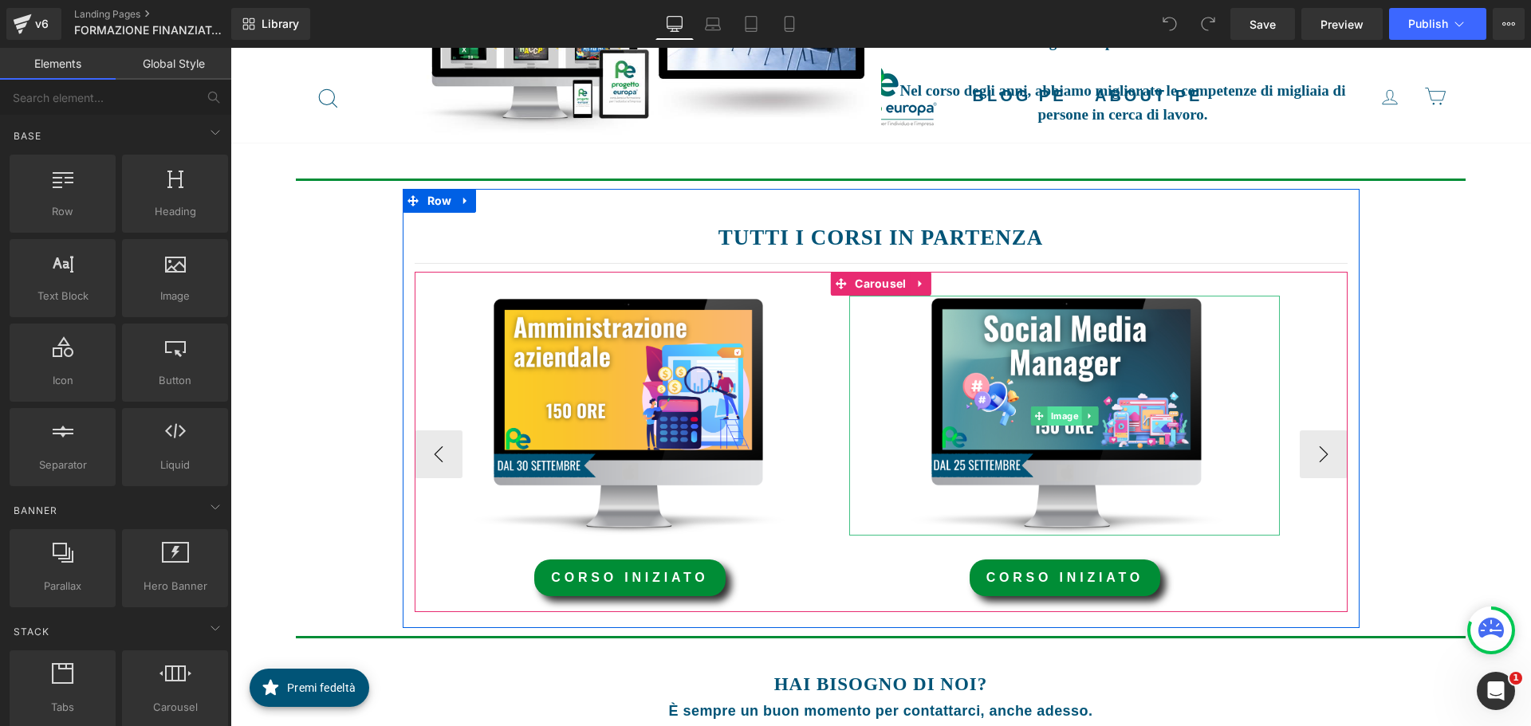
click at [1064, 413] on span "Image" at bounding box center [1065, 416] width 34 height 19
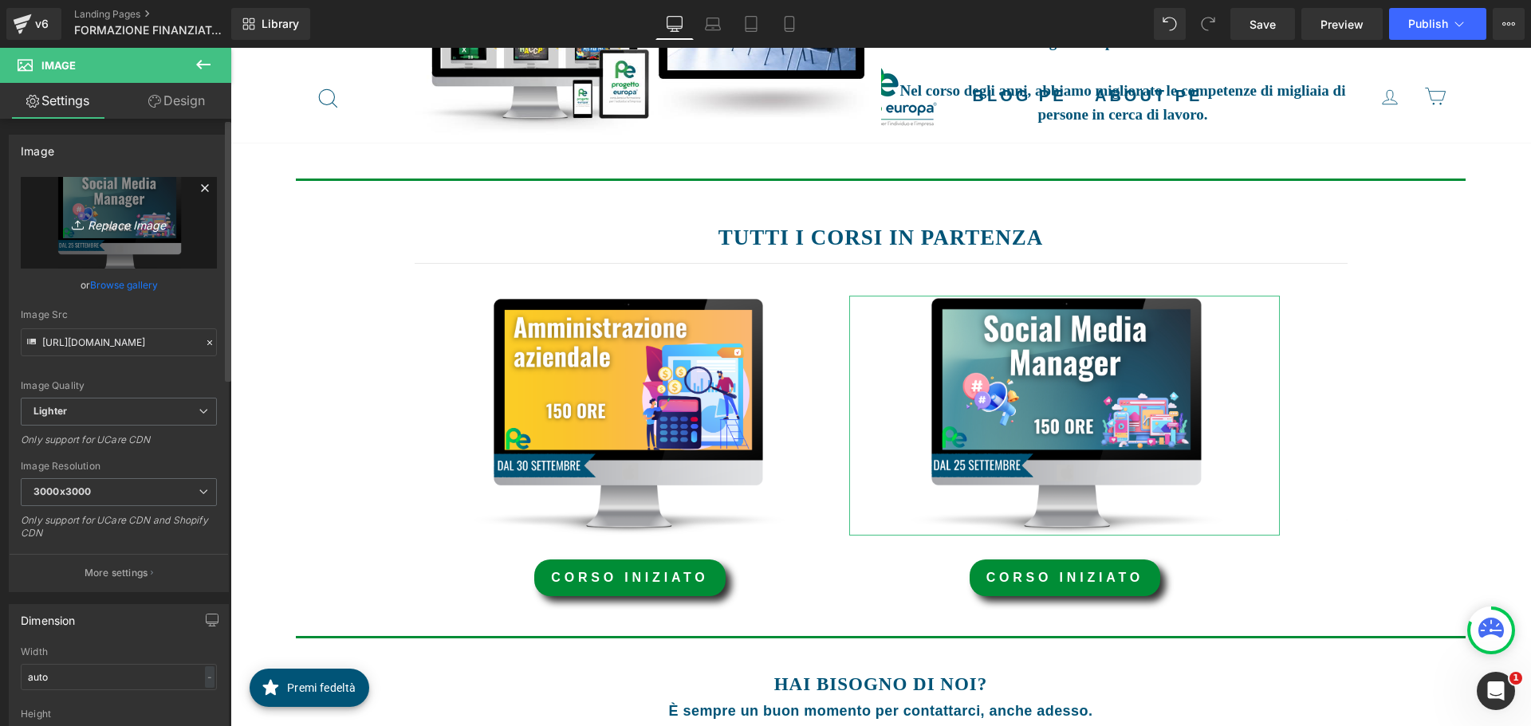
click at [132, 207] on link "Replace Image" at bounding box center [119, 223] width 196 height 92
type input "C:\fakepath\16.10.png"
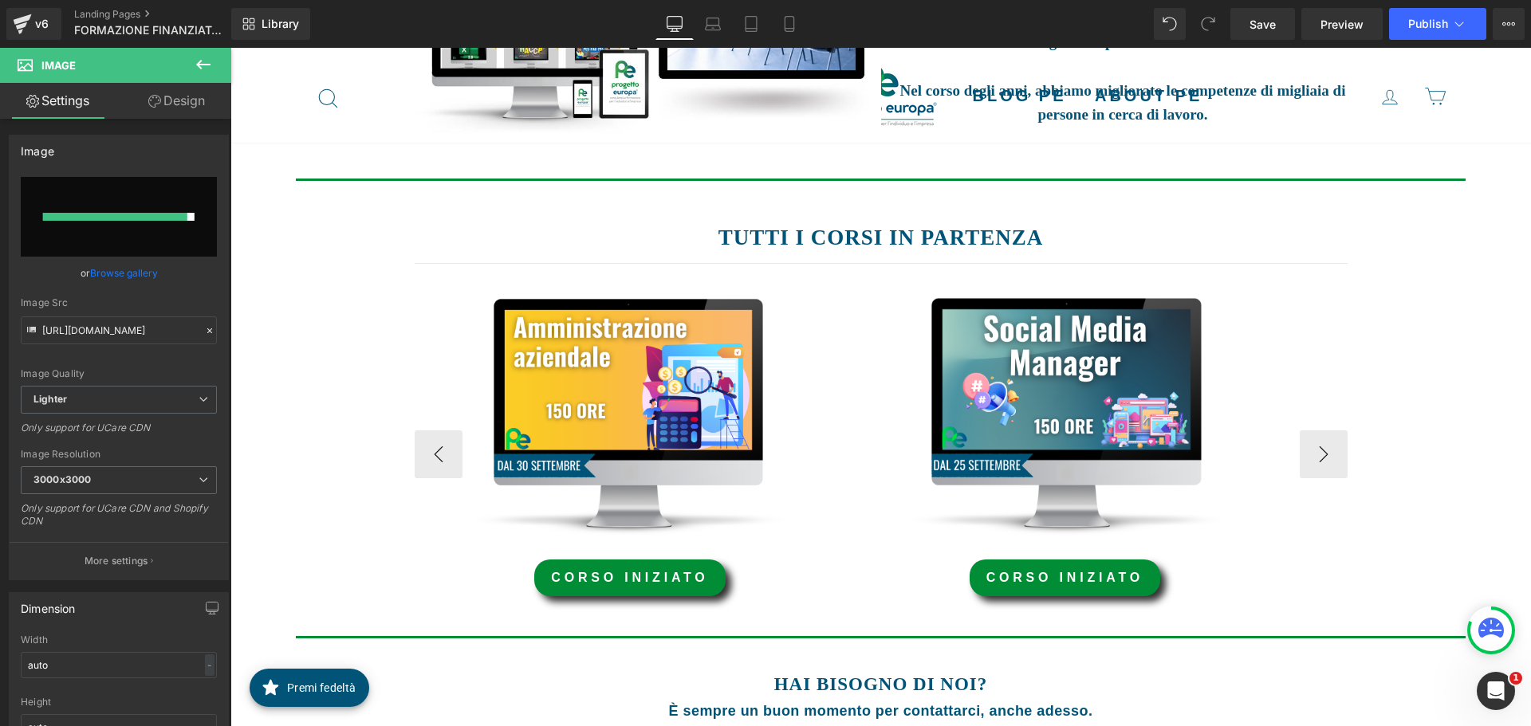
click at [1053, 419] on div "Image" at bounding box center [1064, 415] width 431 height 239
click at [104, 218] on div at bounding box center [115, 217] width 144 height 8
click at [120, 272] on link "Browse gallery" at bounding box center [124, 273] width 68 height 28
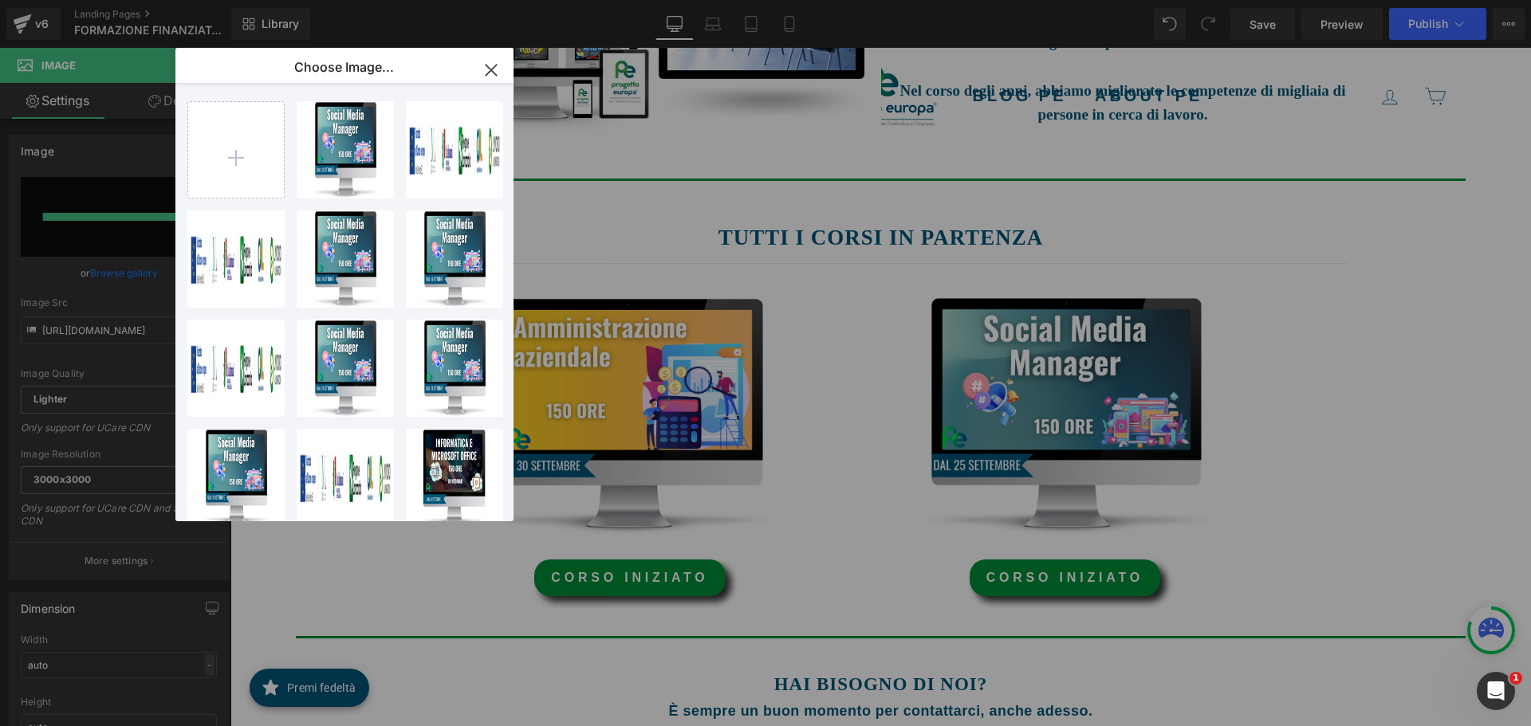
click at [75, 0] on div "Image You are previewing how the will restyle your page. You can not edit Eleme…" at bounding box center [765, 0] width 1531 height 0
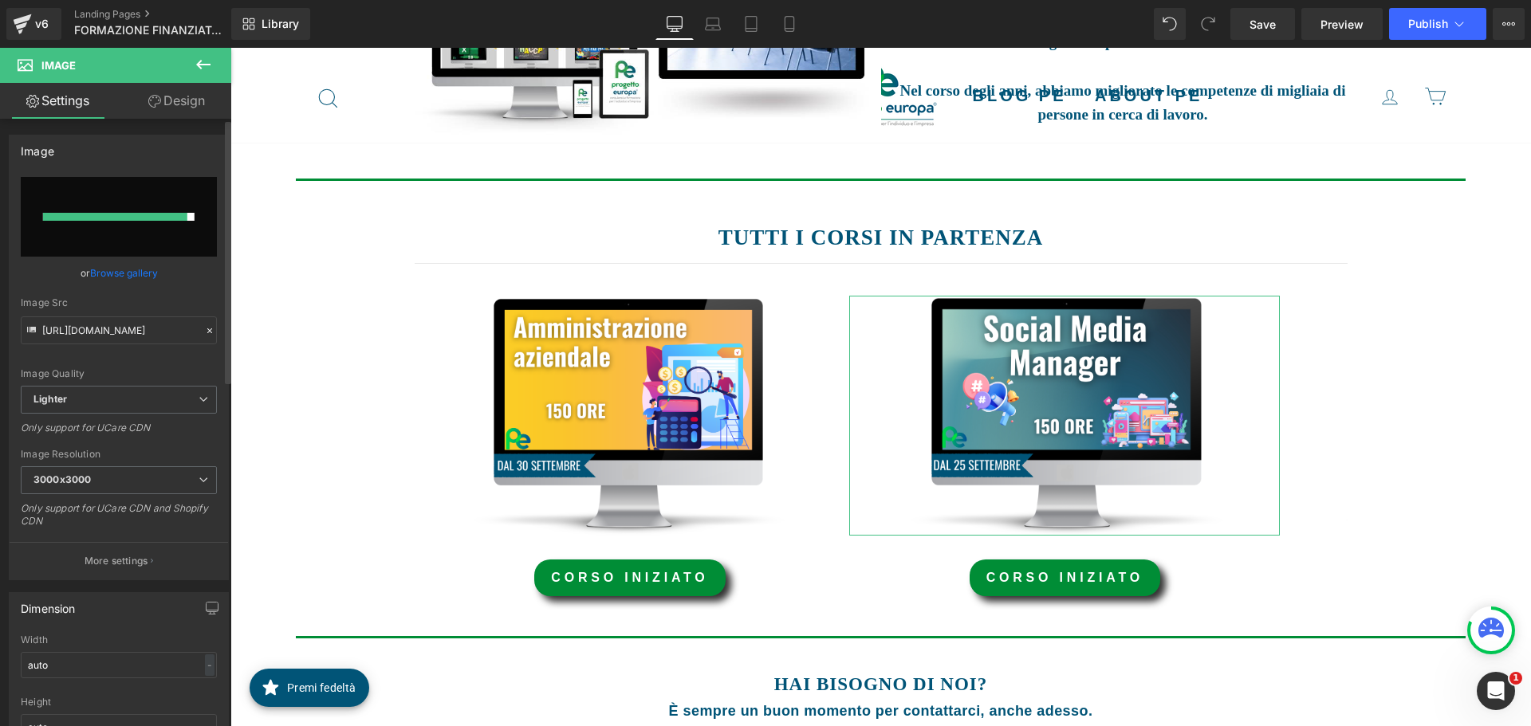
click at [116, 216] on div at bounding box center [115, 217] width 144 height 8
click at [120, 220] on div at bounding box center [115, 217] width 144 height 8
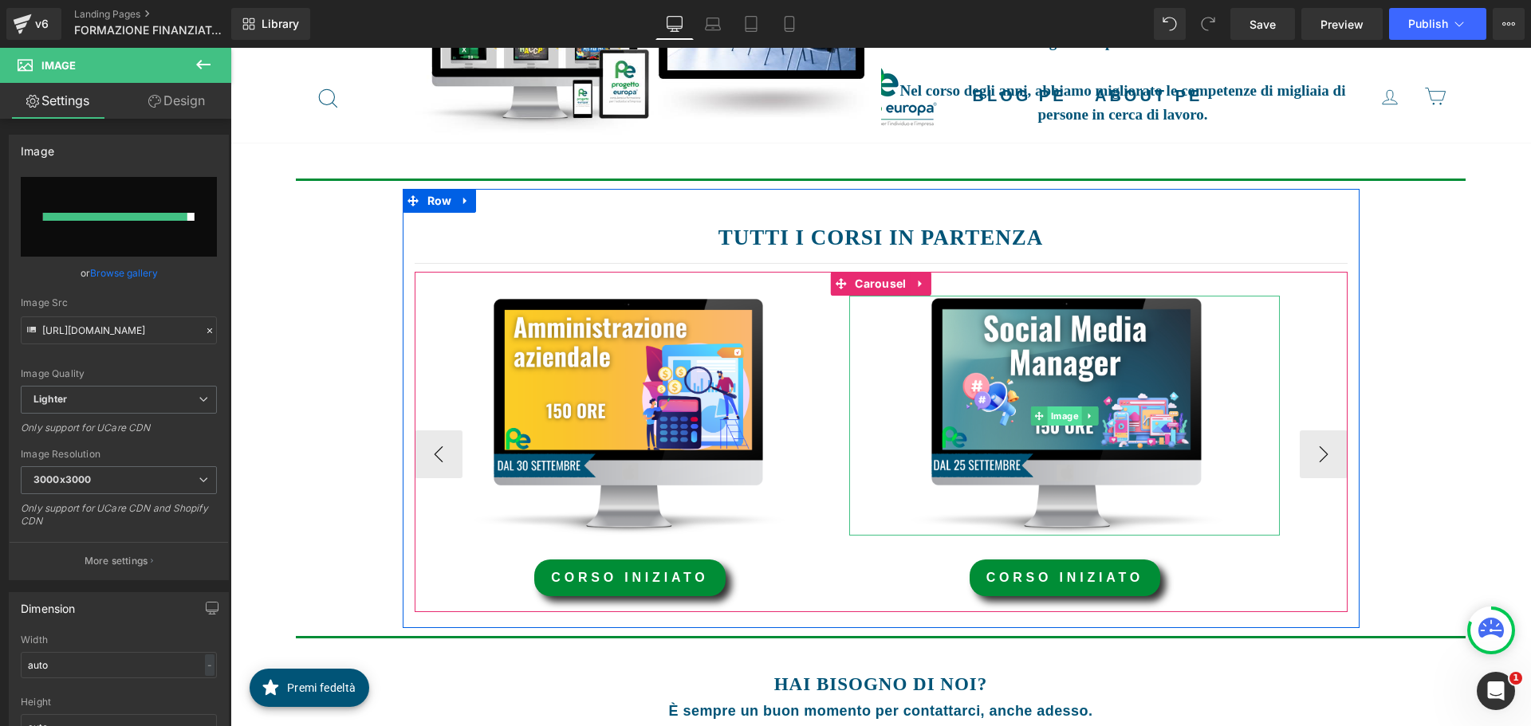
click at [1064, 411] on span "Image" at bounding box center [1065, 416] width 34 height 19
click at [613, 414] on span "Image" at bounding box center [630, 416] width 34 height 19
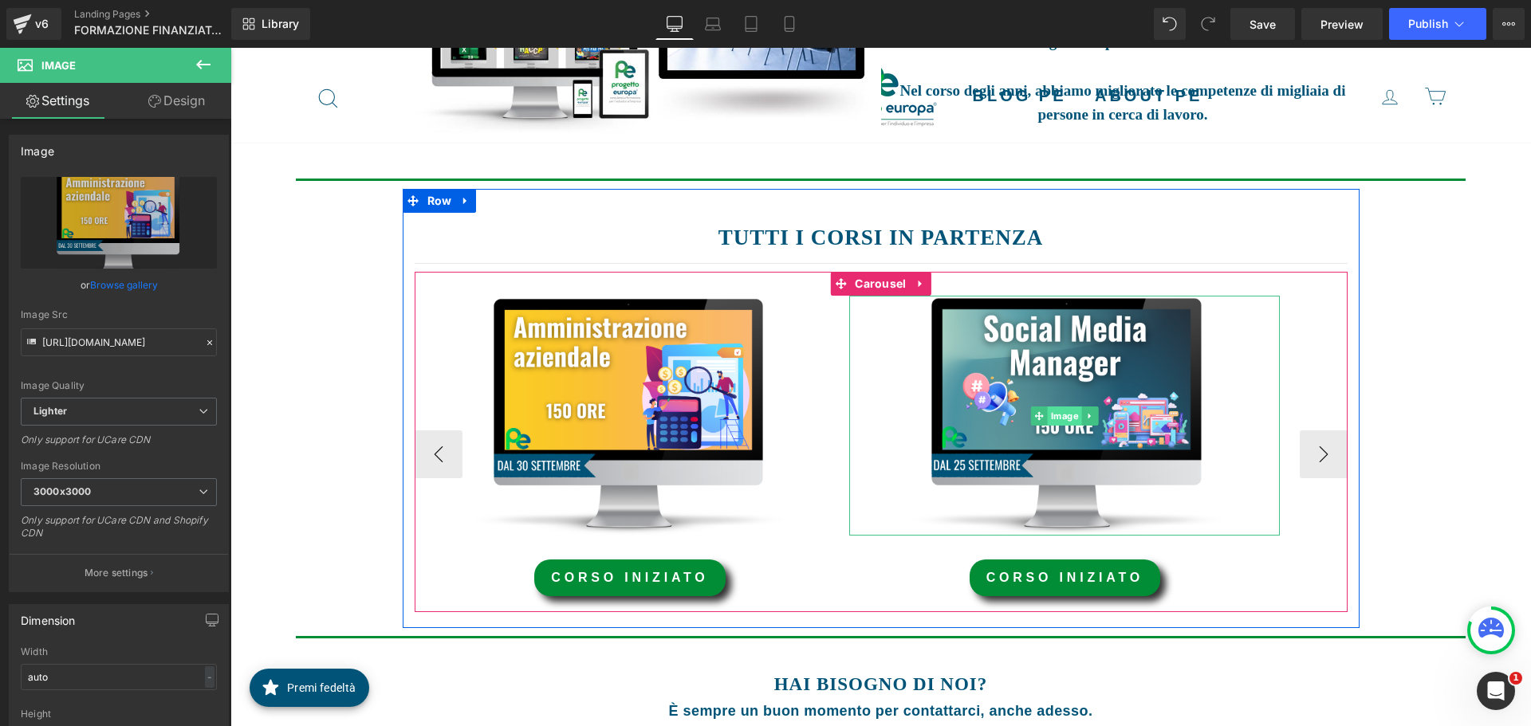
click at [1048, 412] on span "Image" at bounding box center [1065, 416] width 34 height 19
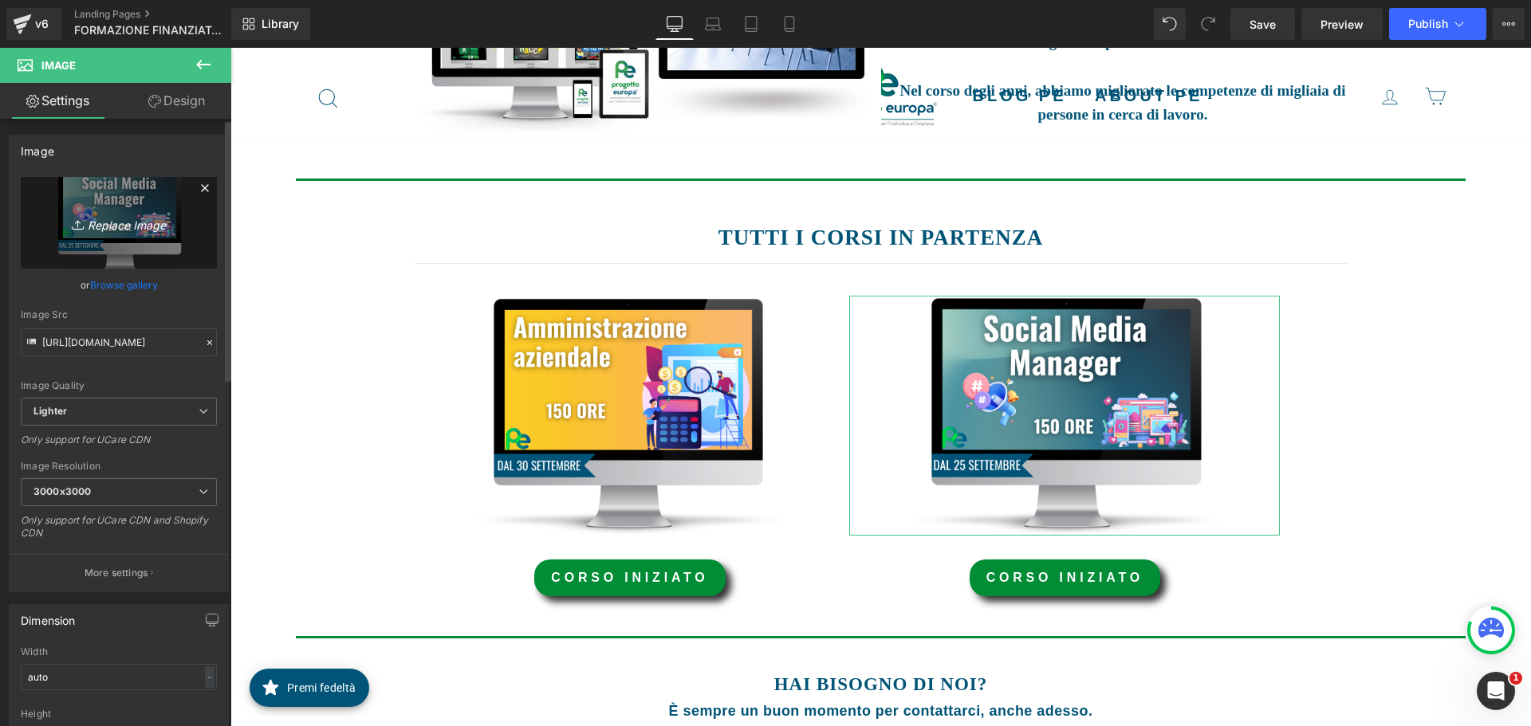
click at [120, 225] on icon "Replace Image" at bounding box center [119, 223] width 128 height 20
type input "C:\fakepath\16.10.png"
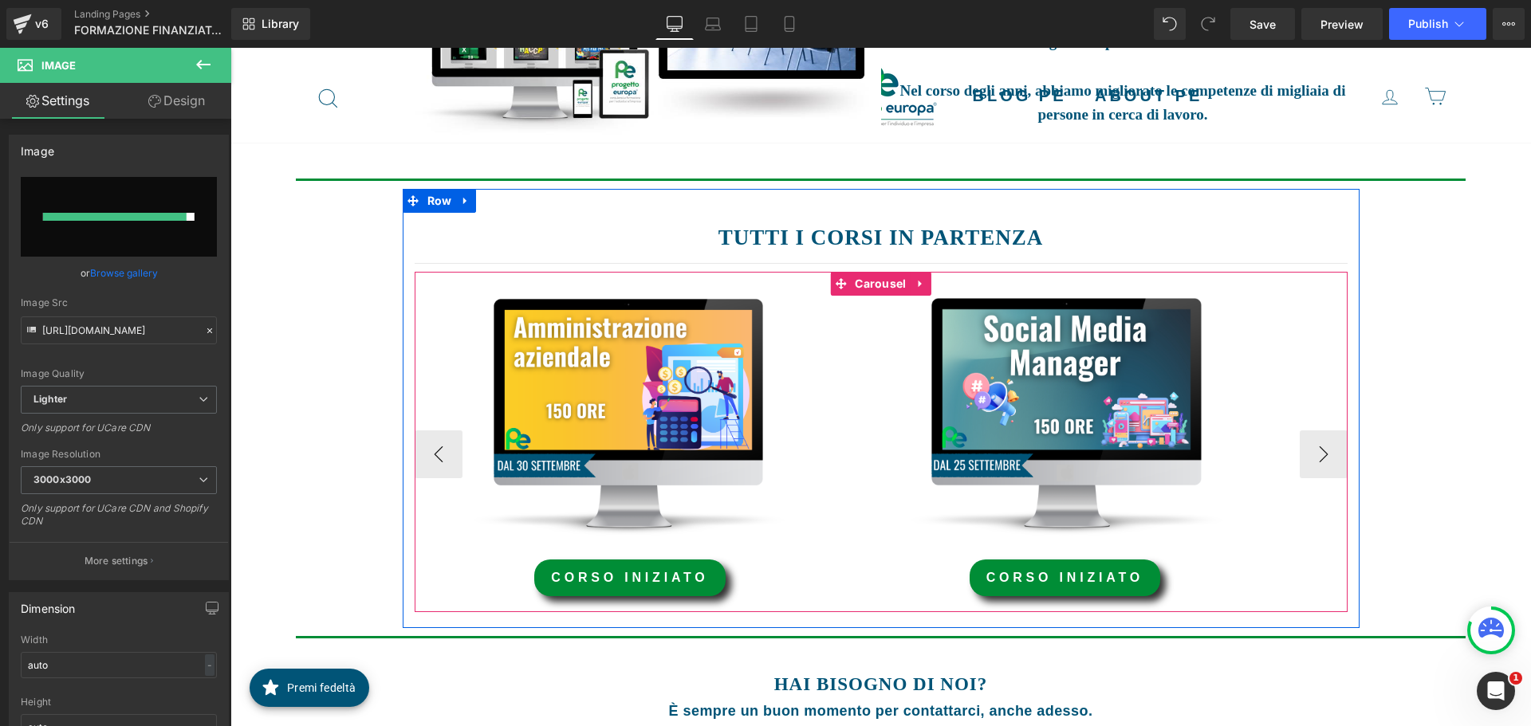
type input "[URL][DOMAIN_NAME]"
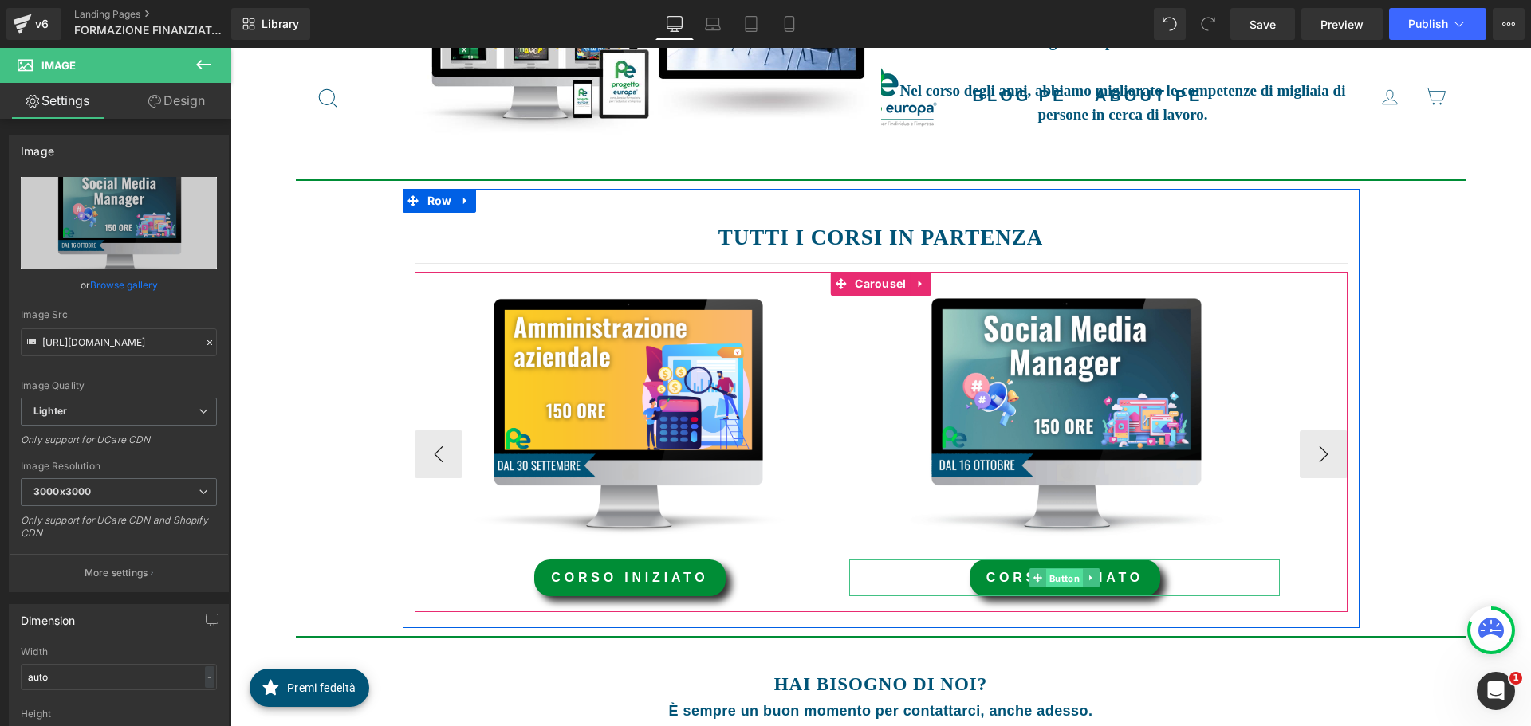
click at [1063, 577] on span "Button" at bounding box center [1064, 578] width 37 height 19
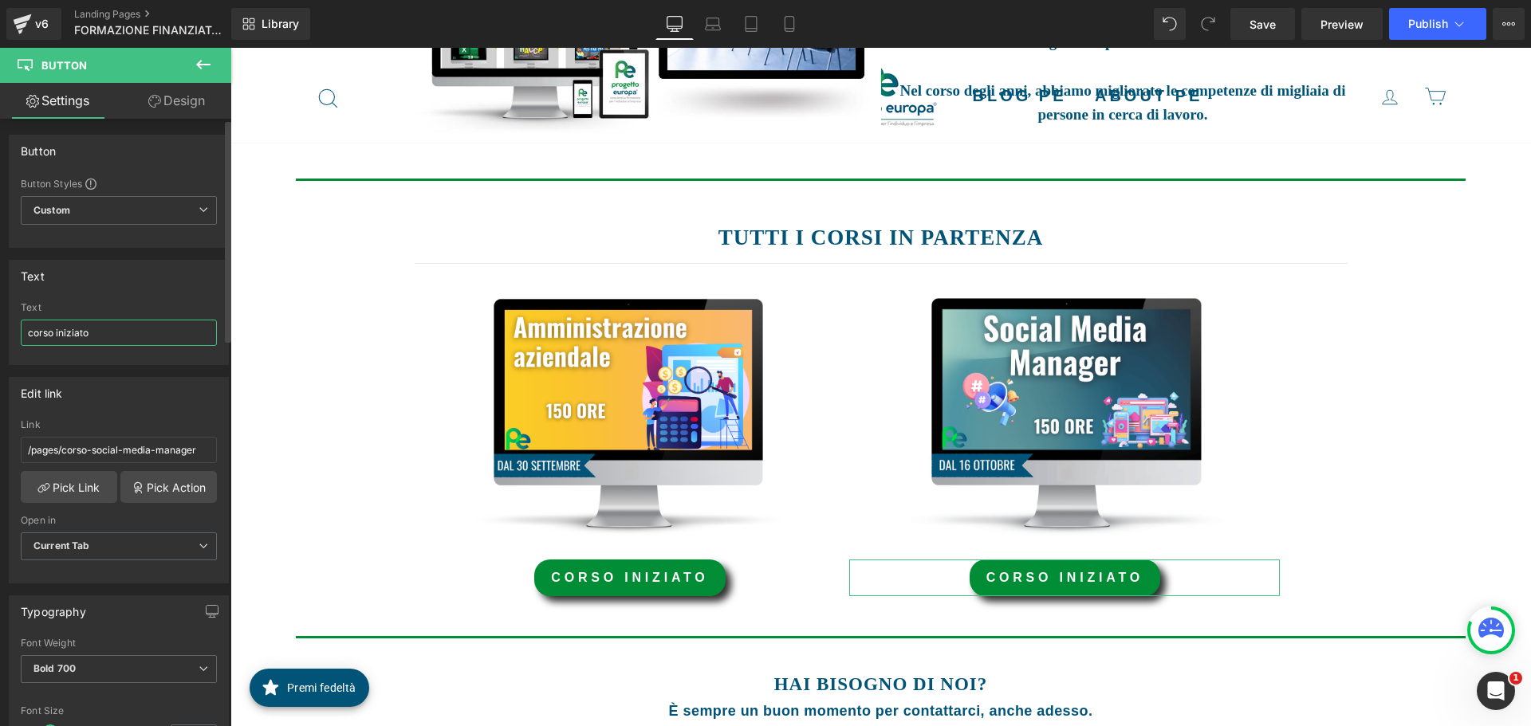
click at [120, 337] on input "corso iniziato" at bounding box center [119, 333] width 196 height 26
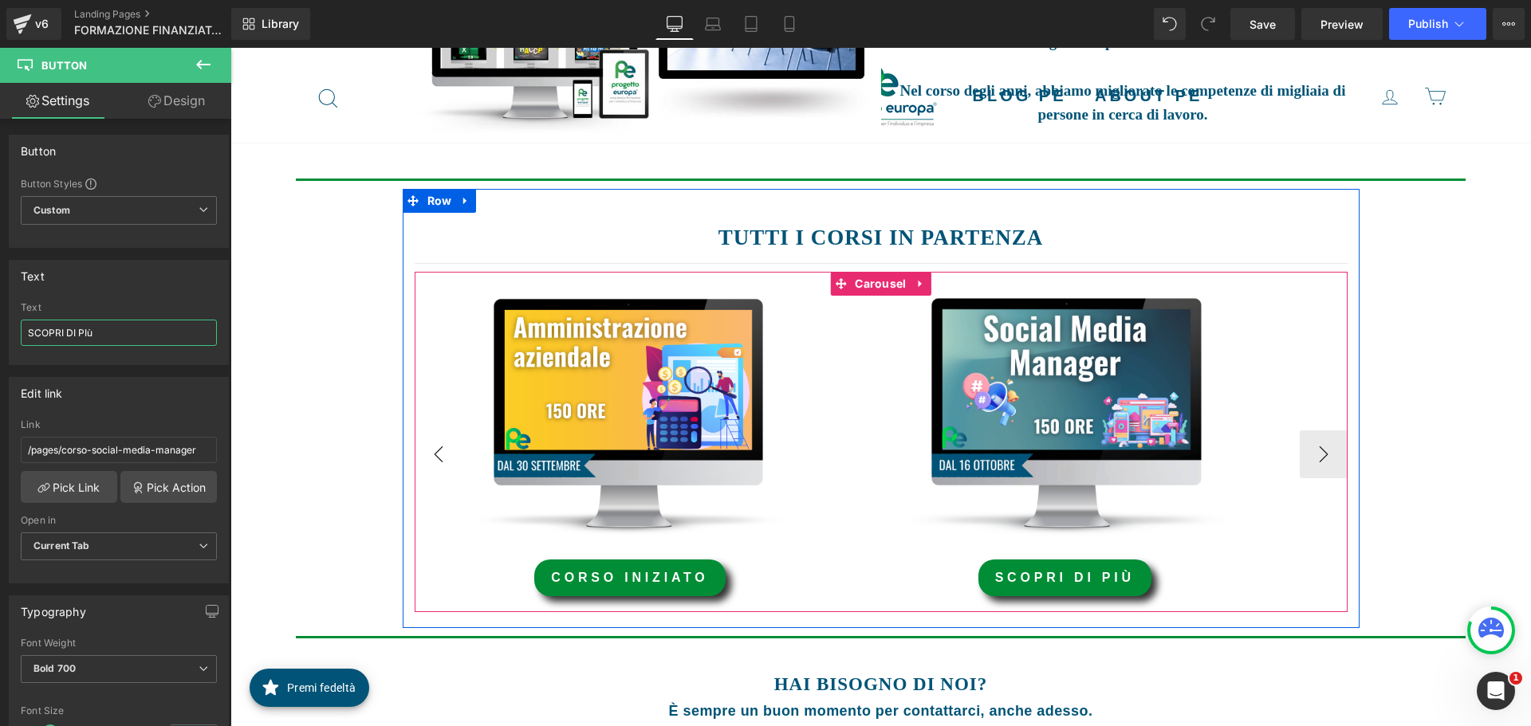
type input "SCOPRI DI PIù"
click at [434, 451] on button "‹" at bounding box center [439, 455] width 48 height 48
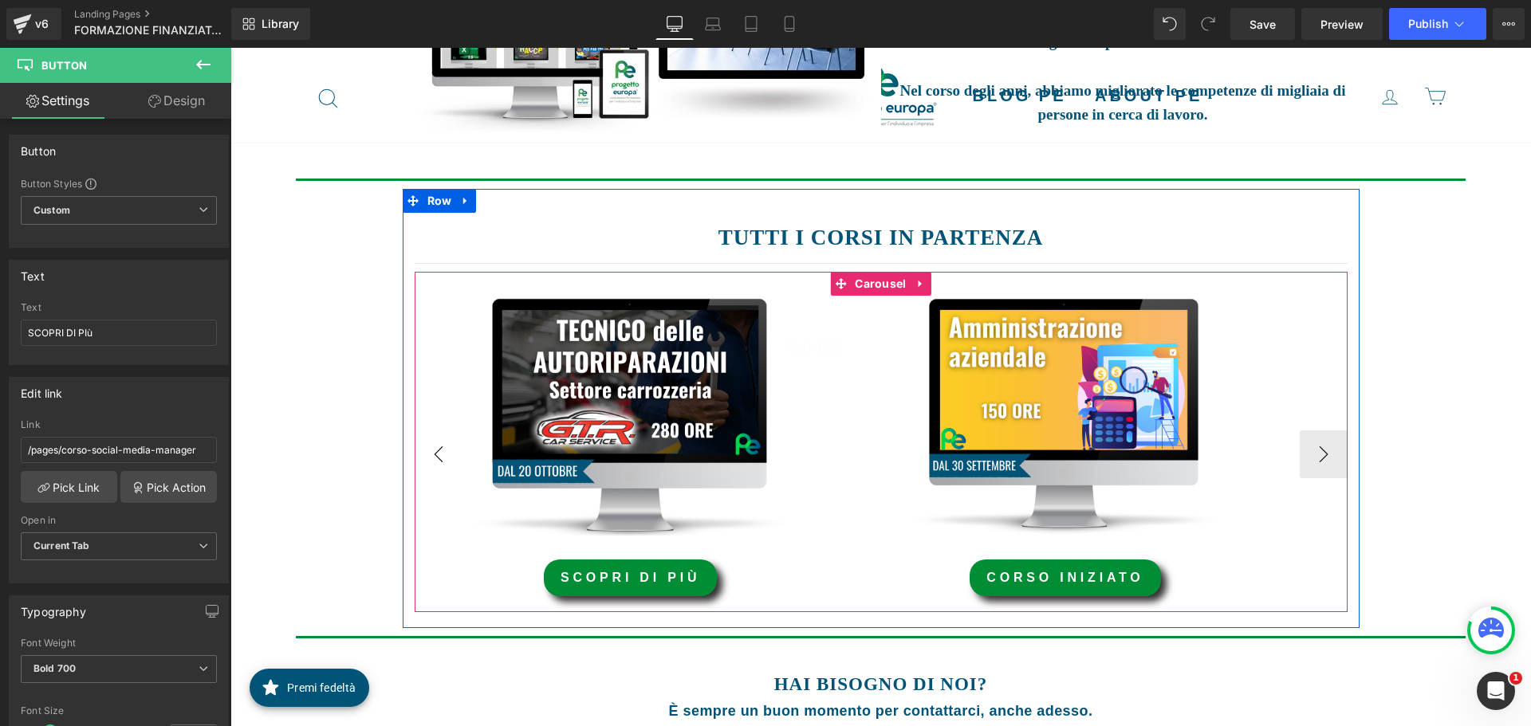
click at [434, 451] on button "‹" at bounding box center [439, 455] width 48 height 48
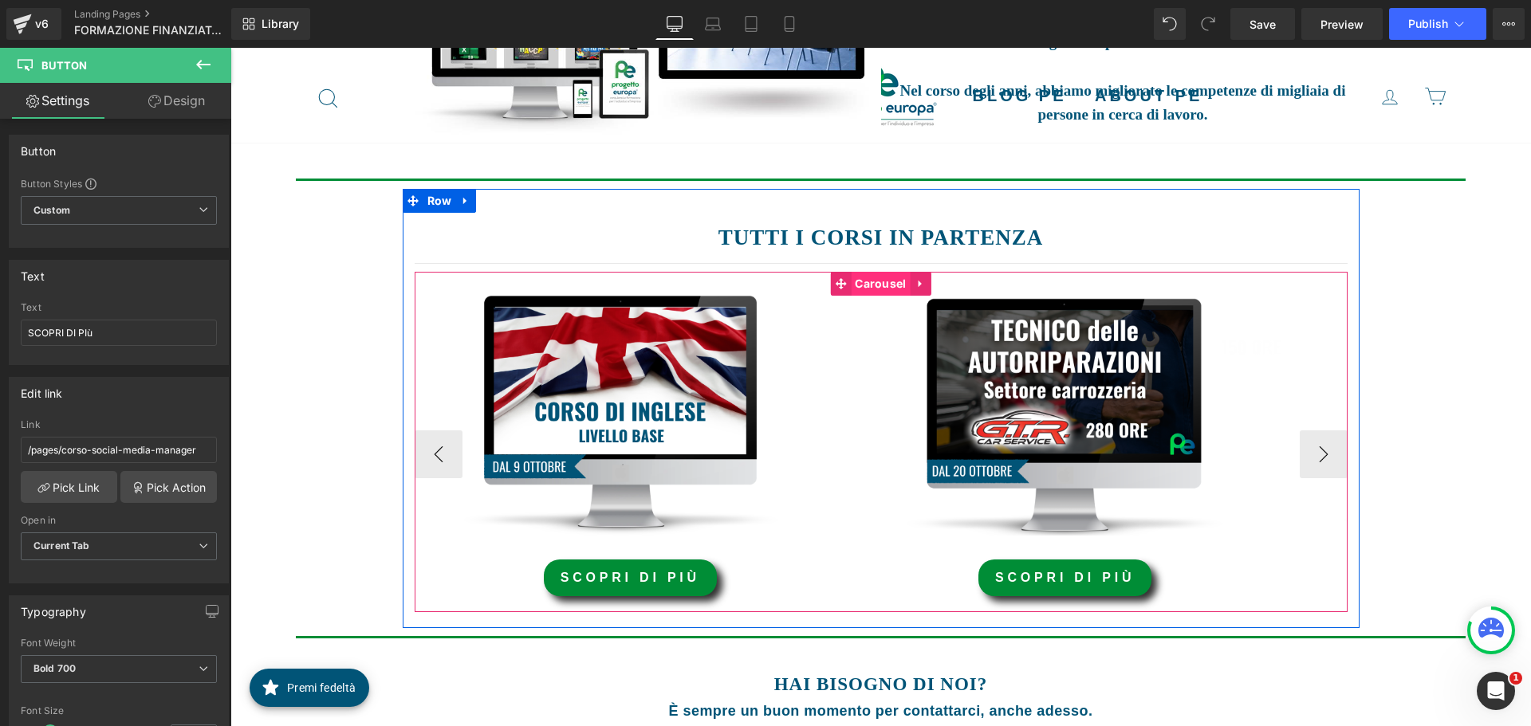
click at [859, 278] on span "Carousel" at bounding box center [880, 284] width 59 height 24
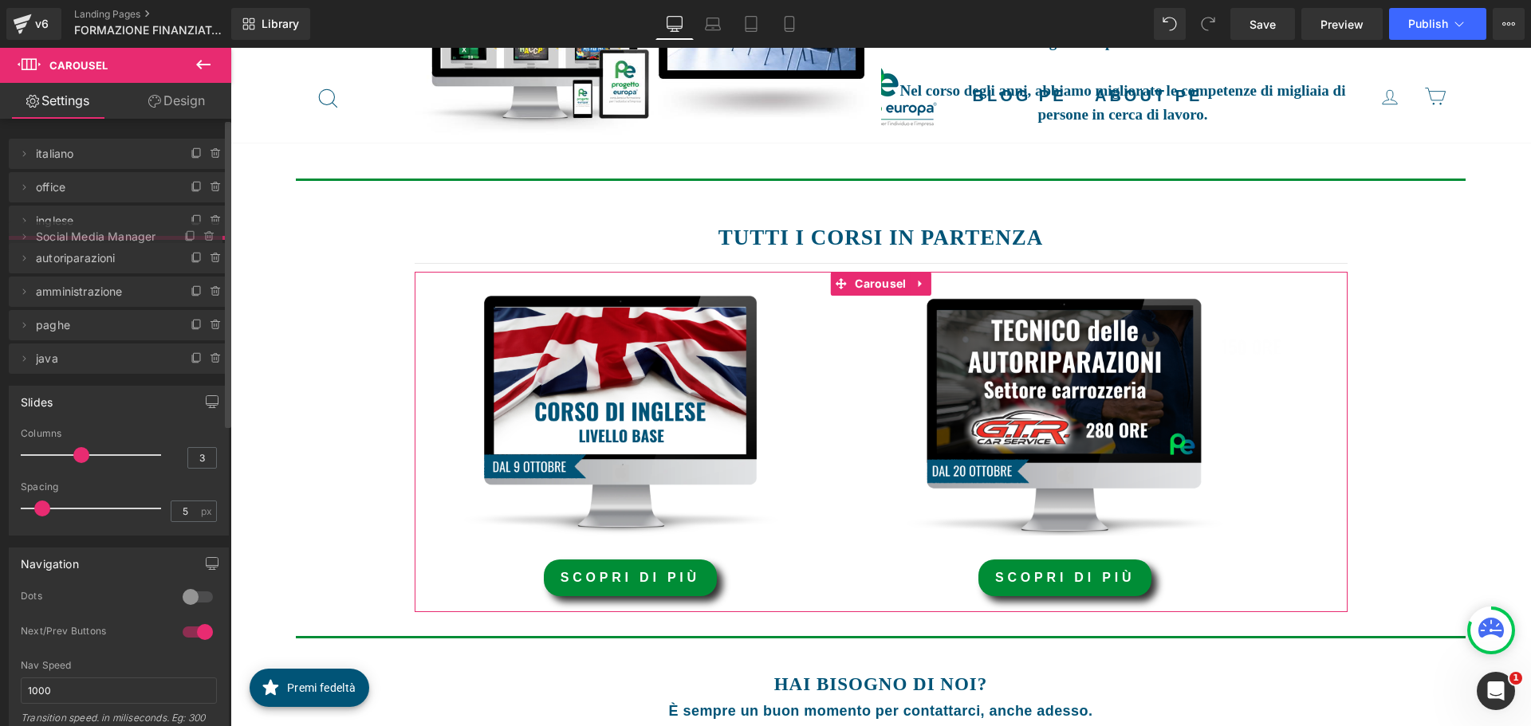
drag, startPoint x: 85, startPoint y: 324, endPoint x: 86, endPoint y: 239, distance: 84.5
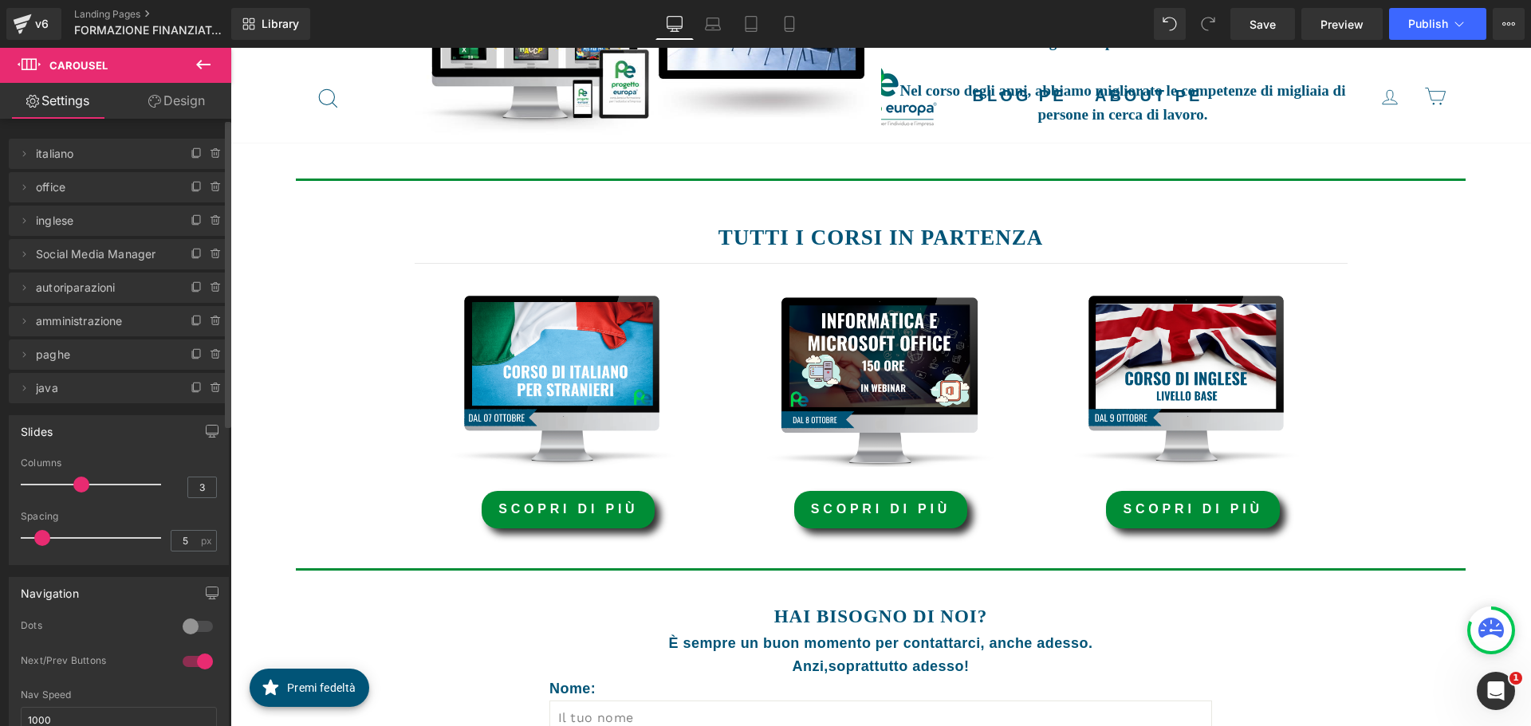
scroll to position [463, 0]
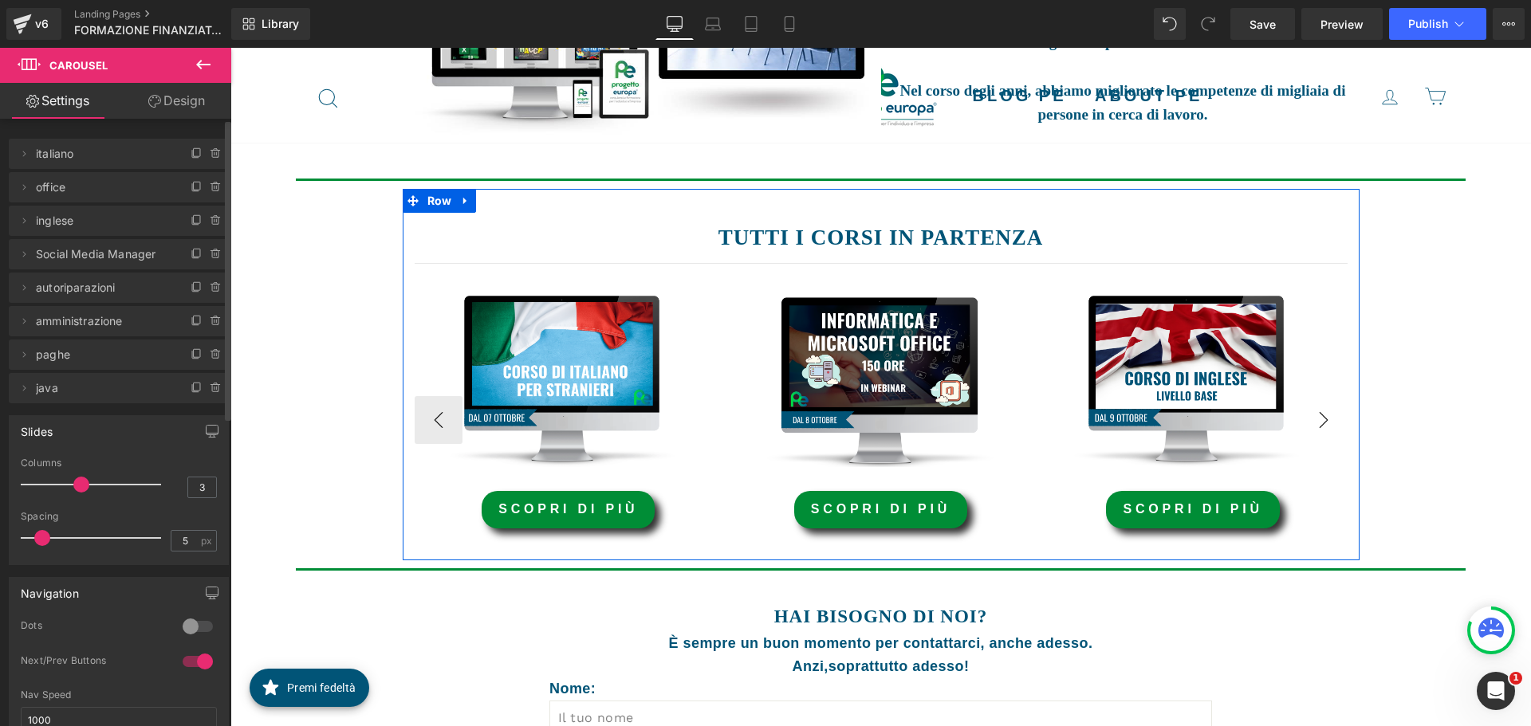
click at [1307, 419] on button "›" at bounding box center [1324, 420] width 48 height 48
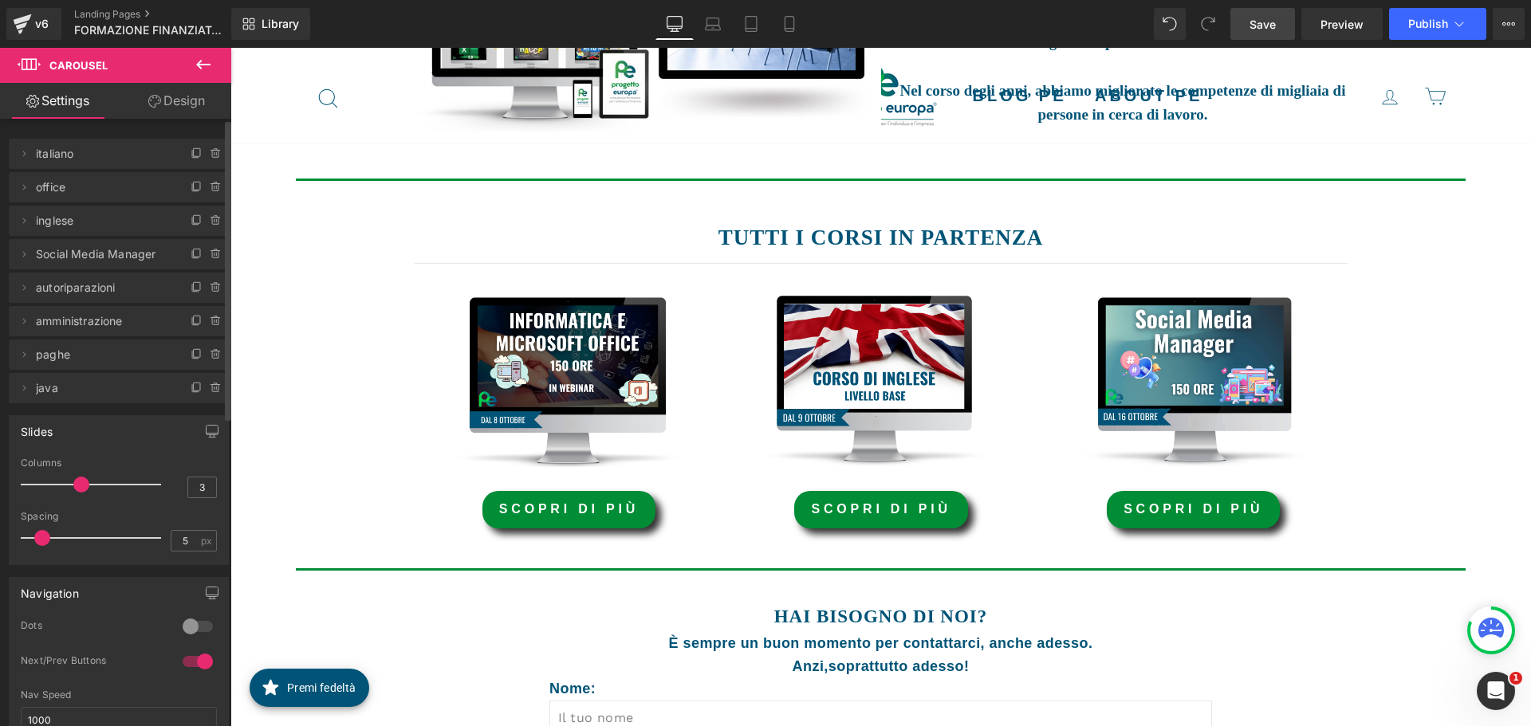
click at [1260, 26] on span "Save" at bounding box center [1263, 24] width 26 height 17
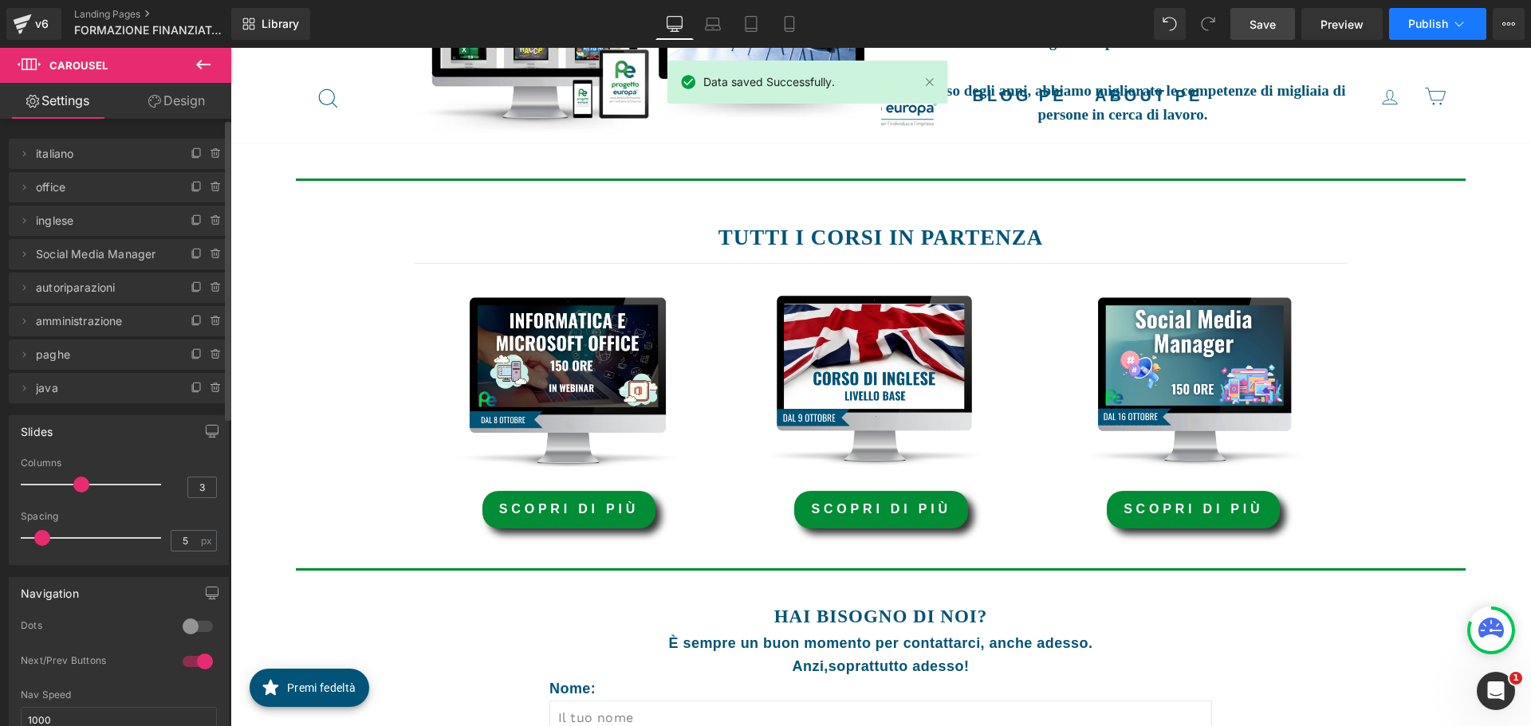
click at [1418, 19] on span "Publish" at bounding box center [1428, 24] width 40 height 13
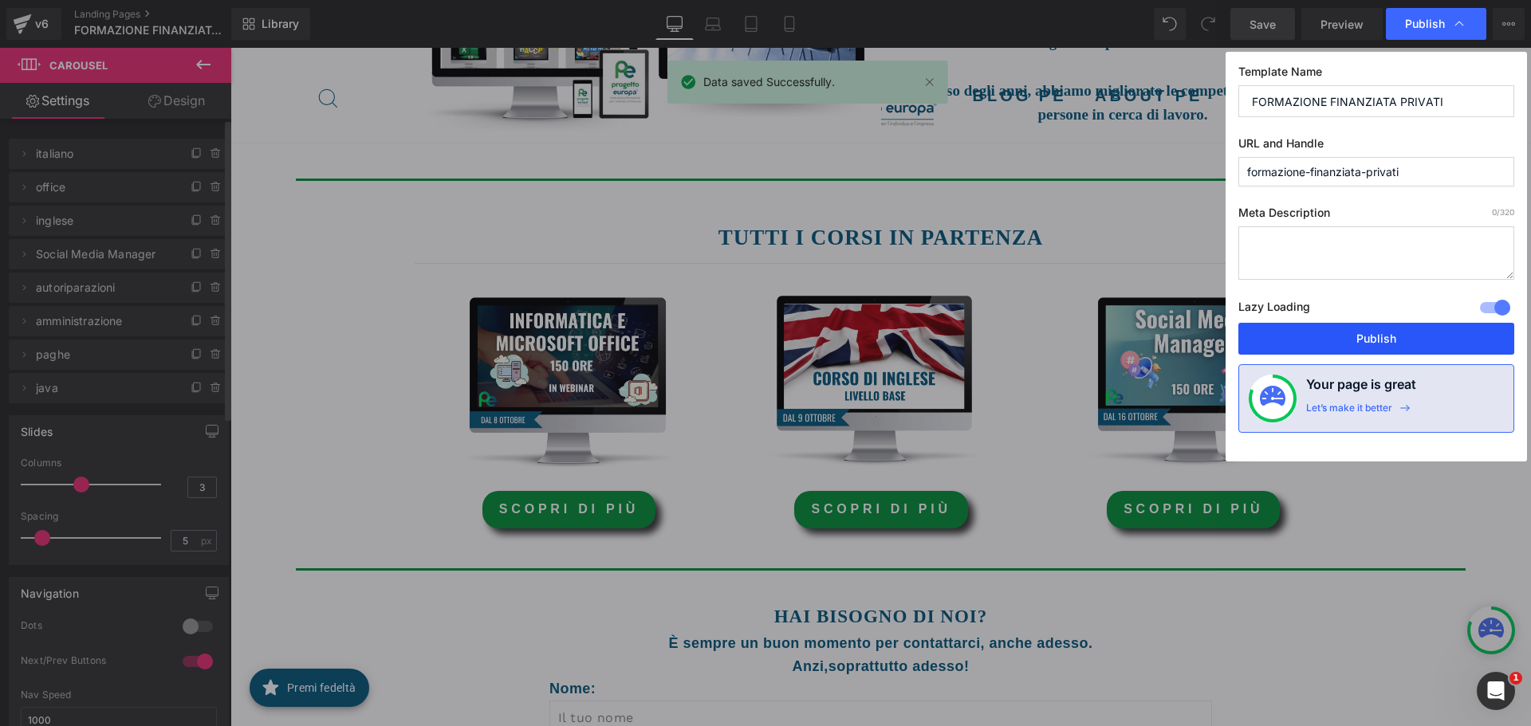
click at [1398, 329] on button "Publish" at bounding box center [1376, 339] width 276 height 32
